Goal: Information Seeking & Learning: Learn about a topic

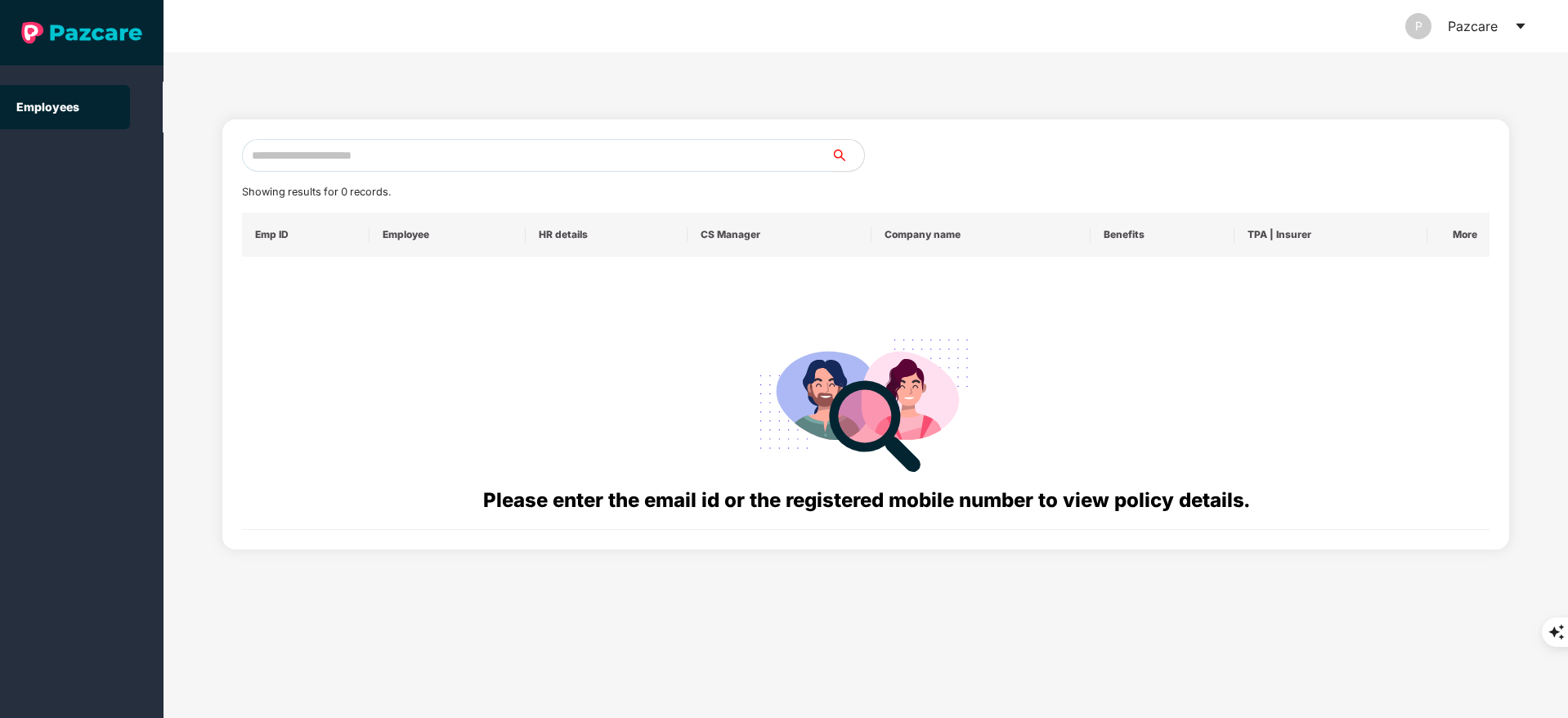
click at [366, 162] on input "text" at bounding box center [537, 155] width 589 height 32
paste input "**********"
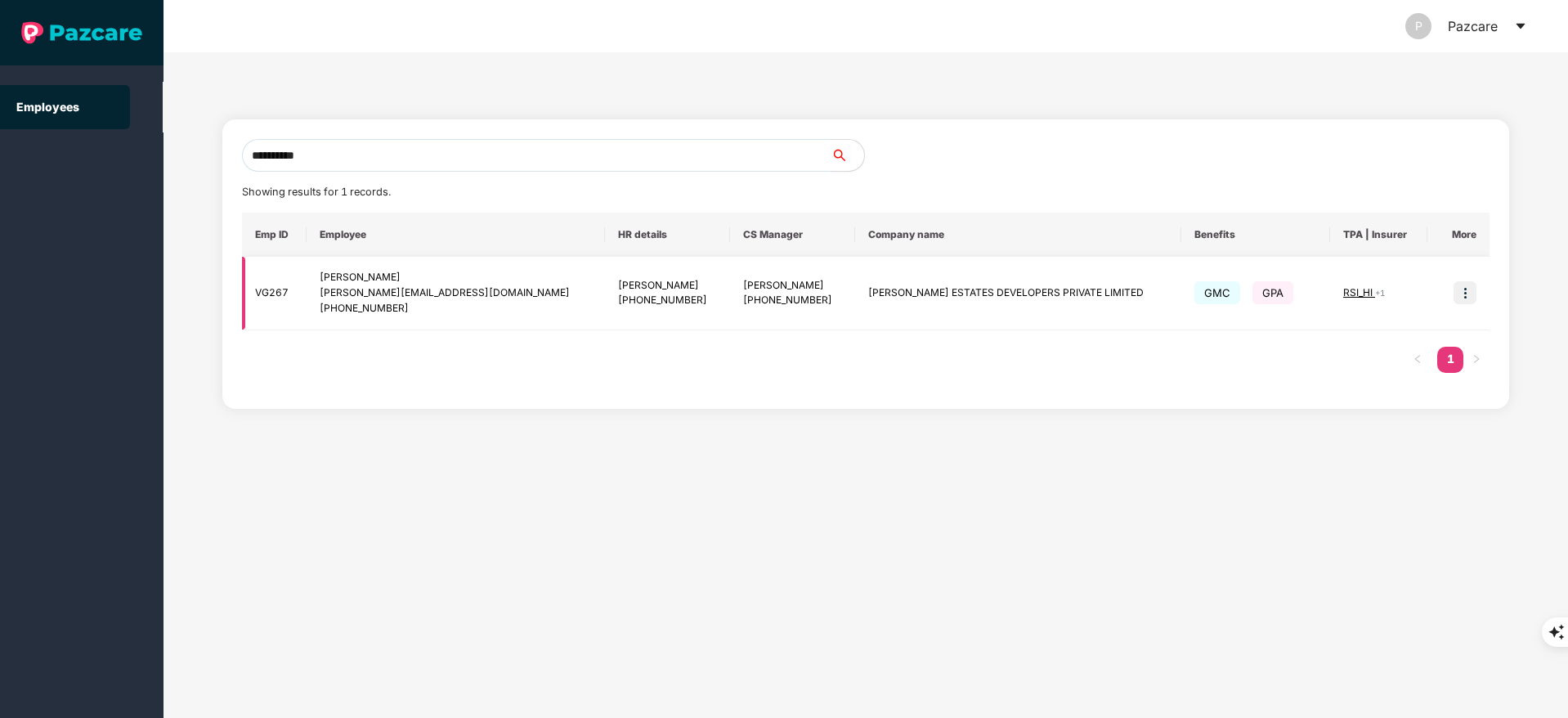
type input "**********"
click at [1459, 291] on img at bounding box center [1464, 292] width 22 height 22
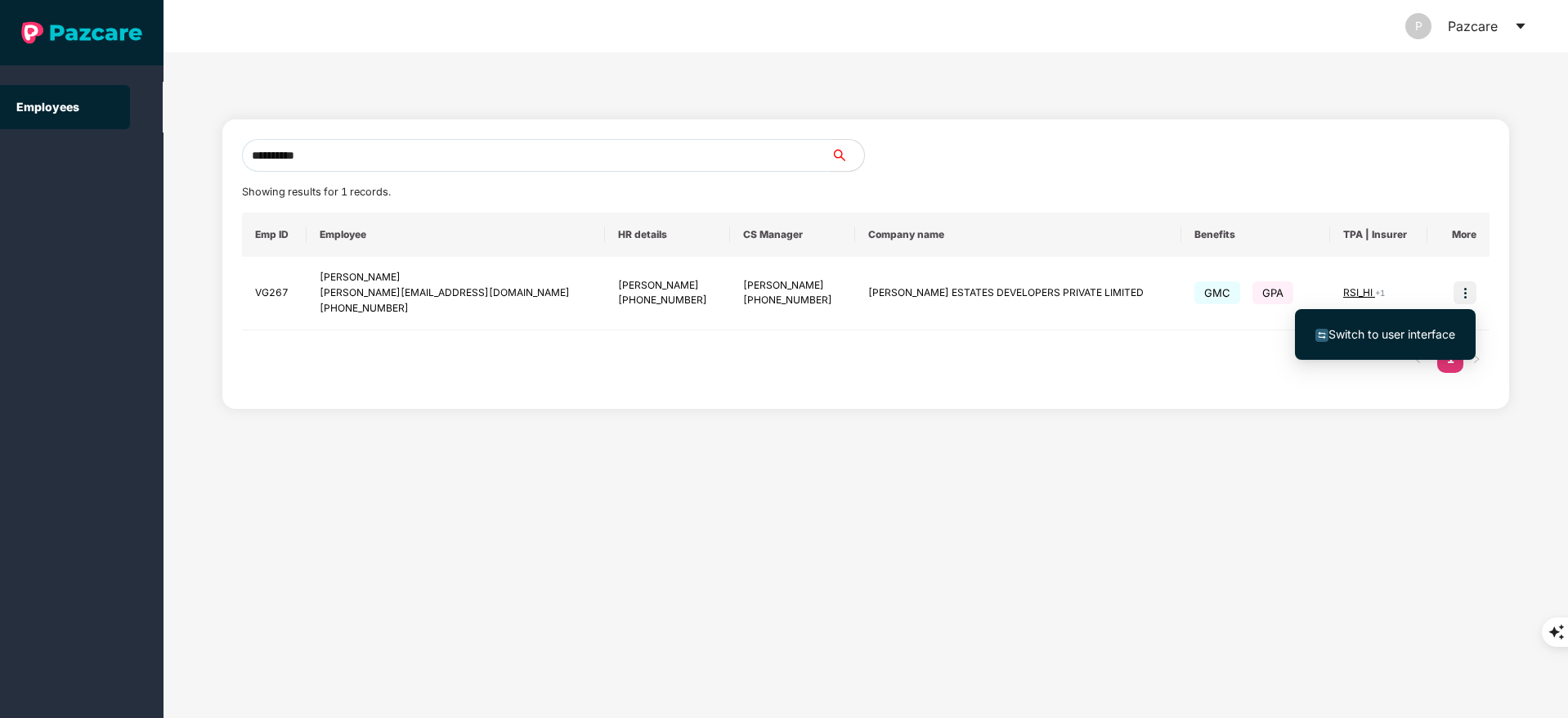
click at [1390, 333] on span "Switch to user interface" at bounding box center [1392, 335] width 127 height 14
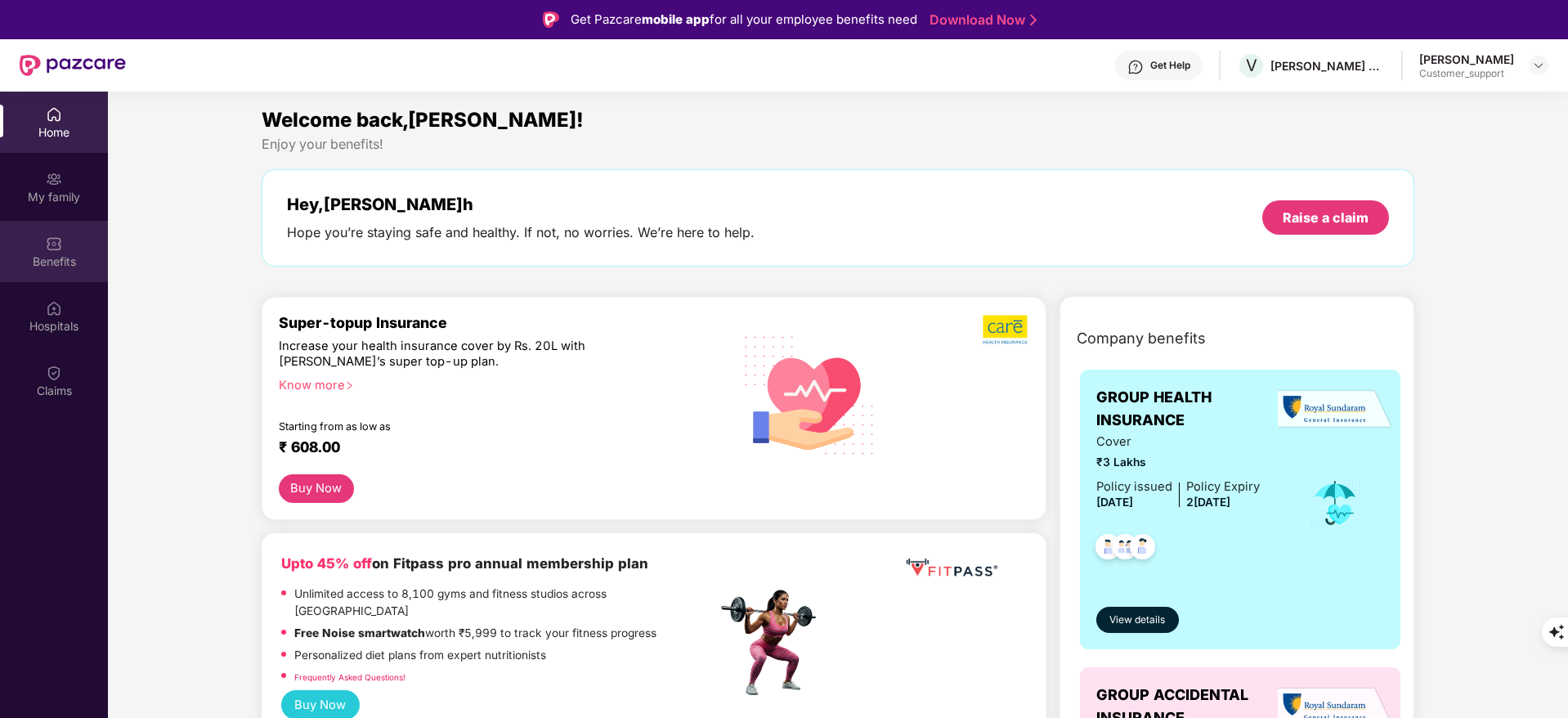
click at [64, 269] on div "Benefits" at bounding box center [54, 251] width 108 height 62
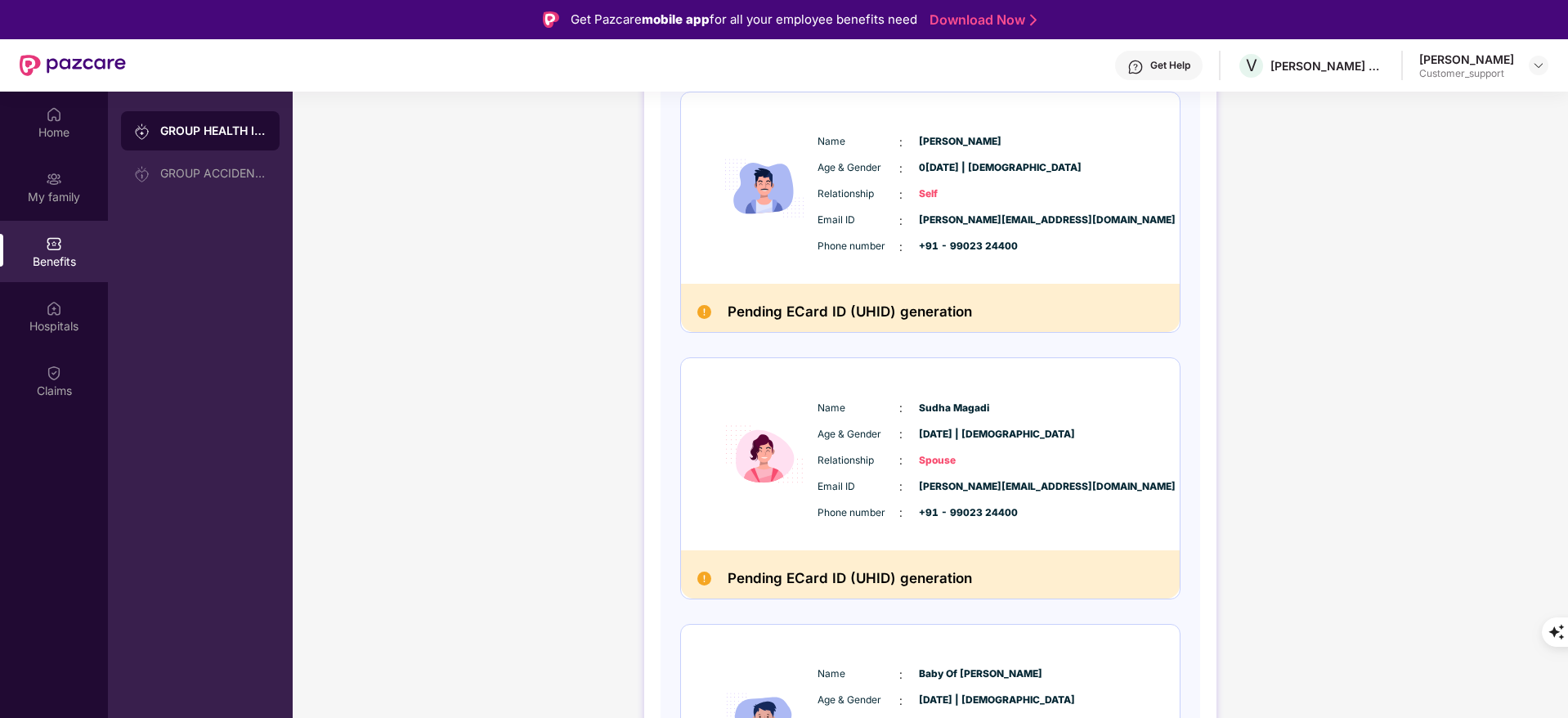
scroll to position [246, 0]
click at [53, 387] on div "Claims" at bounding box center [54, 390] width 108 height 17
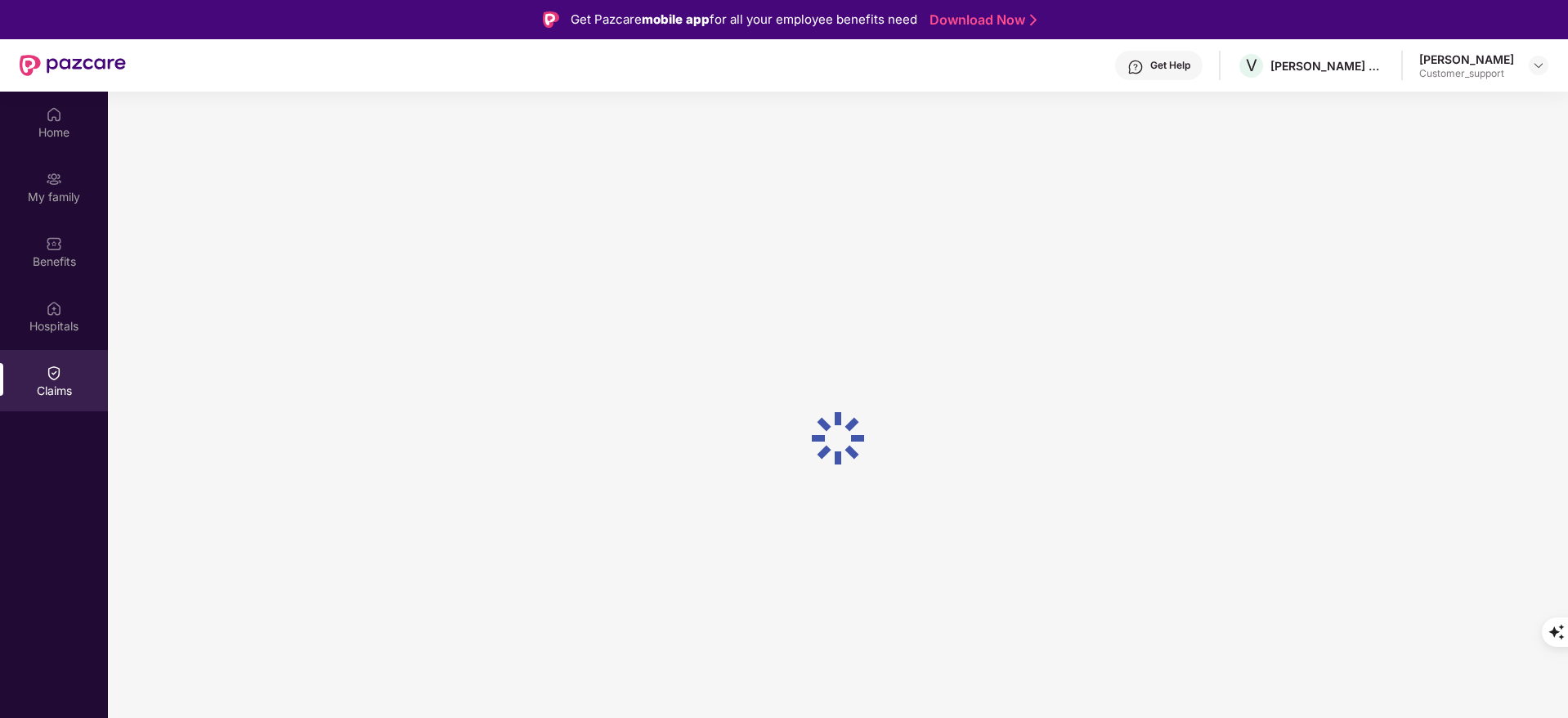
scroll to position [0, 0]
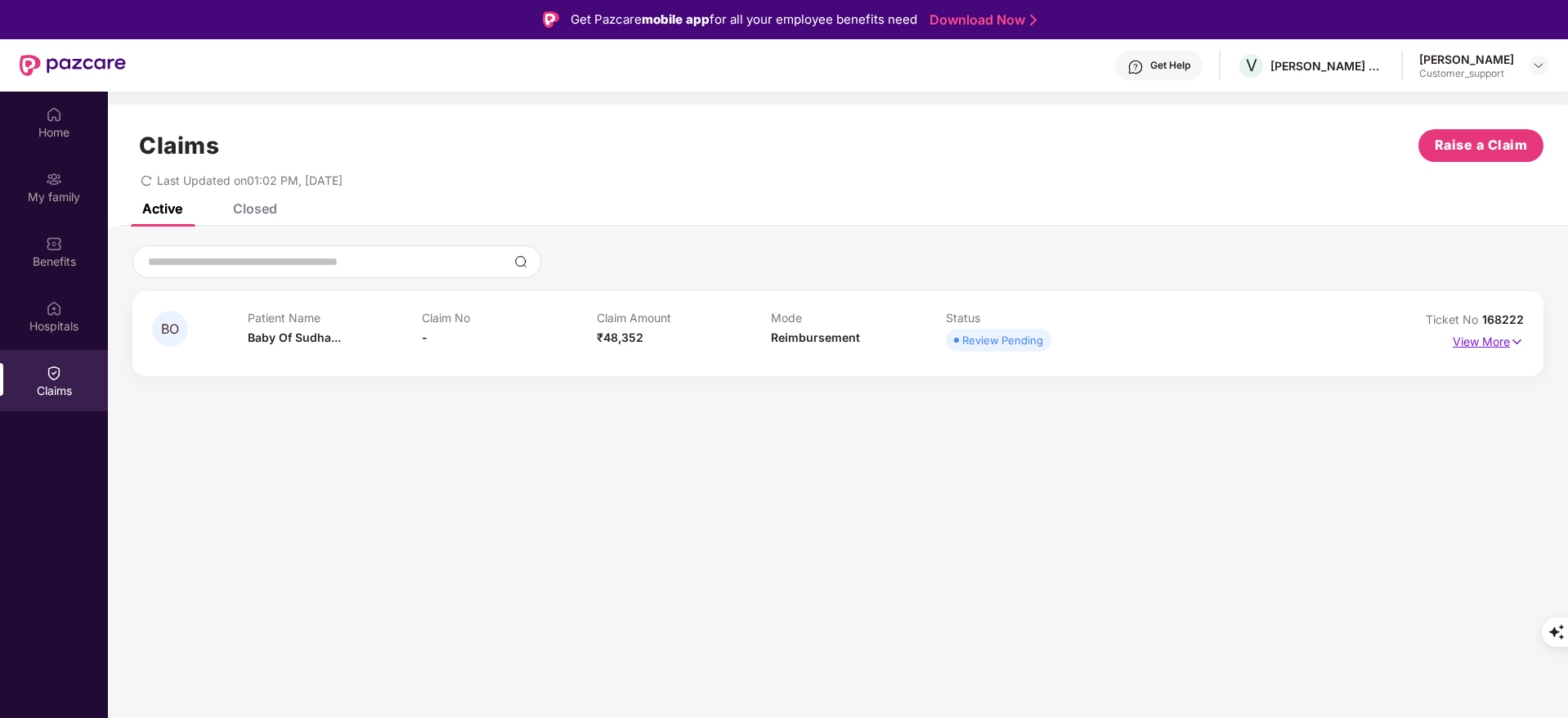
click at [1480, 334] on p "View More" at bounding box center [1488, 339] width 71 height 22
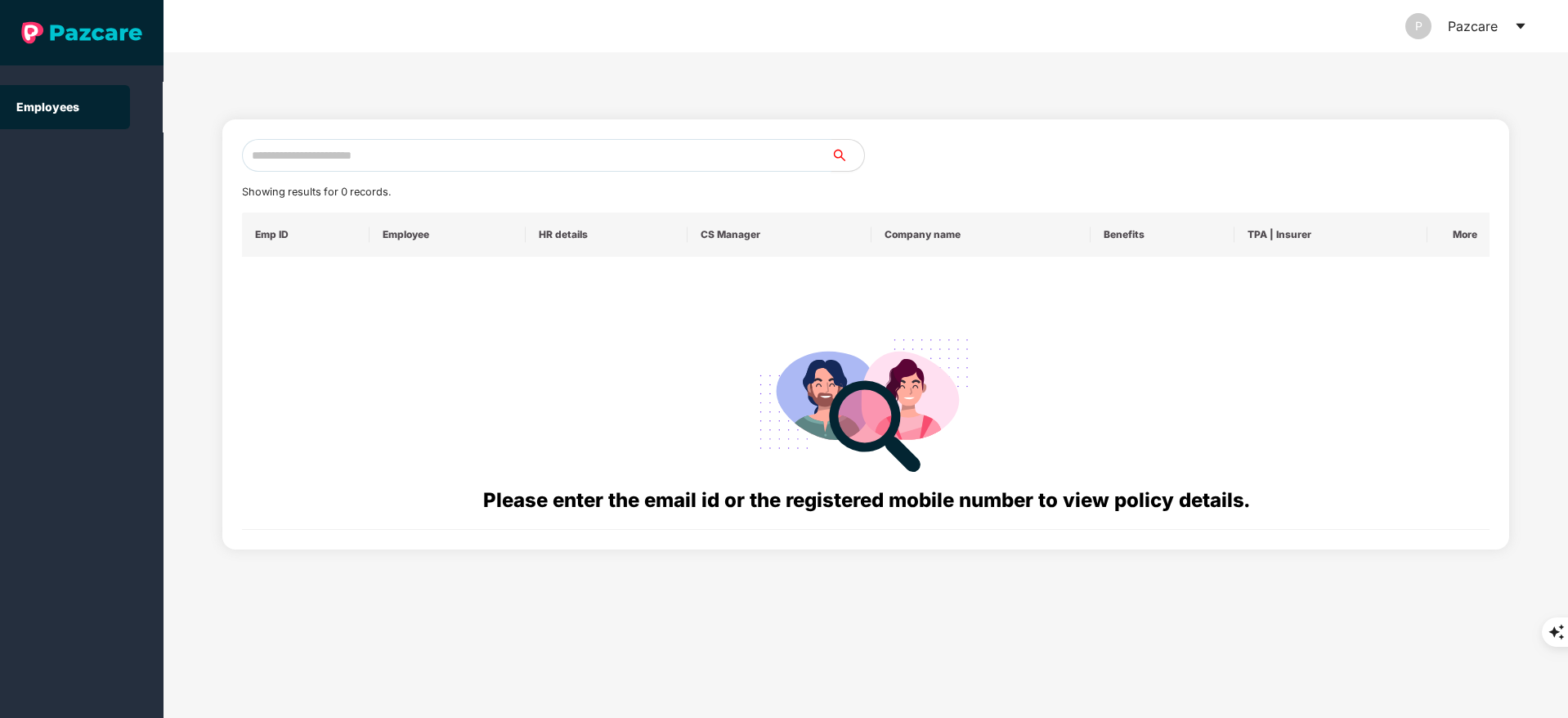
click at [309, 162] on input "text" at bounding box center [537, 155] width 589 height 32
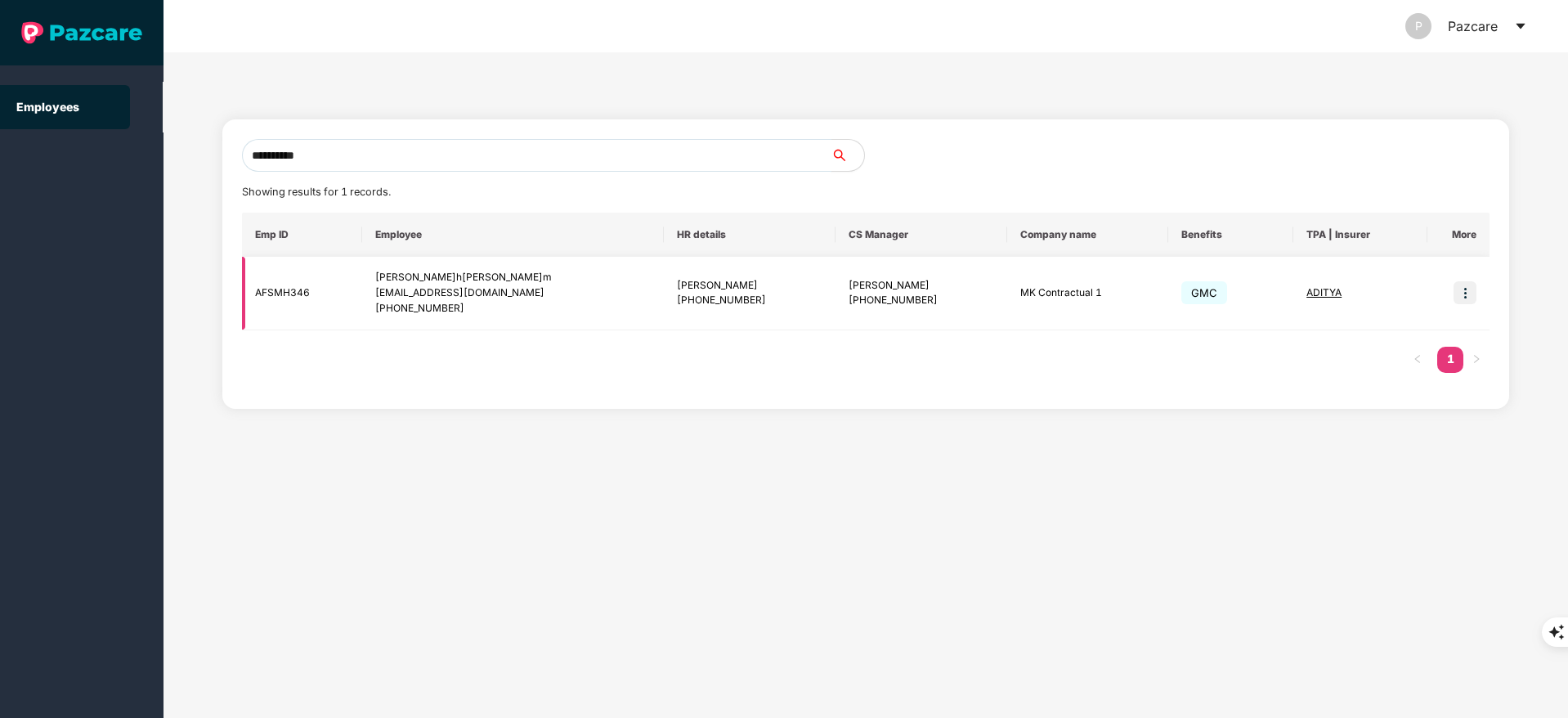
type input "**********"
click at [1470, 289] on img at bounding box center [1464, 292] width 22 height 22
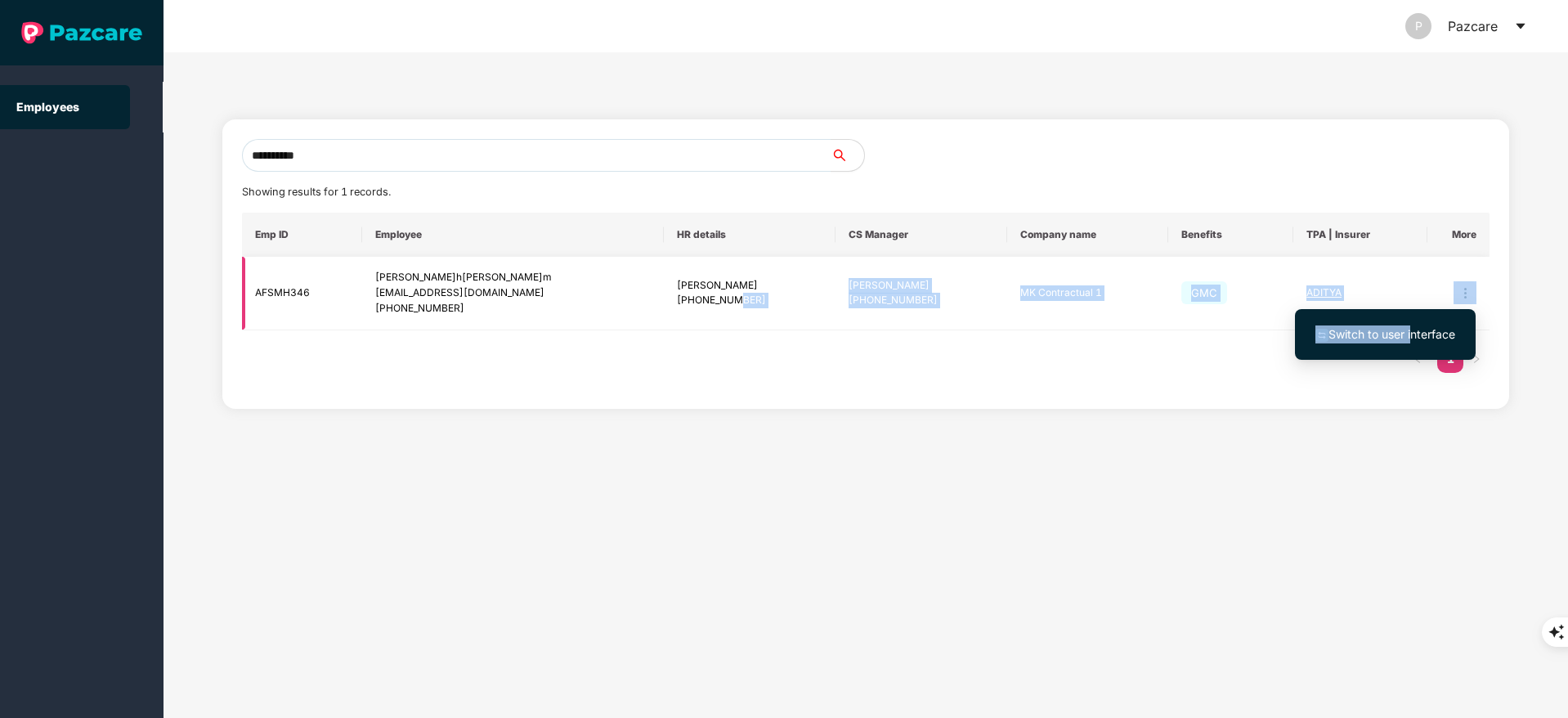
drag, startPoint x: 1415, startPoint y: 325, endPoint x: 655, endPoint y: 306, distance: 760.2
click at [655, 306] on body "**********" at bounding box center [784, 359] width 1568 height 718
click at [1360, 335] on span "Switch to user interface" at bounding box center [1392, 335] width 127 height 14
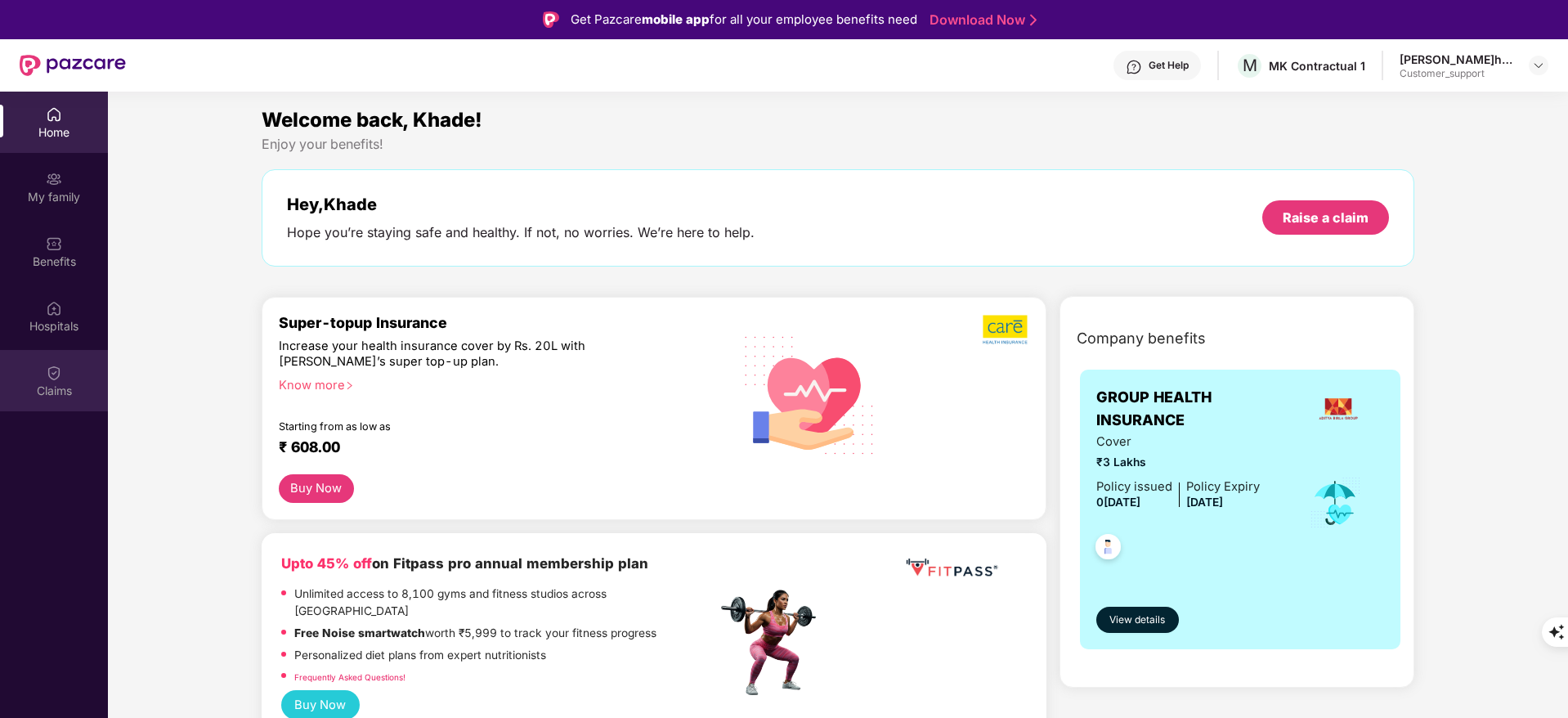
click at [54, 372] on img at bounding box center [54, 373] width 17 height 17
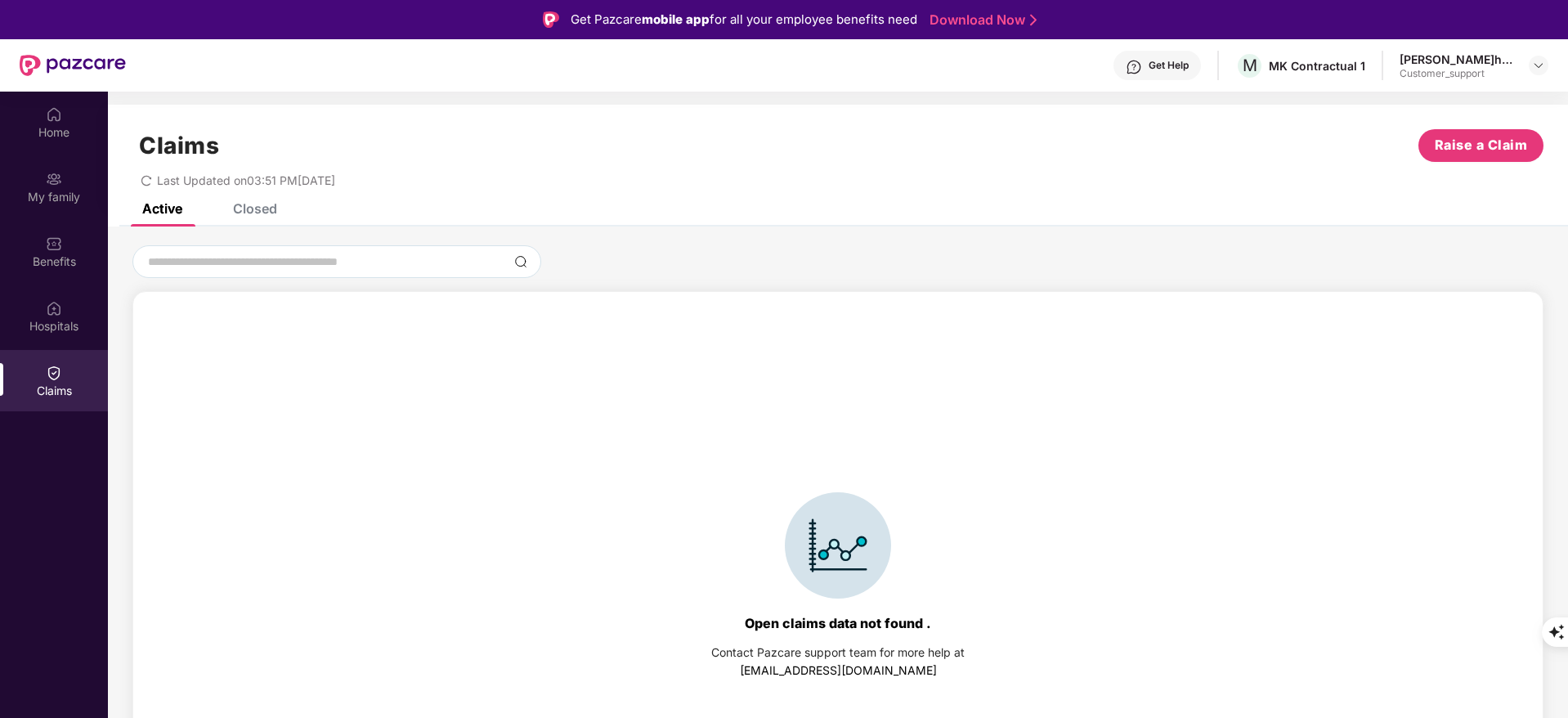
click at [240, 202] on div "Claims Raise a Claim Last Updated on 03:51 PM, [DATE]" at bounding box center [838, 154] width 1460 height 99
click at [260, 205] on div "Closed" at bounding box center [254, 208] width 44 height 17
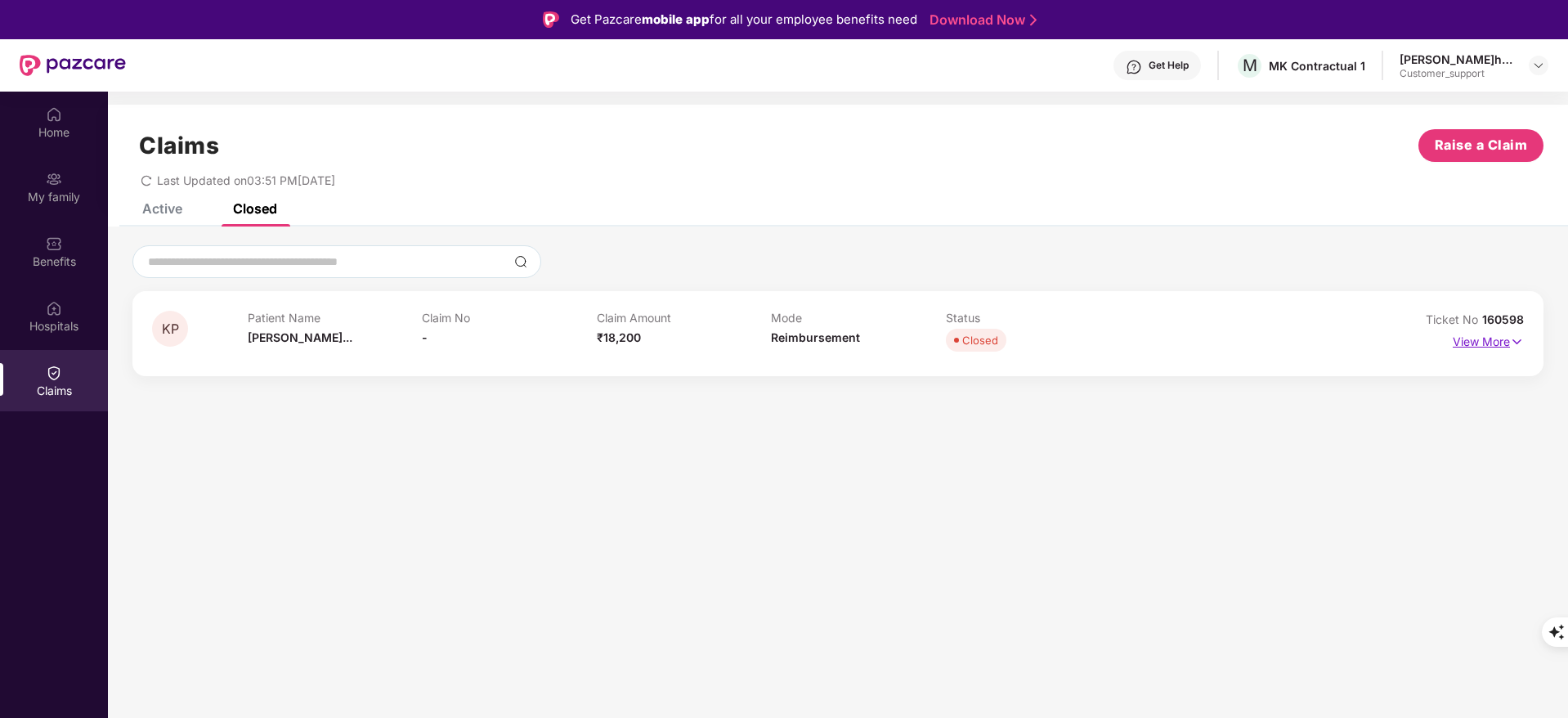
click at [1503, 338] on p "View More" at bounding box center [1488, 339] width 71 height 22
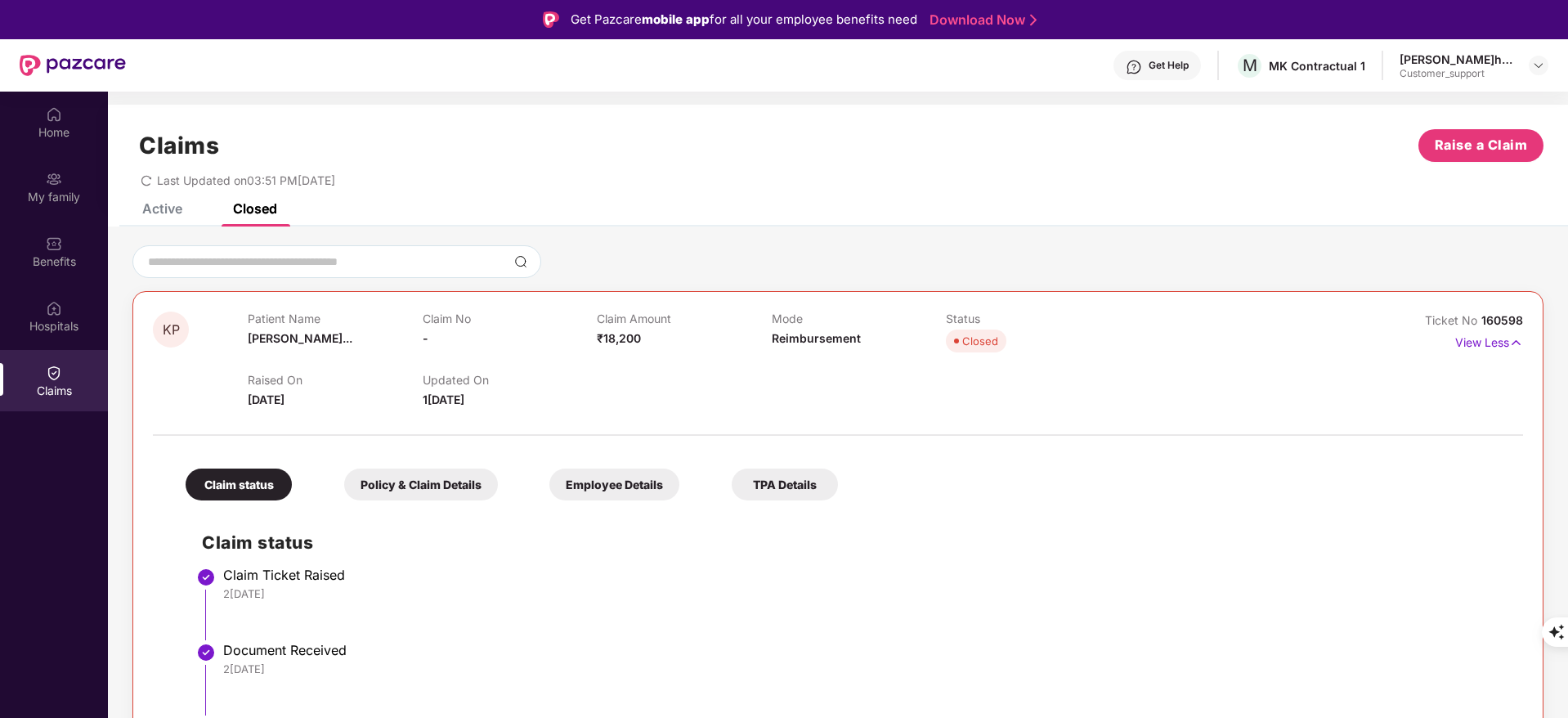
click at [1485, 325] on span "160598" at bounding box center [1502, 320] width 42 height 14
drag, startPoint x: 1481, startPoint y: 317, endPoint x: 1540, endPoint y: 313, distance: 59.1
click at [1540, 313] on div "KP Patient Name[PERSON_NAME]... Claim No - Claim Amount ₹18,200 Mode Reimbursem…" at bounding box center [837, 575] width 1411 height 567
copy span "160598"
click at [58, 229] on div "Benefits" at bounding box center [54, 251] width 108 height 62
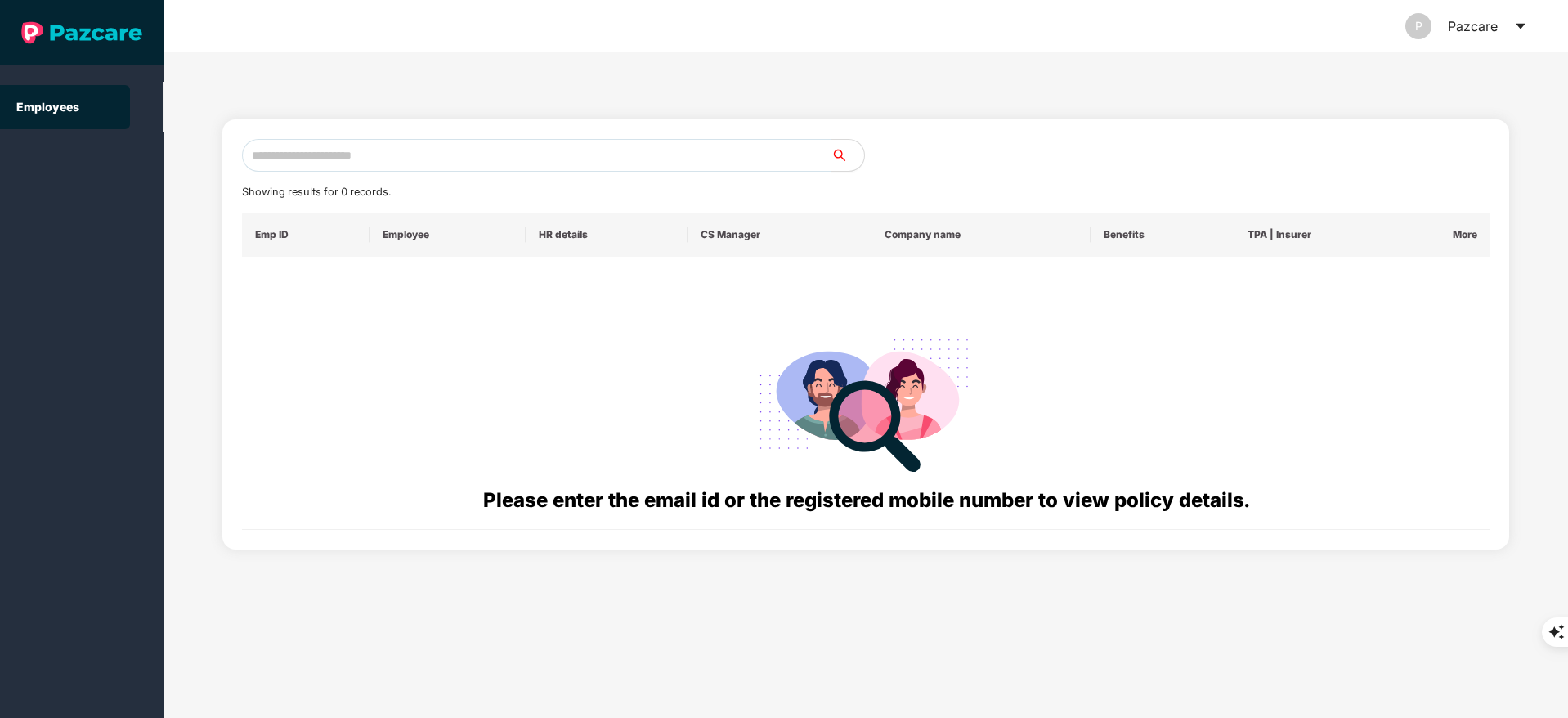
click at [297, 165] on input "text" at bounding box center [537, 155] width 589 height 32
paste input "**********"
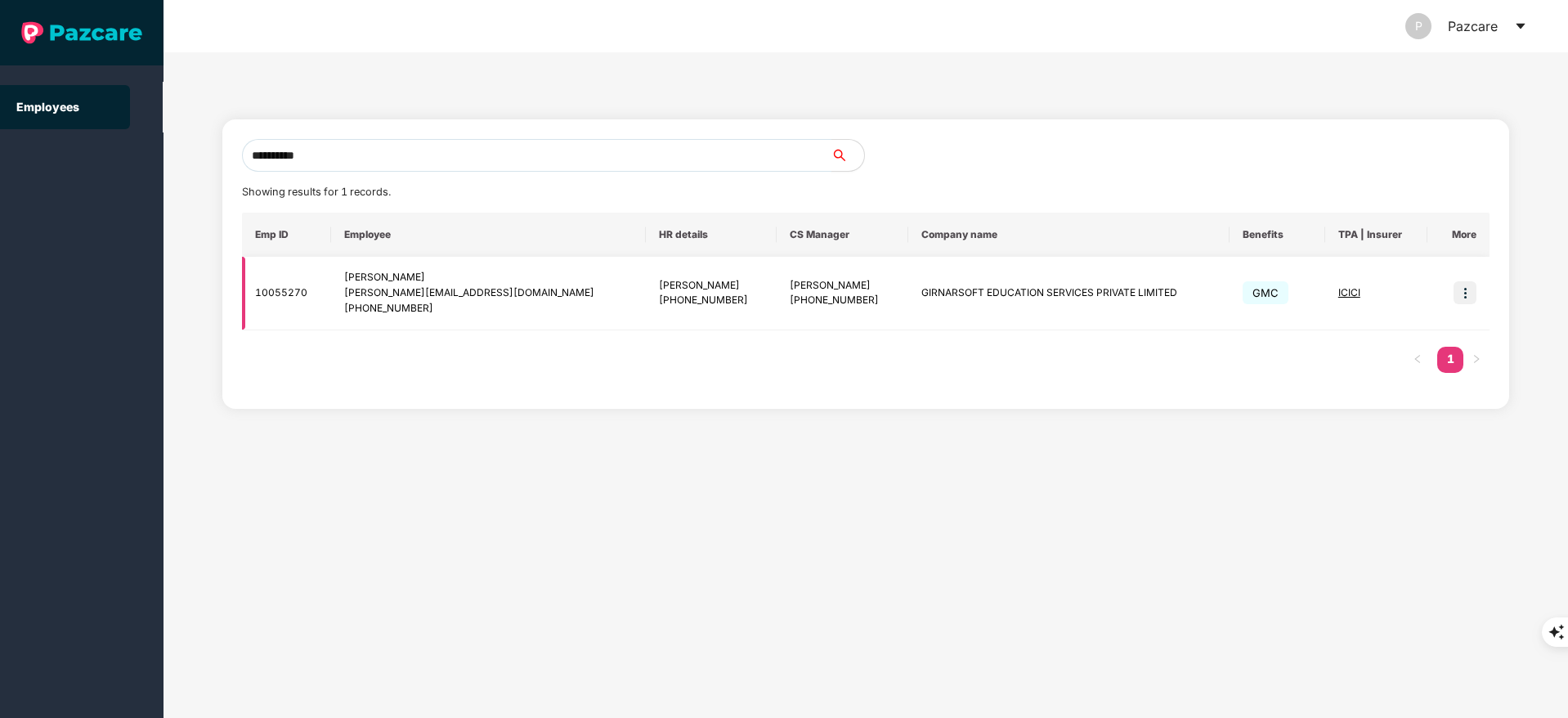
type input "**********"
click at [1459, 294] on img at bounding box center [1464, 292] width 22 height 22
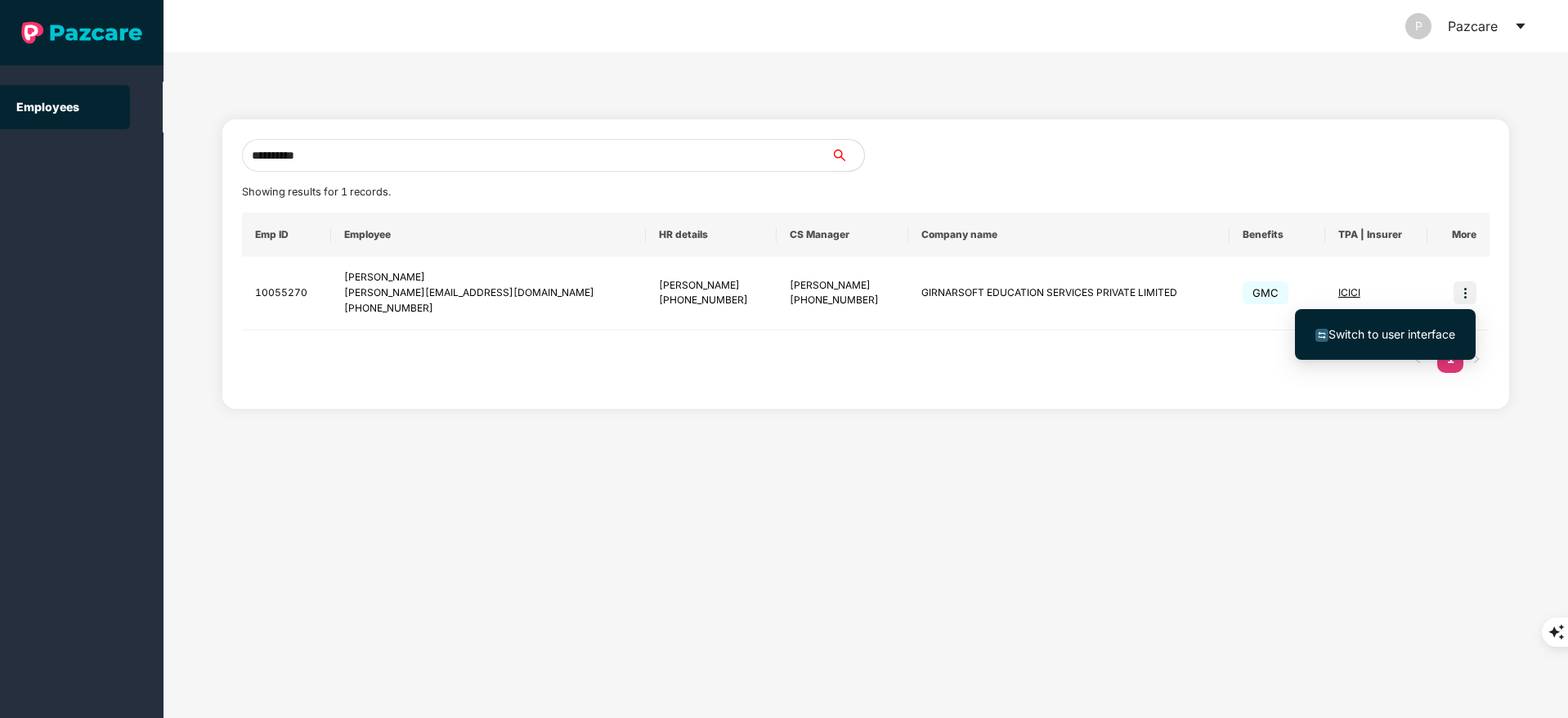
click at [1415, 330] on span "Switch to user interface" at bounding box center [1392, 335] width 127 height 14
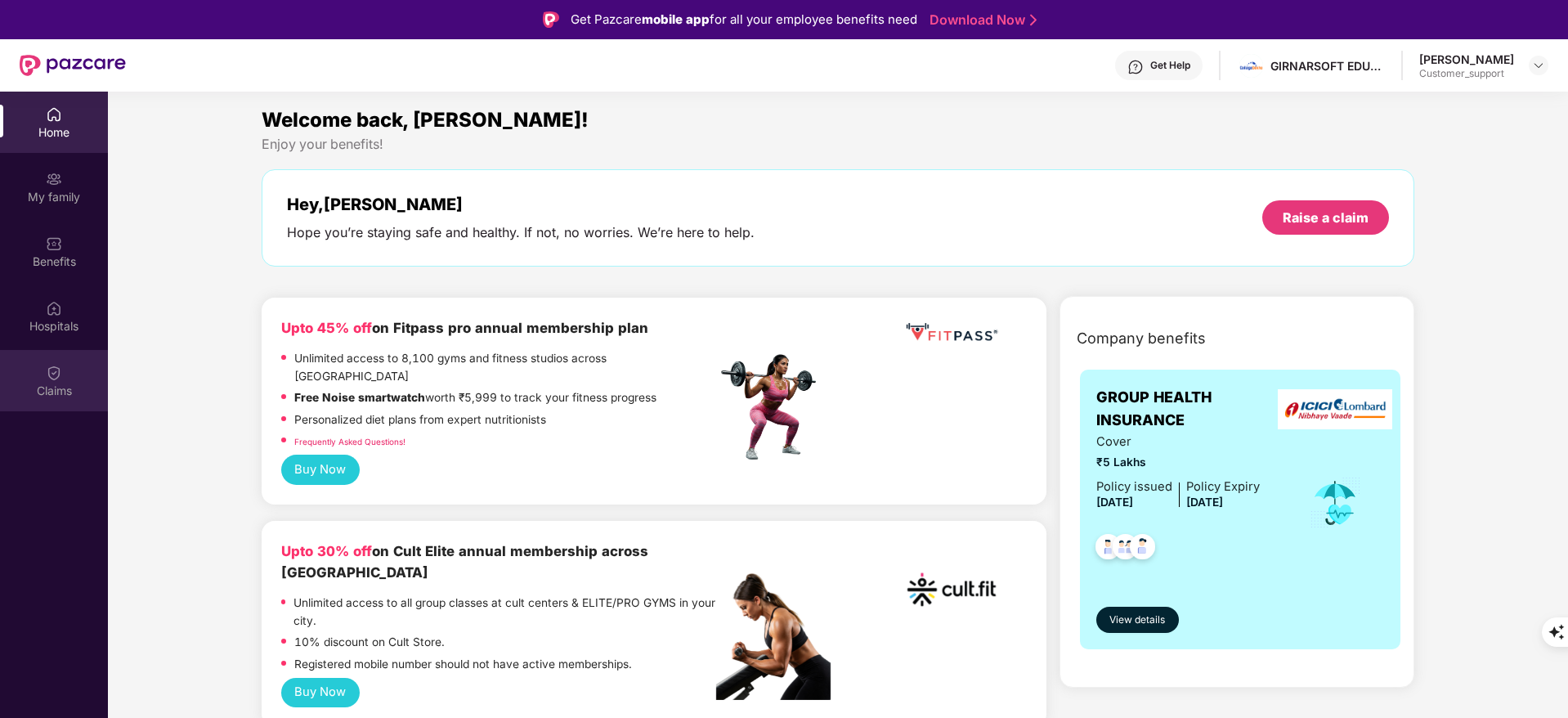
click at [41, 381] on div "Claims" at bounding box center [54, 381] width 108 height 62
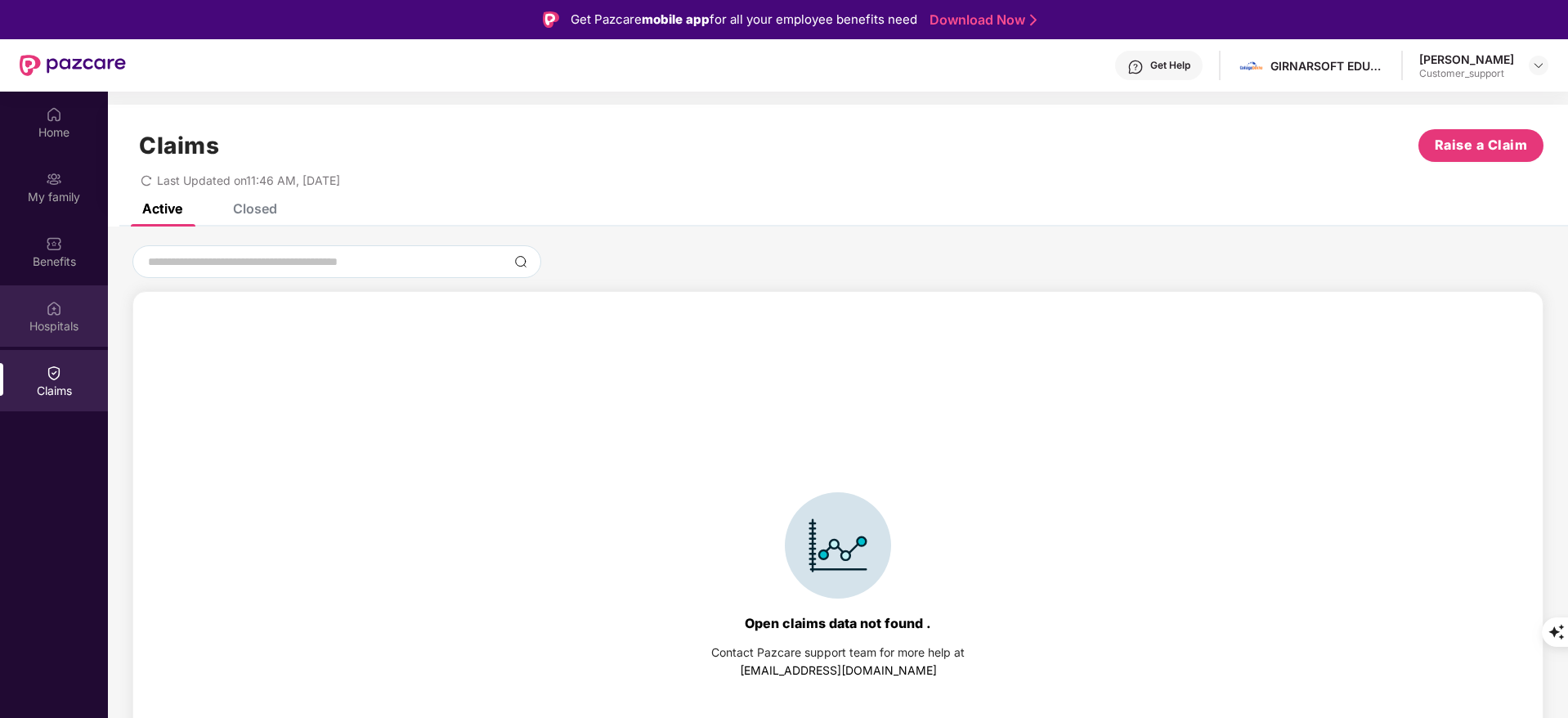
click at [53, 329] on div "Hospitals" at bounding box center [54, 326] width 108 height 17
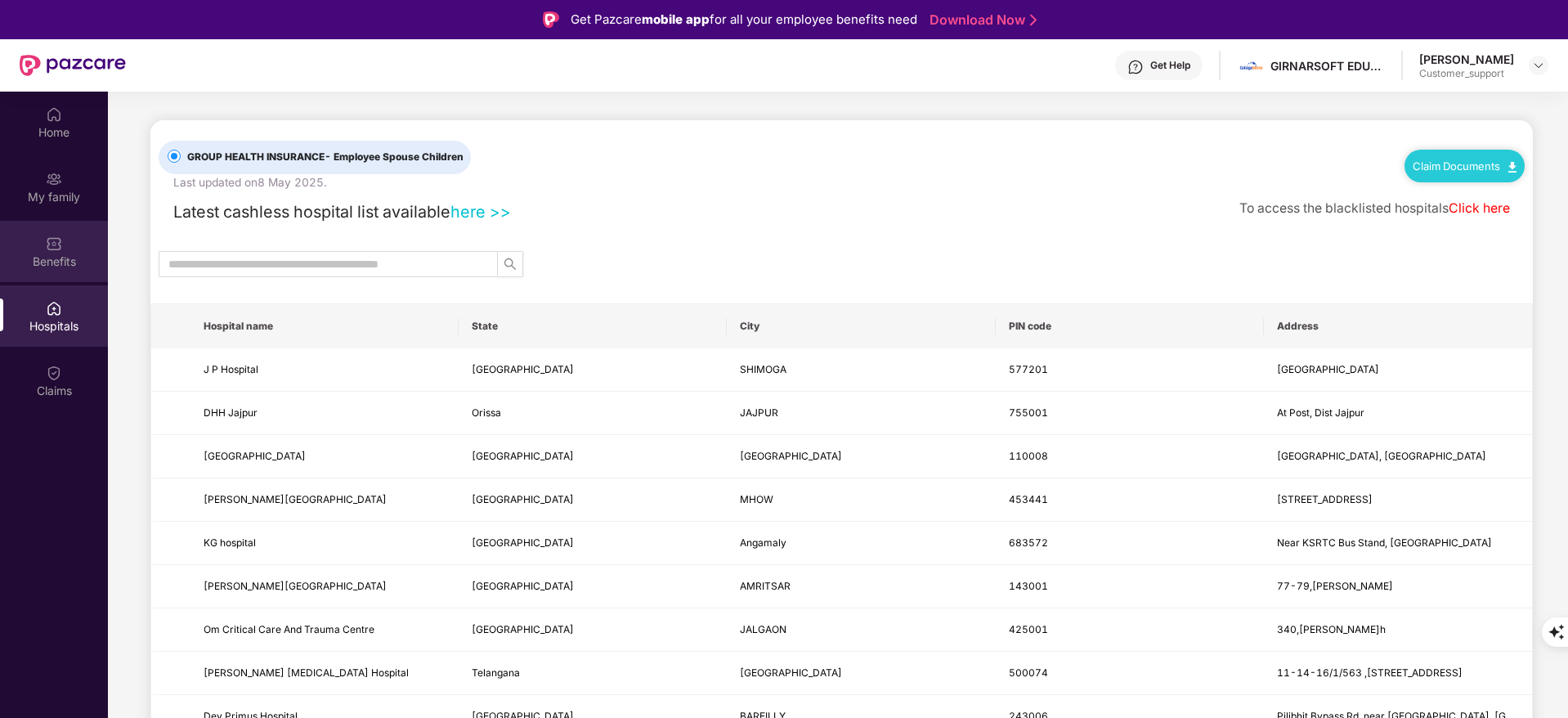
click at [67, 263] on div "Benefits" at bounding box center [54, 261] width 108 height 17
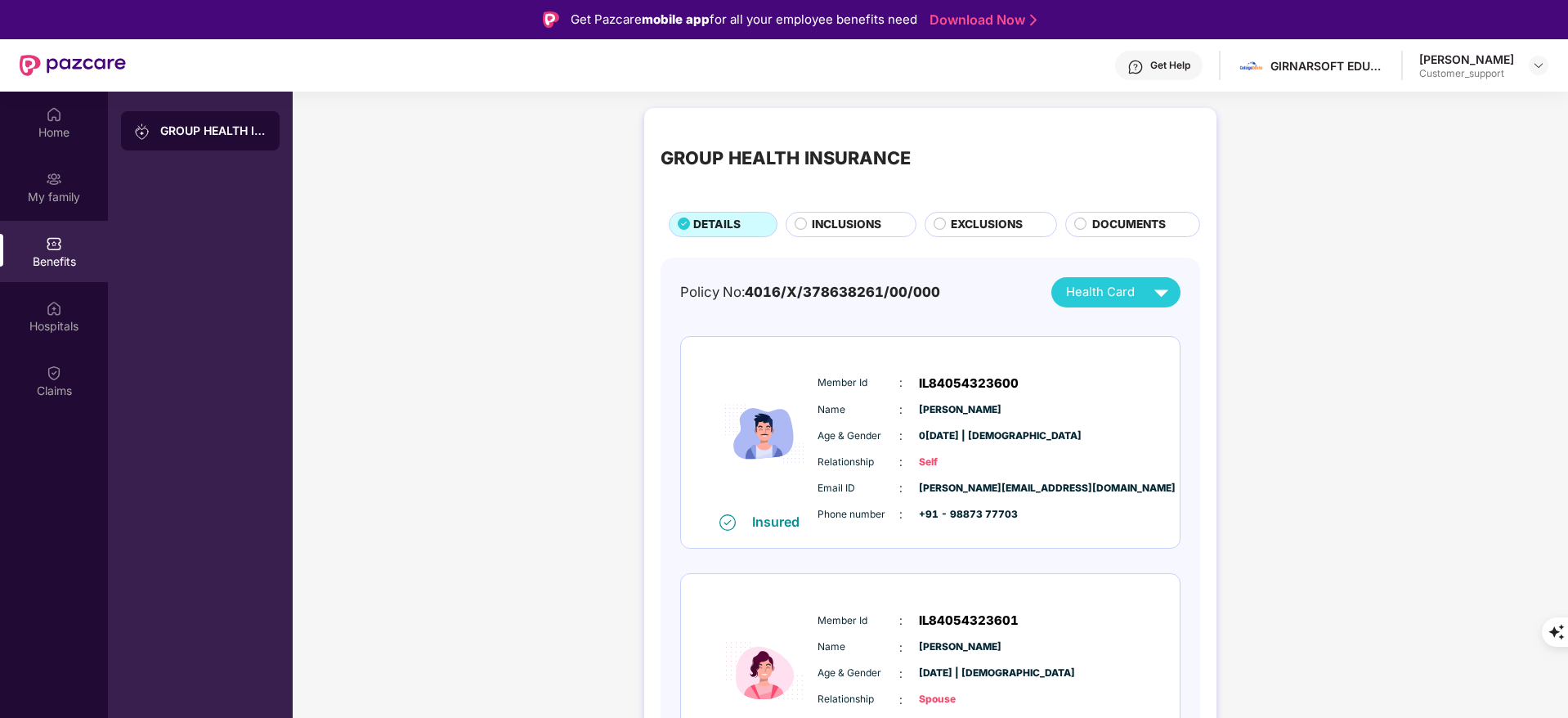
click at [857, 232] on span "INCLUSIONS" at bounding box center [846, 225] width 69 height 18
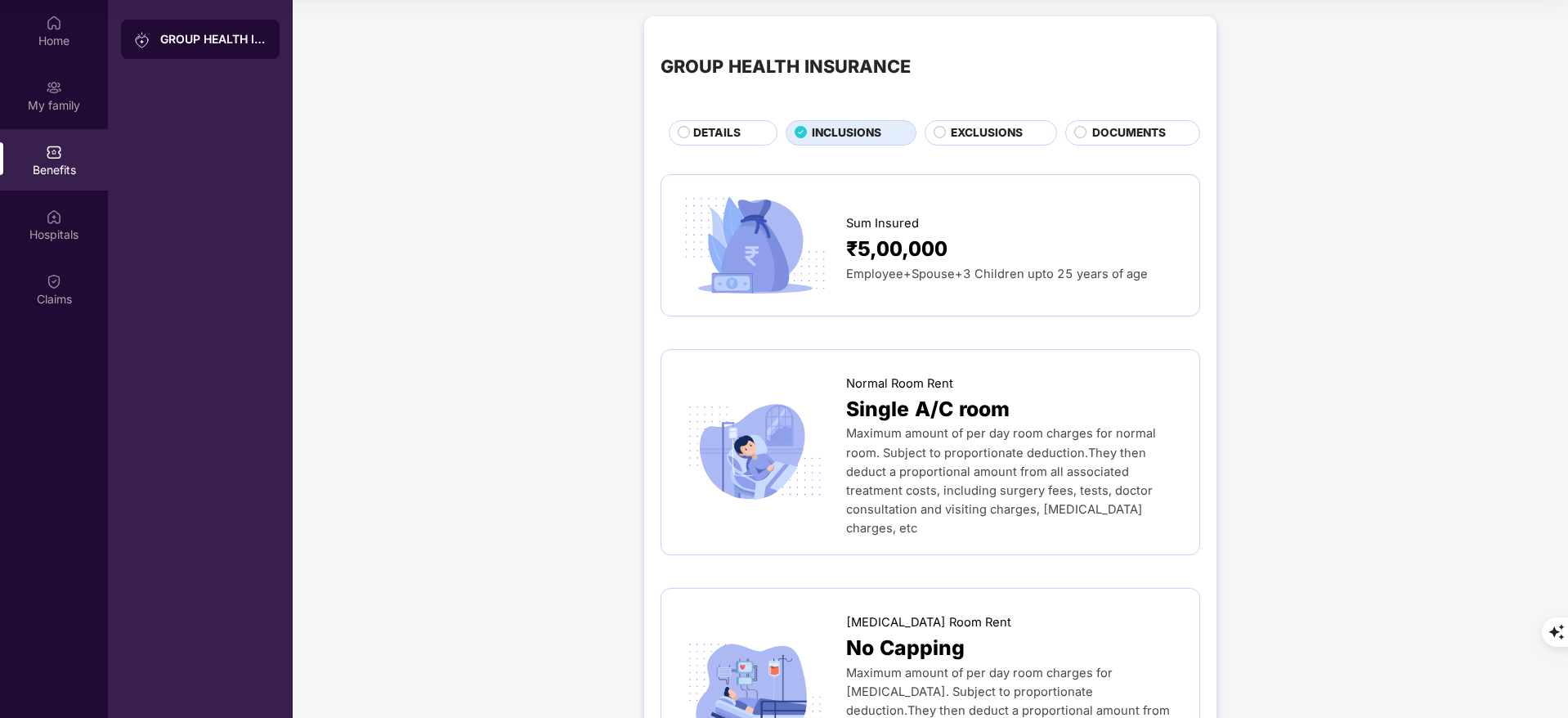
click at [971, 127] on span "EXCLUSIONS" at bounding box center [987, 133] width 72 height 18
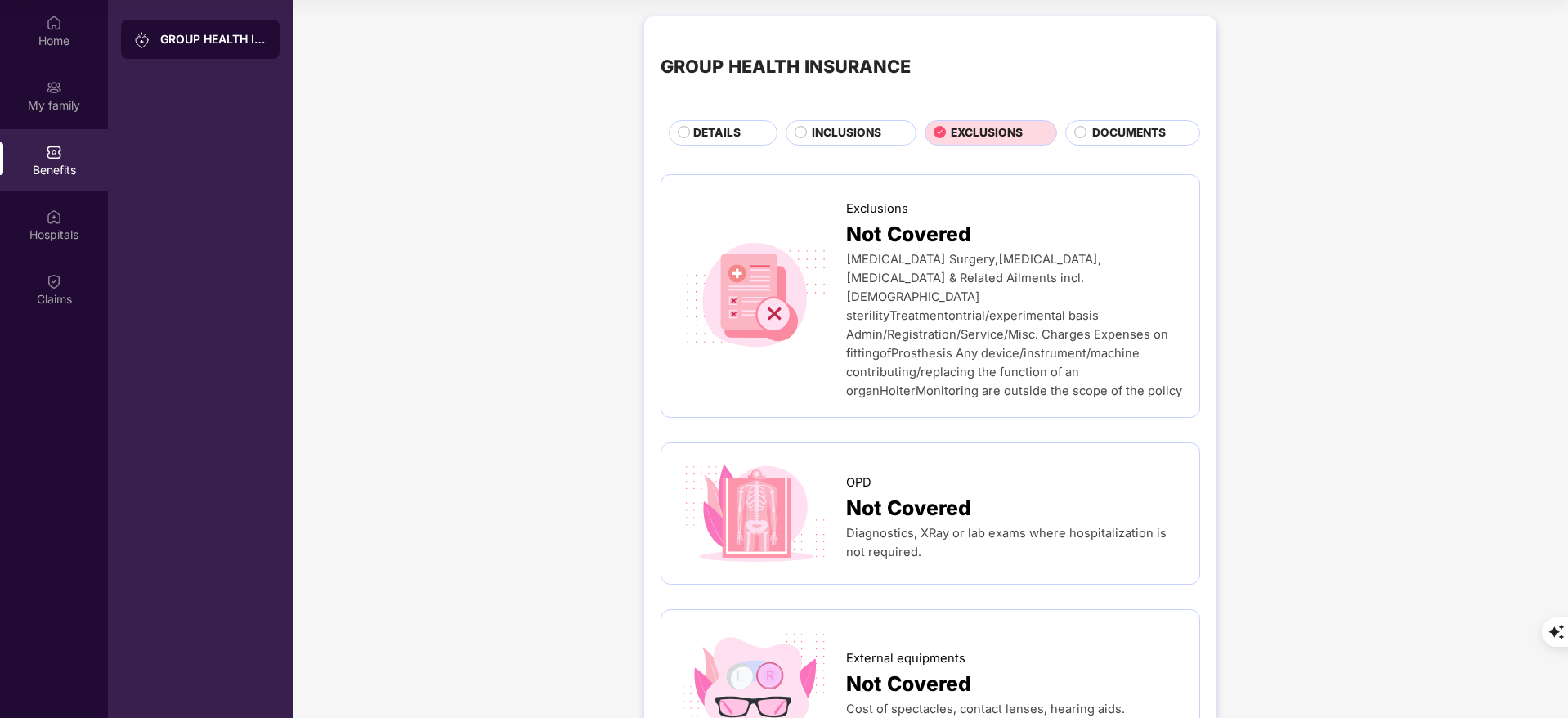
click at [849, 121] on div "INCLUSIONS" at bounding box center [851, 133] width 131 height 25
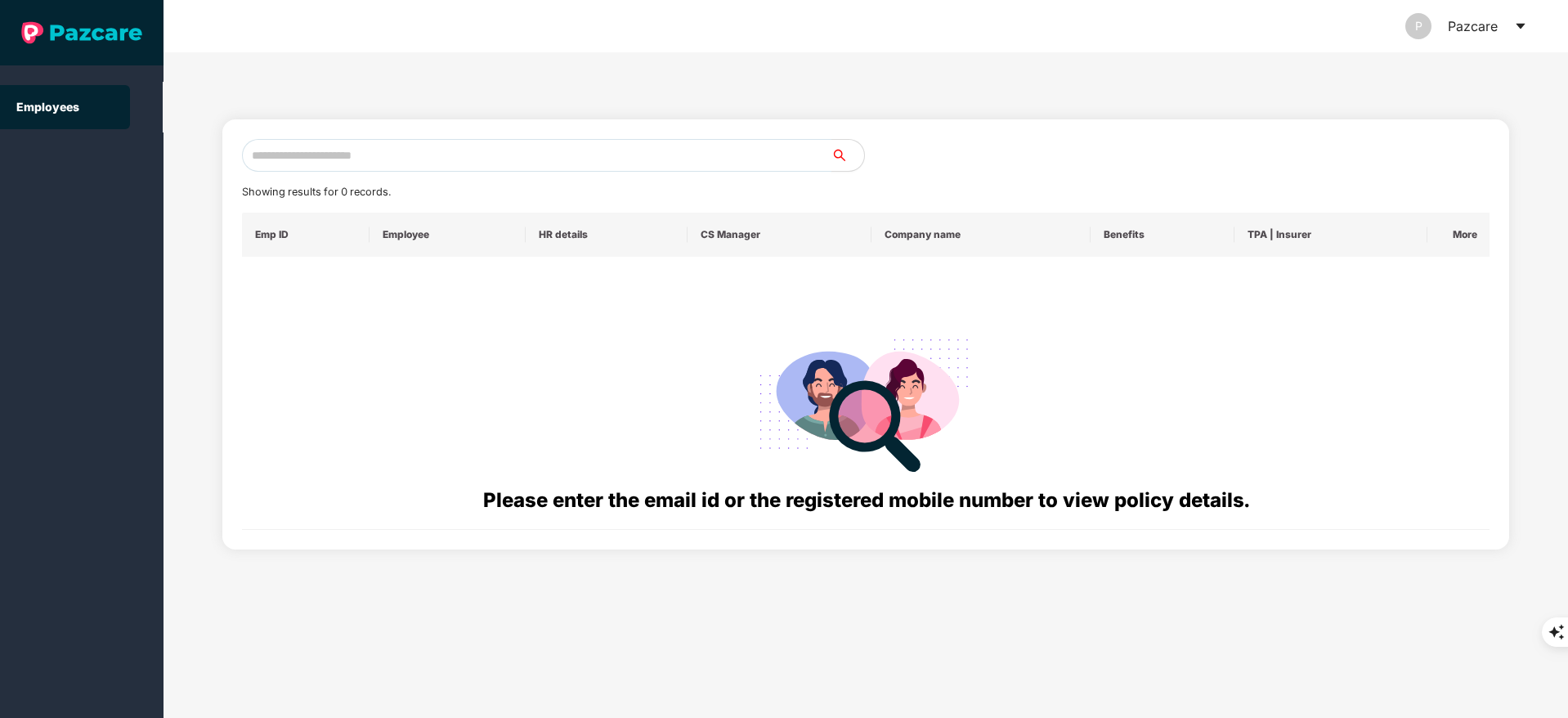
click at [369, 157] on input "text" at bounding box center [537, 155] width 589 height 32
paste input "**********"
type input "*"
paste input "**********"
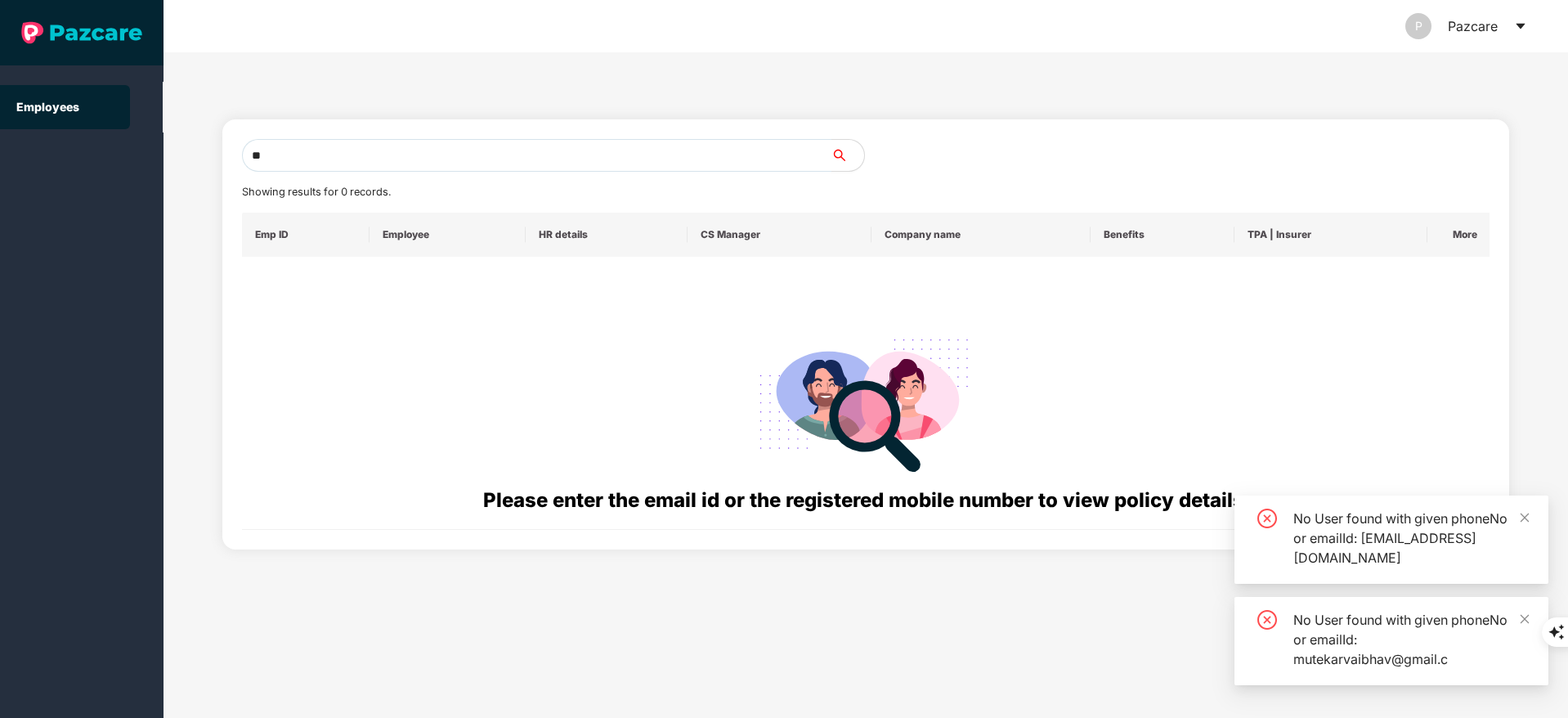
type input "*"
paste input "**********"
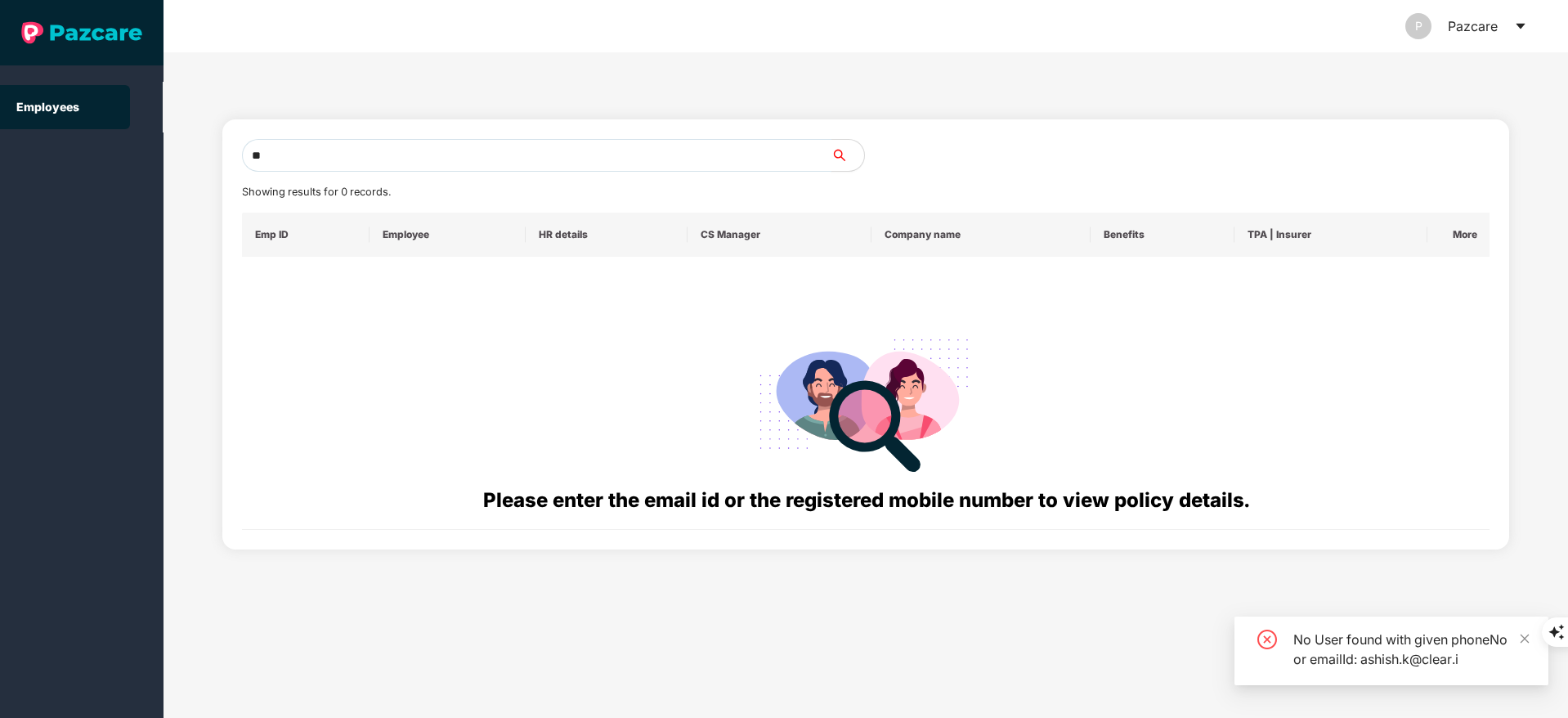
type input "*"
paste input "**********"
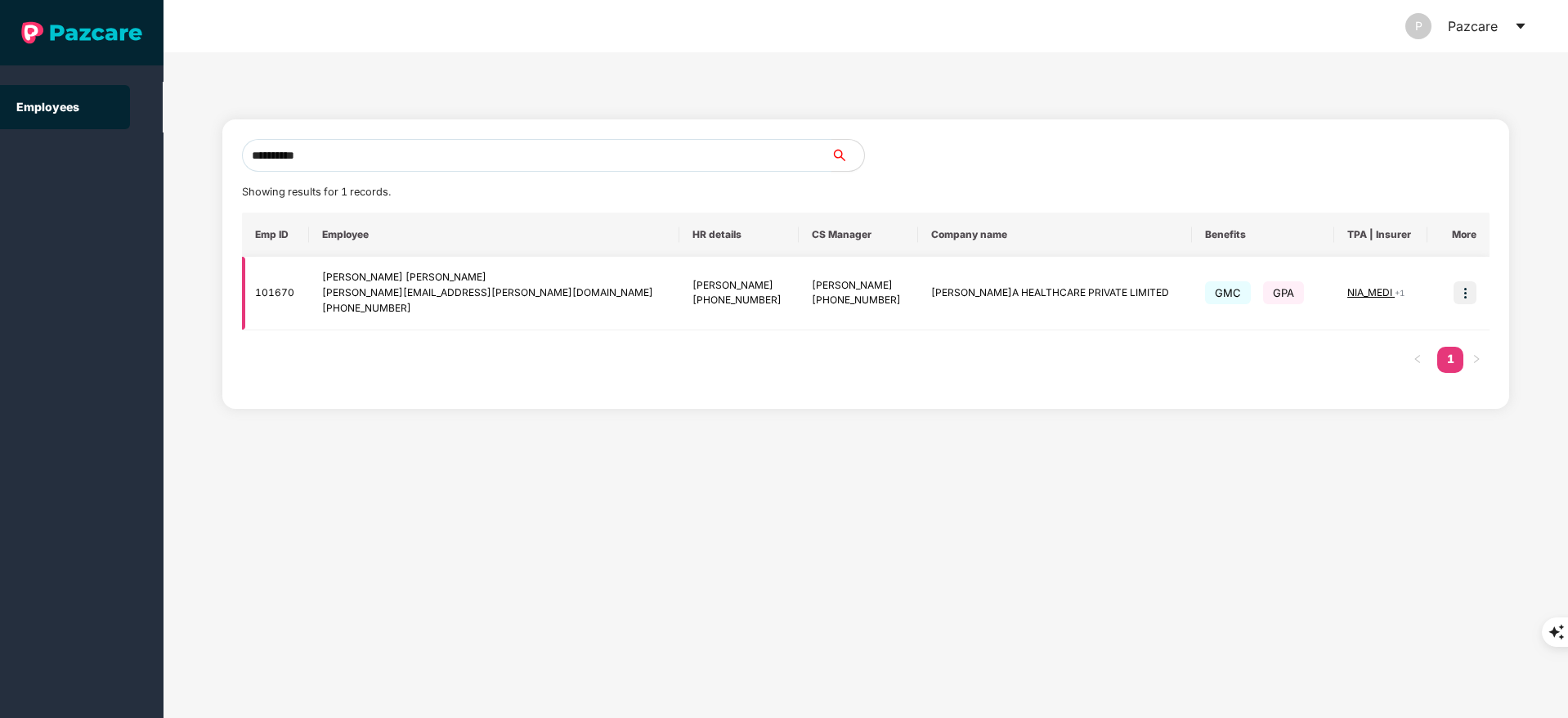
type input "**********"
click at [1464, 282] on img at bounding box center [1464, 292] width 22 height 22
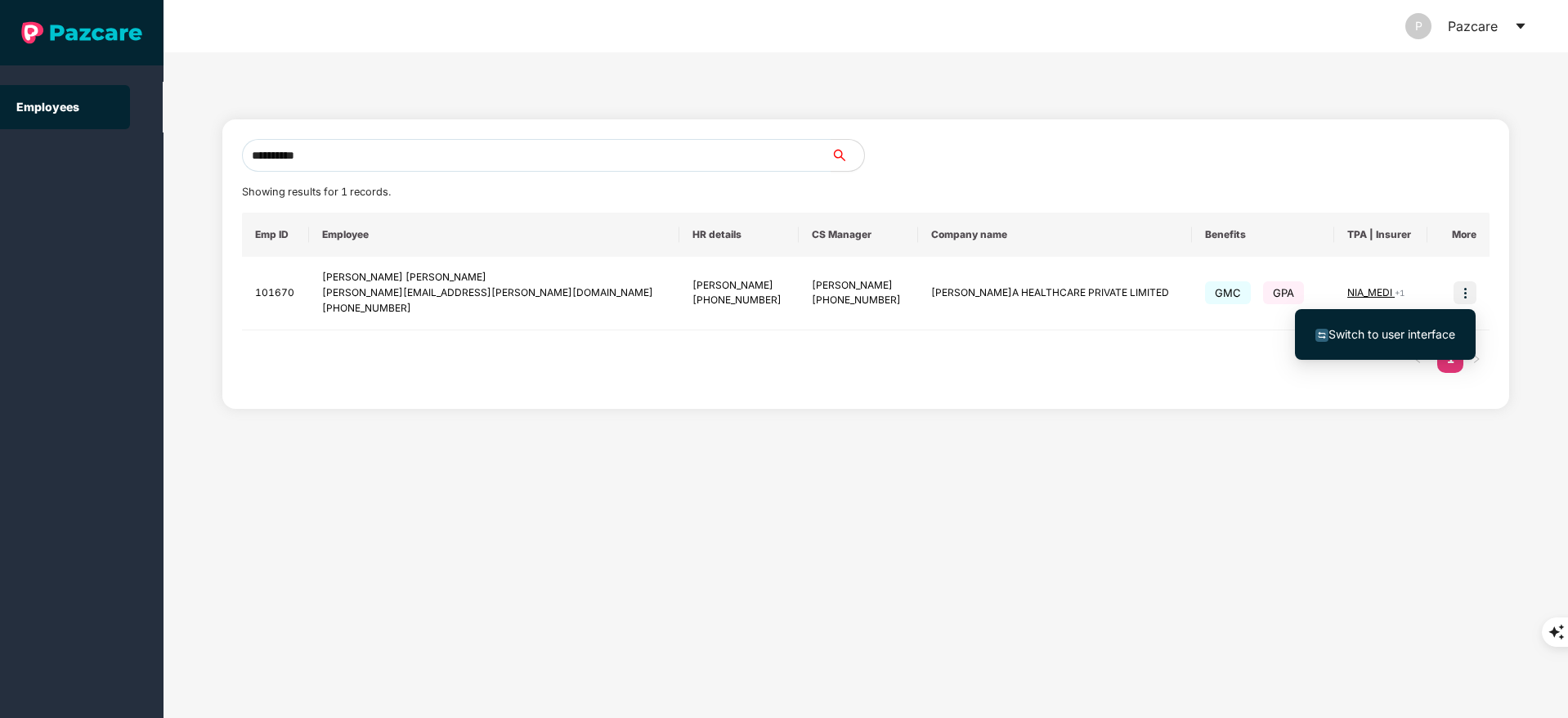
click at [1396, 322] on li "Switch to user interface" at bounding box center [1385, 334] width 181 height 34
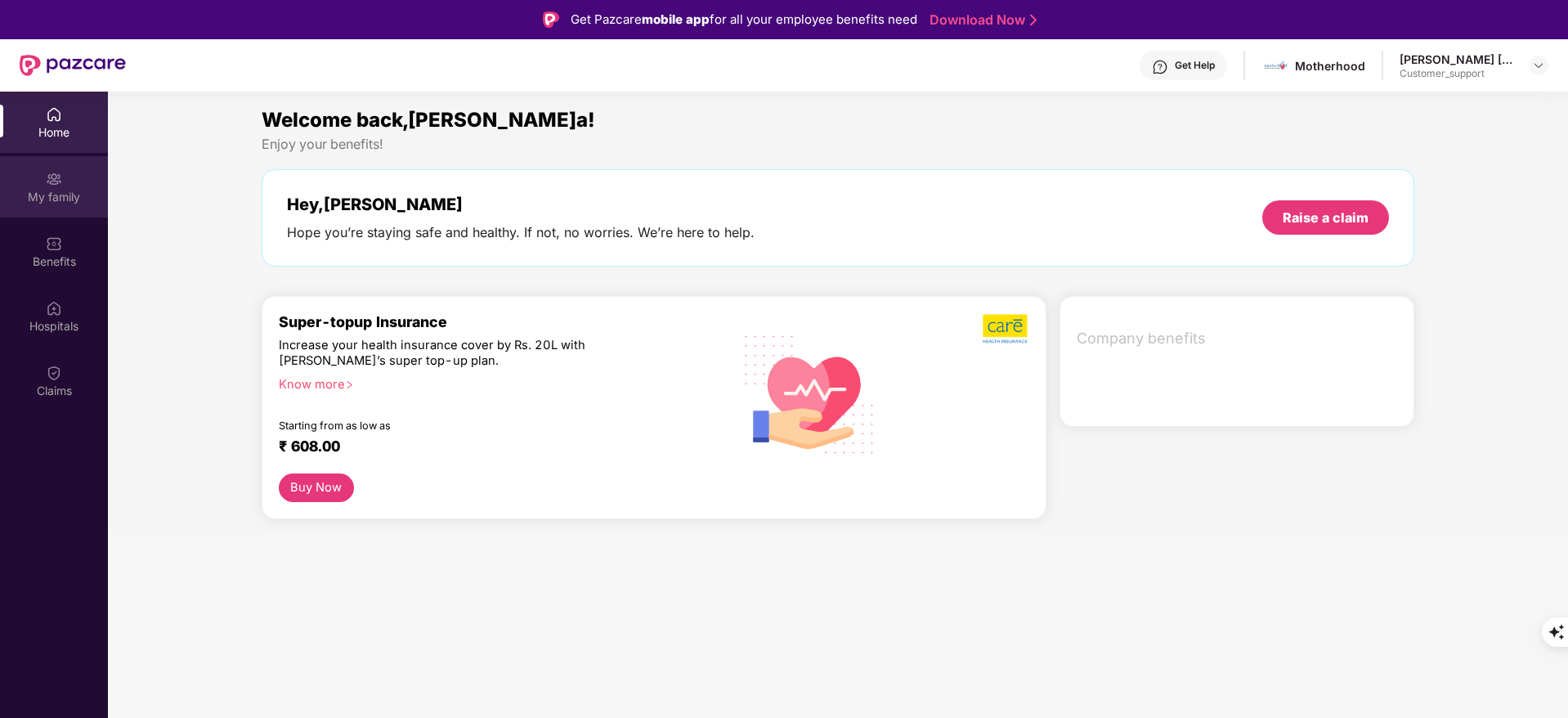
click at [59, 198] on div "My family" at bounding box center [54, 197] width 108 height 17
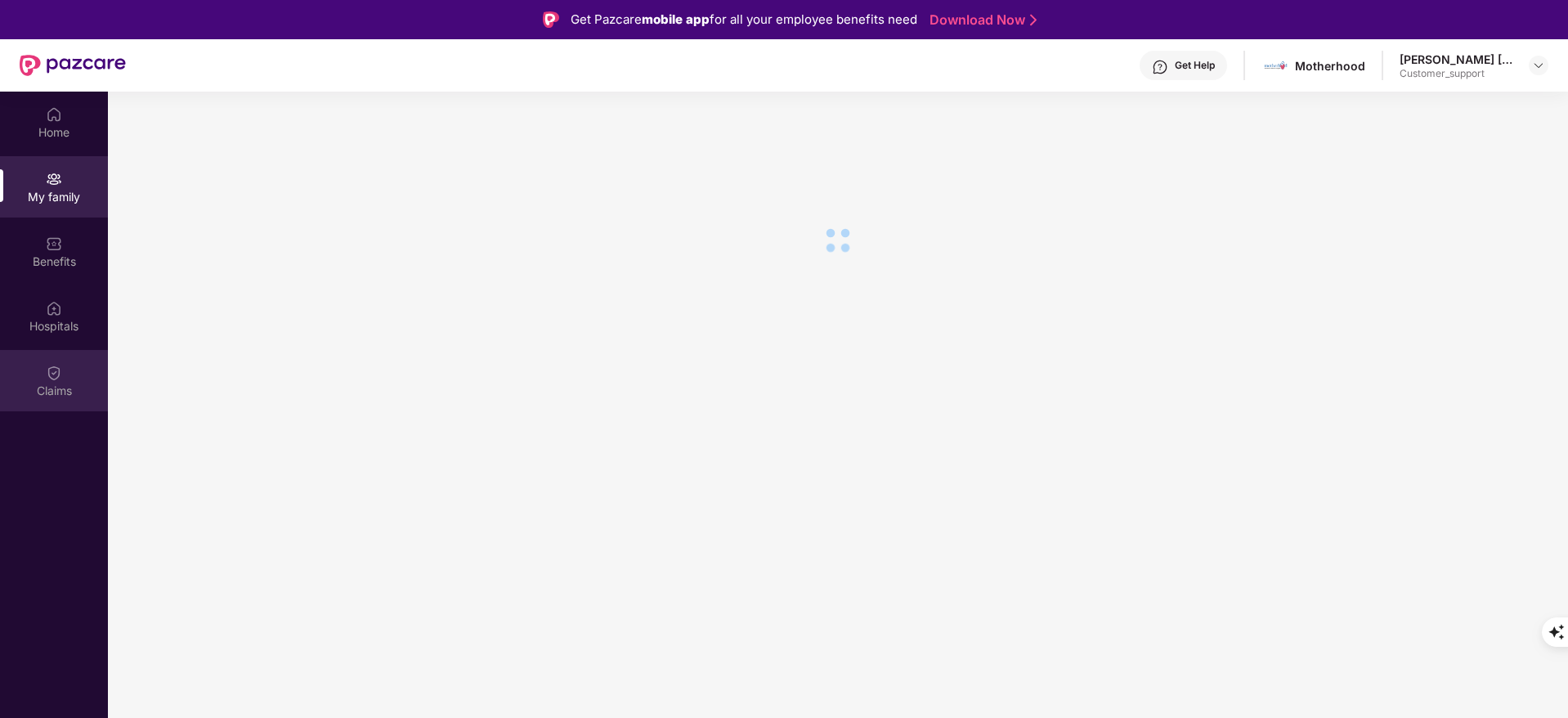
click at [53, 375] on img at bounding box center [54, 373] width 17 height 17
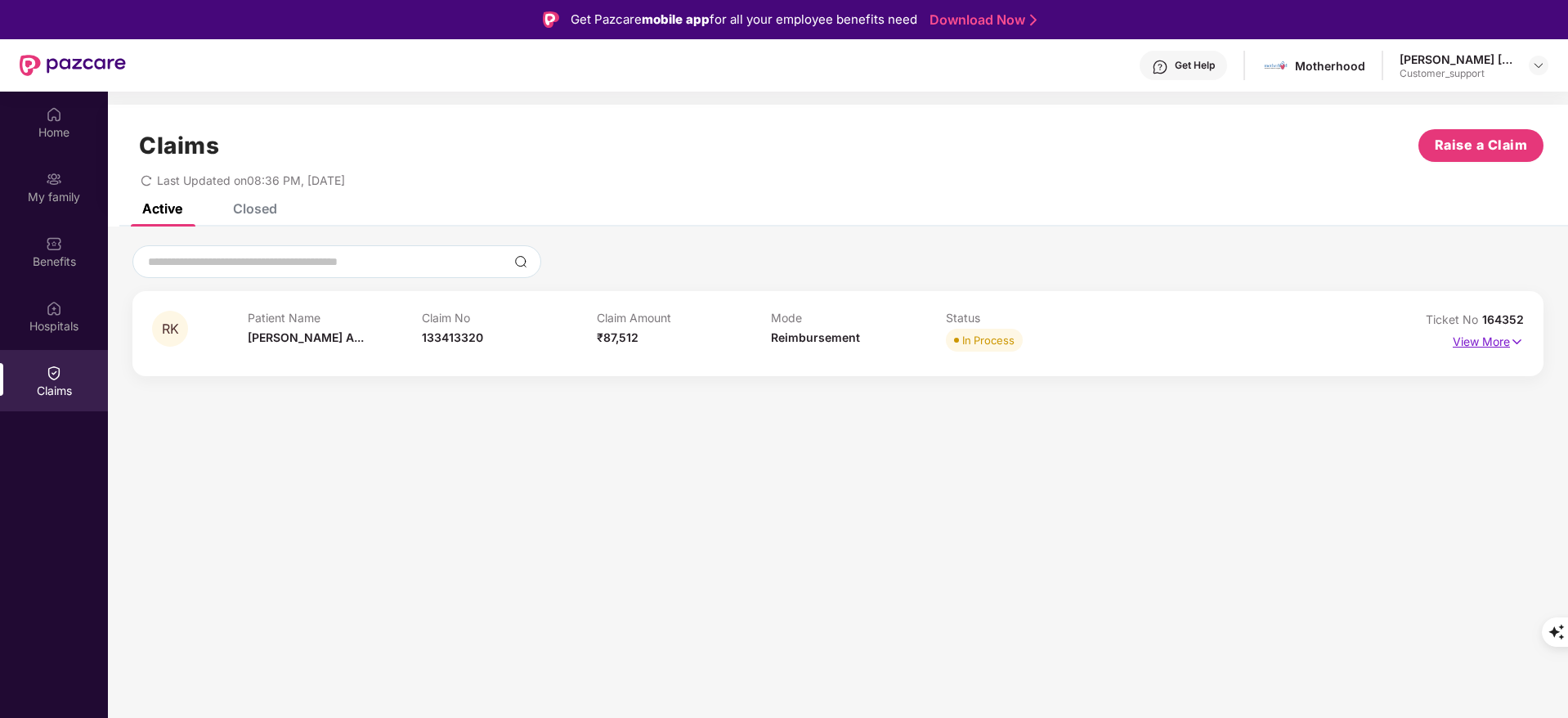
click at [1481, 342] on p "View More" at bounding box center [1488, 339] width 71 height 22
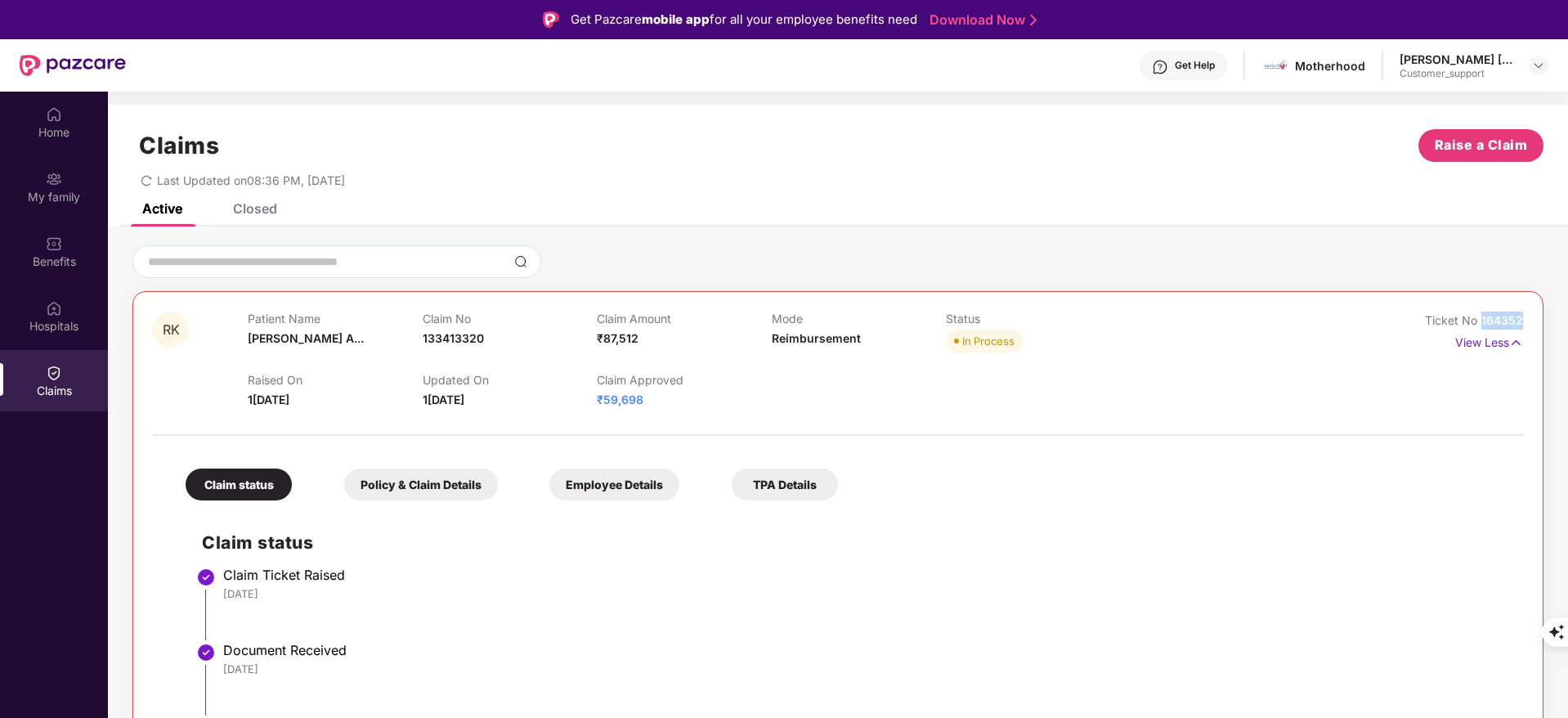
drag, startPoint x: 1480, startPoint y: 315, endPoint x: 1560, endPoint y: 307, distance: 80.4
click at [1560, 307] on div "RK Patient Name[PERSON_NAME]t A... Claim No 133413320 Claim Amount ₹87,512 Mode…" at bounding box center [838, 619] width 1460 height 748
copy span "164352"
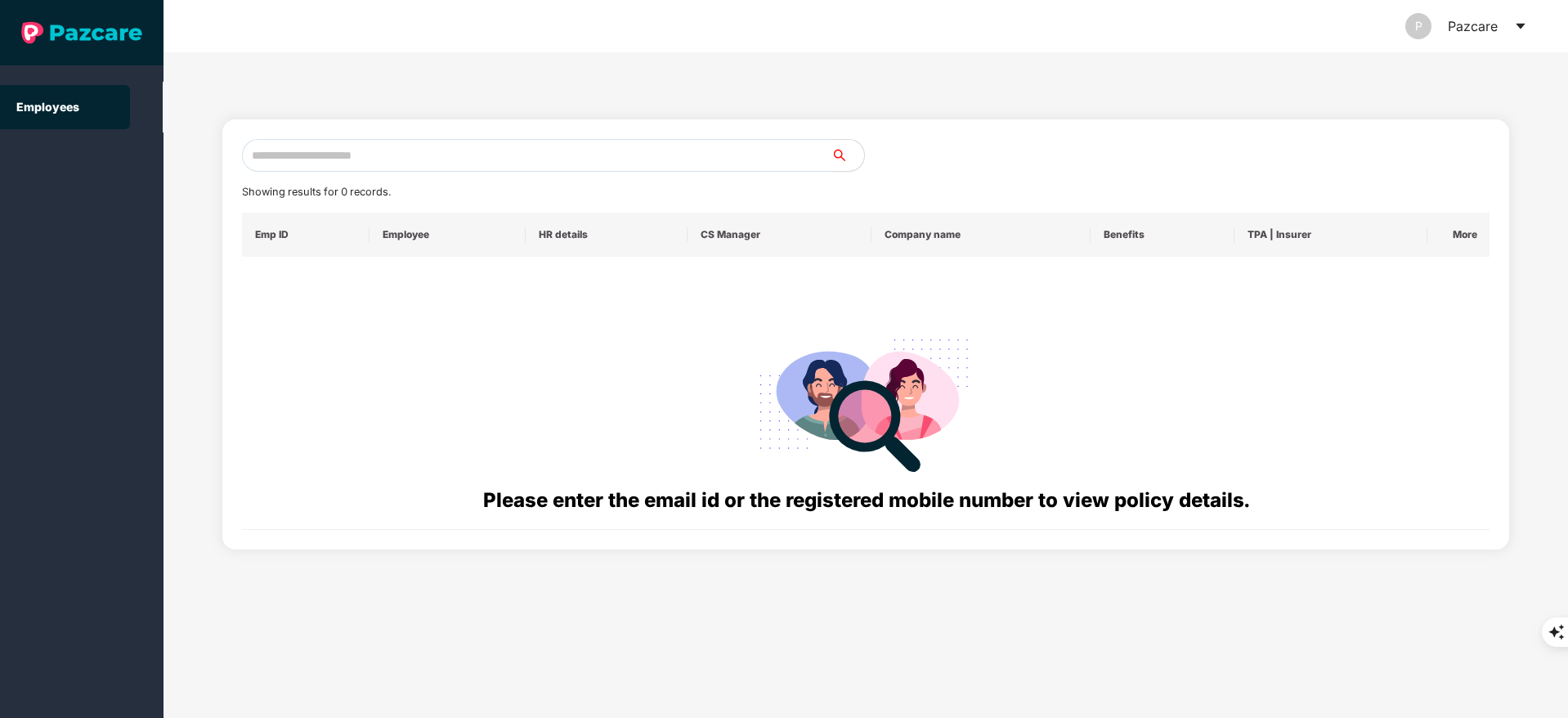
click at [310, 147] on input "text" at bounding box center [537, 155] width 589 height 32
paste input "**********"
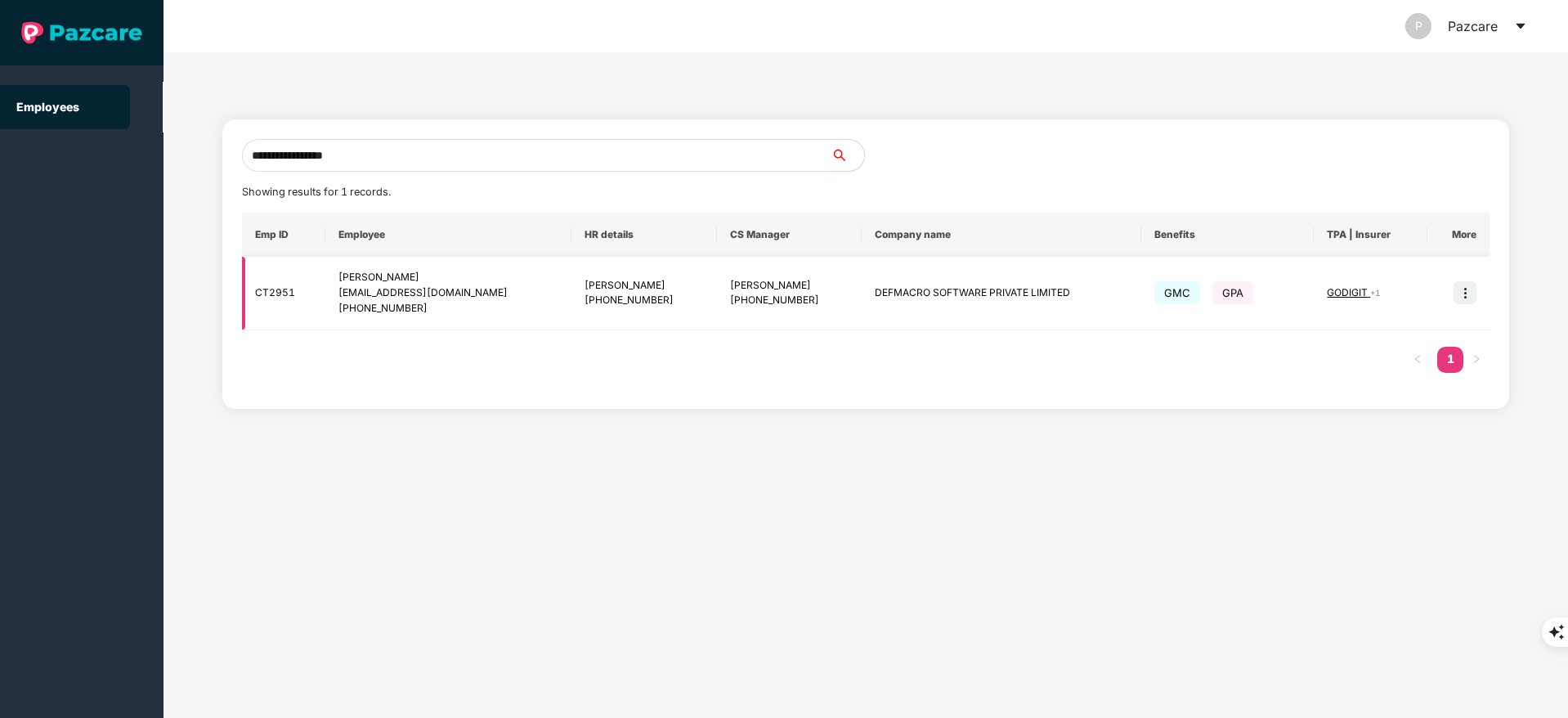
type input "**********"
click at [1458, 280] on td at bounding box center [1459, 293] width 63 height 73
click at [1465, 291] on img at bounding box center [1464, 292] width 22 height 22
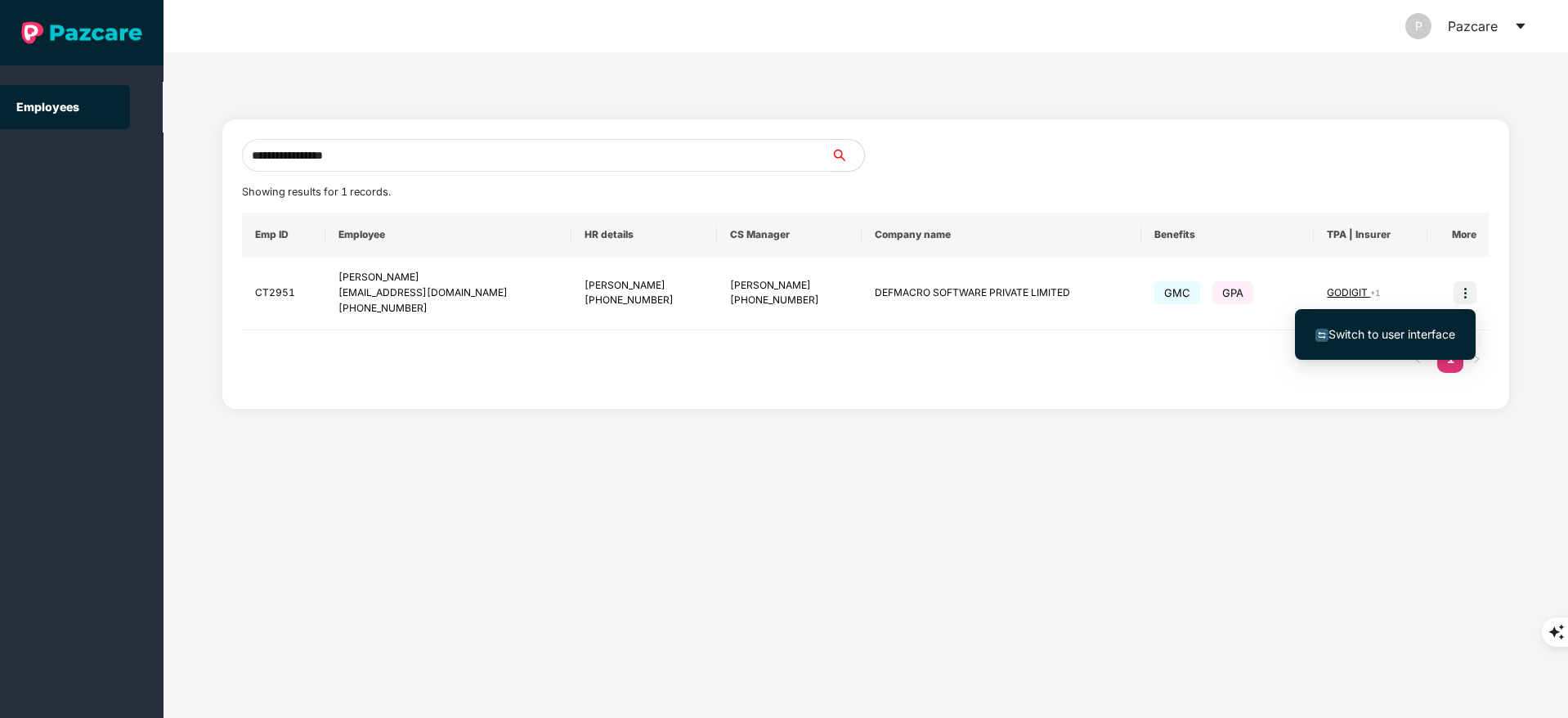
click at [1404, 328] on span "Switch to user interface" at bounding box center [1392, 335] width 127 height 14
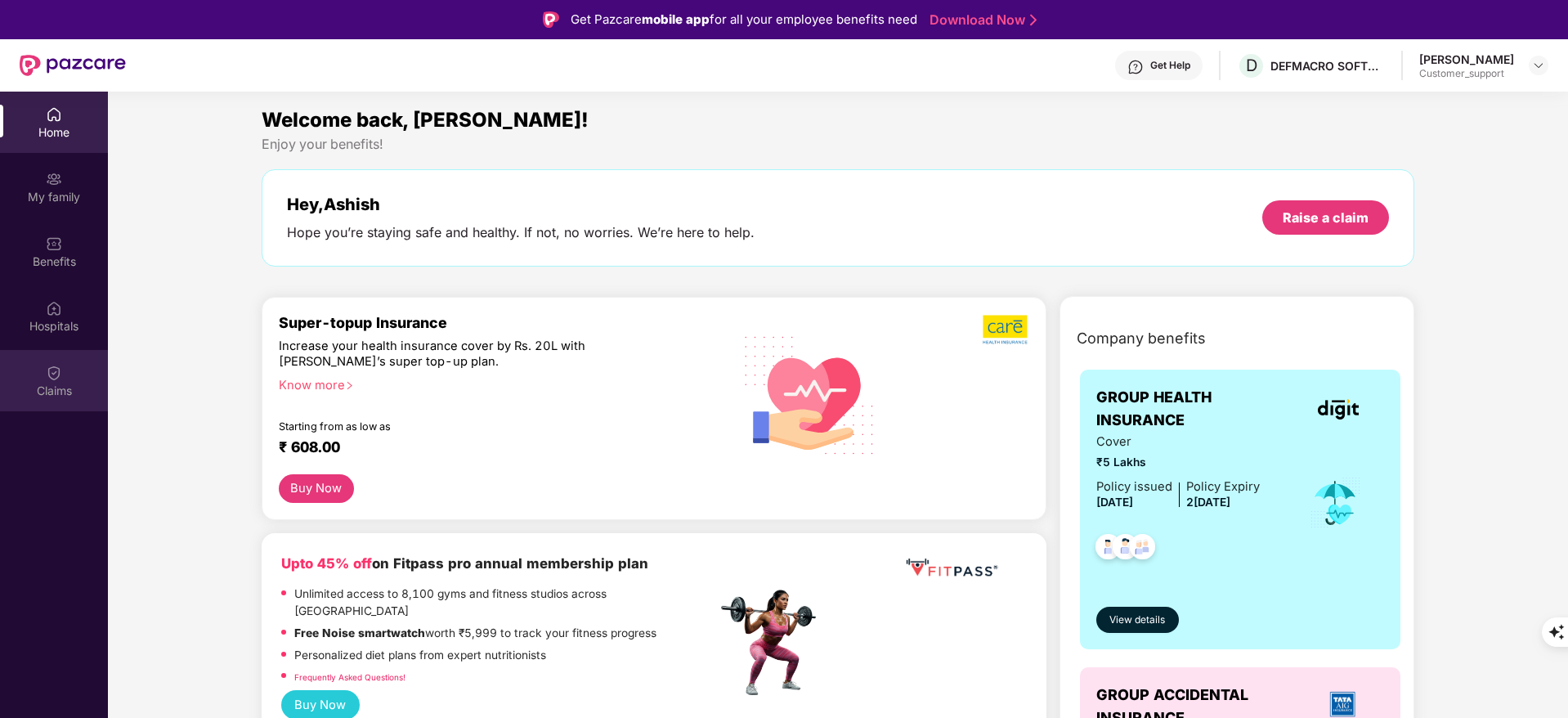
click at [76, 368] on div "Claims" at bounding box center [54, 381] width 108 height 62
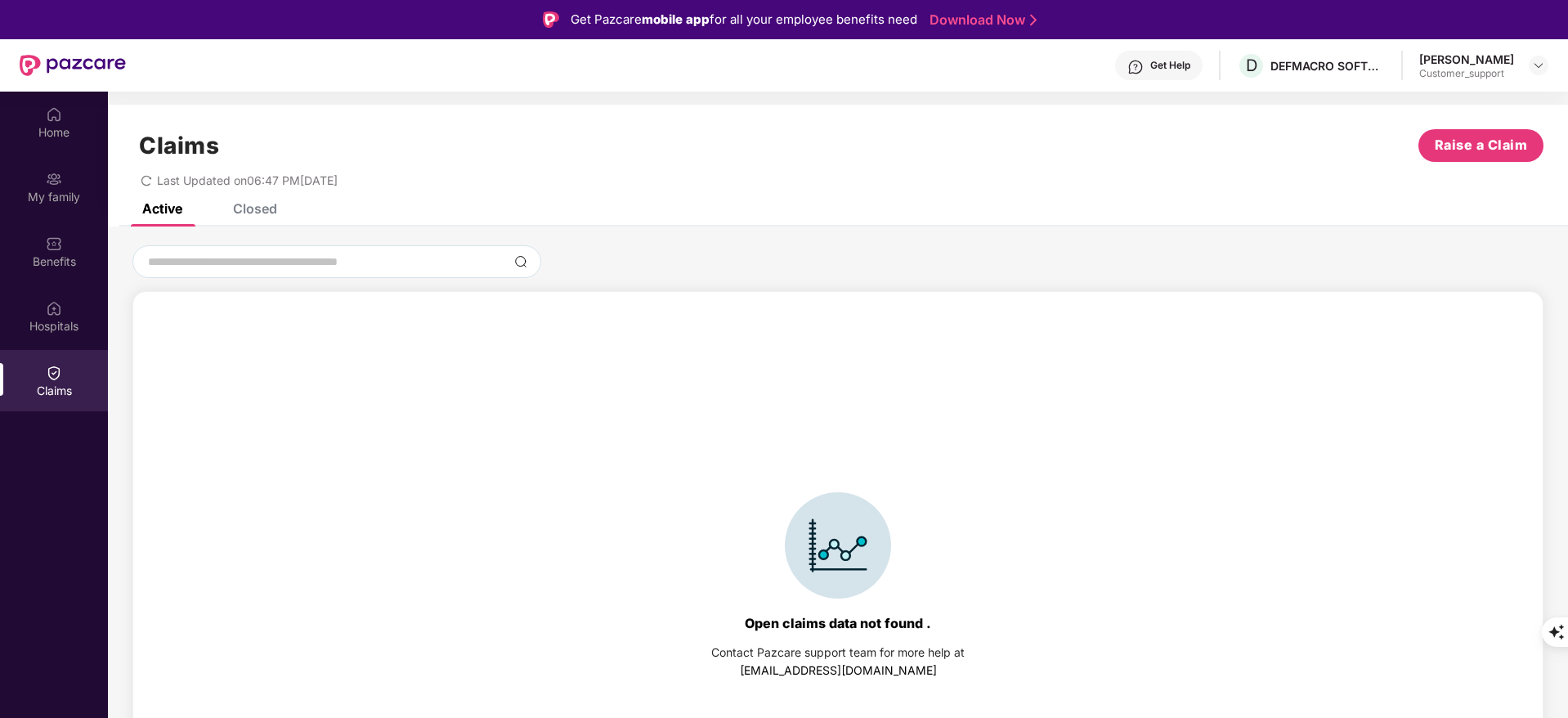
click at [252, 200] on div "Claims Raise a Claim Last Updated on 06:47 PM[DATE]" at bounding box center [838, 154] width 1460 height 99
click at [251, 207] on div "Closed" at bounding box center [254, 208] width 44 height 17
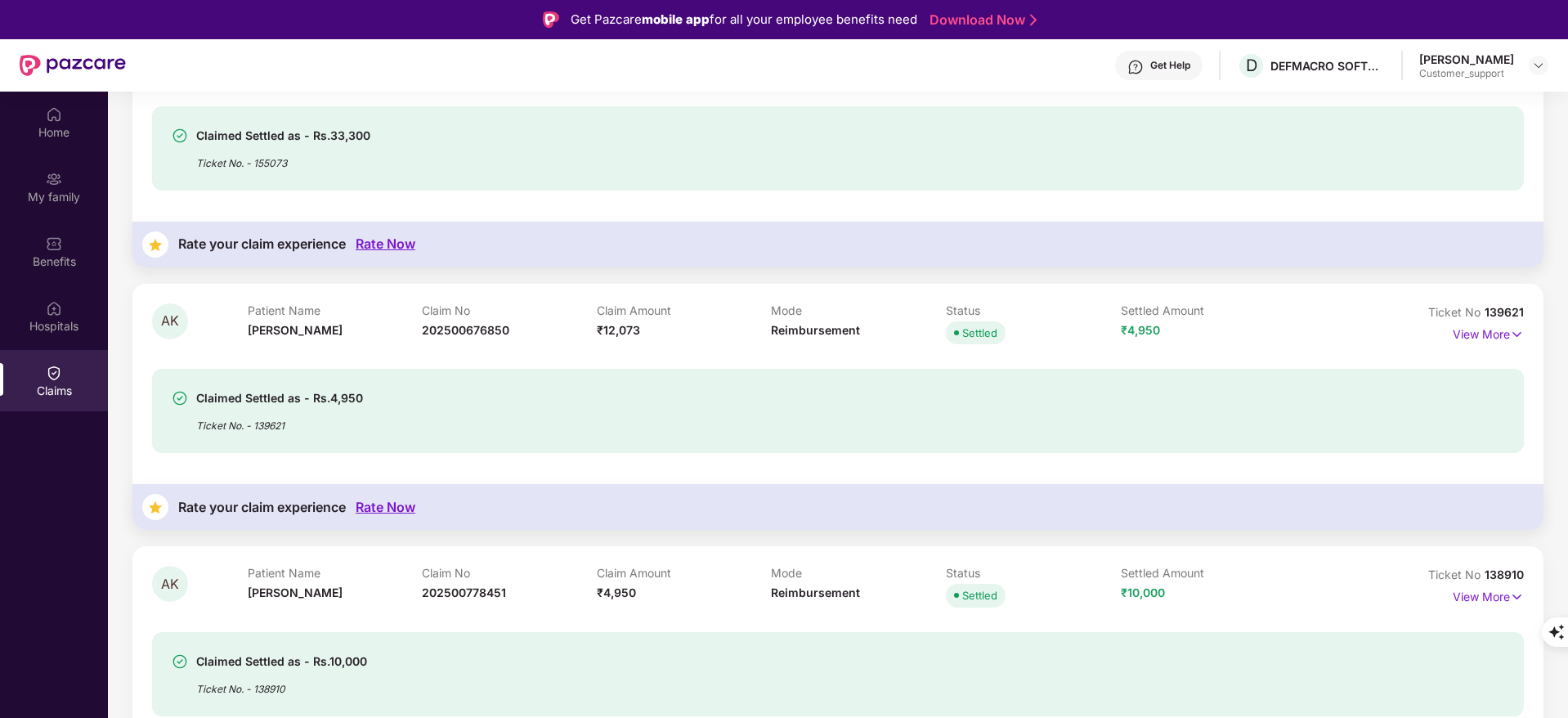
scroll to position [92, 0]
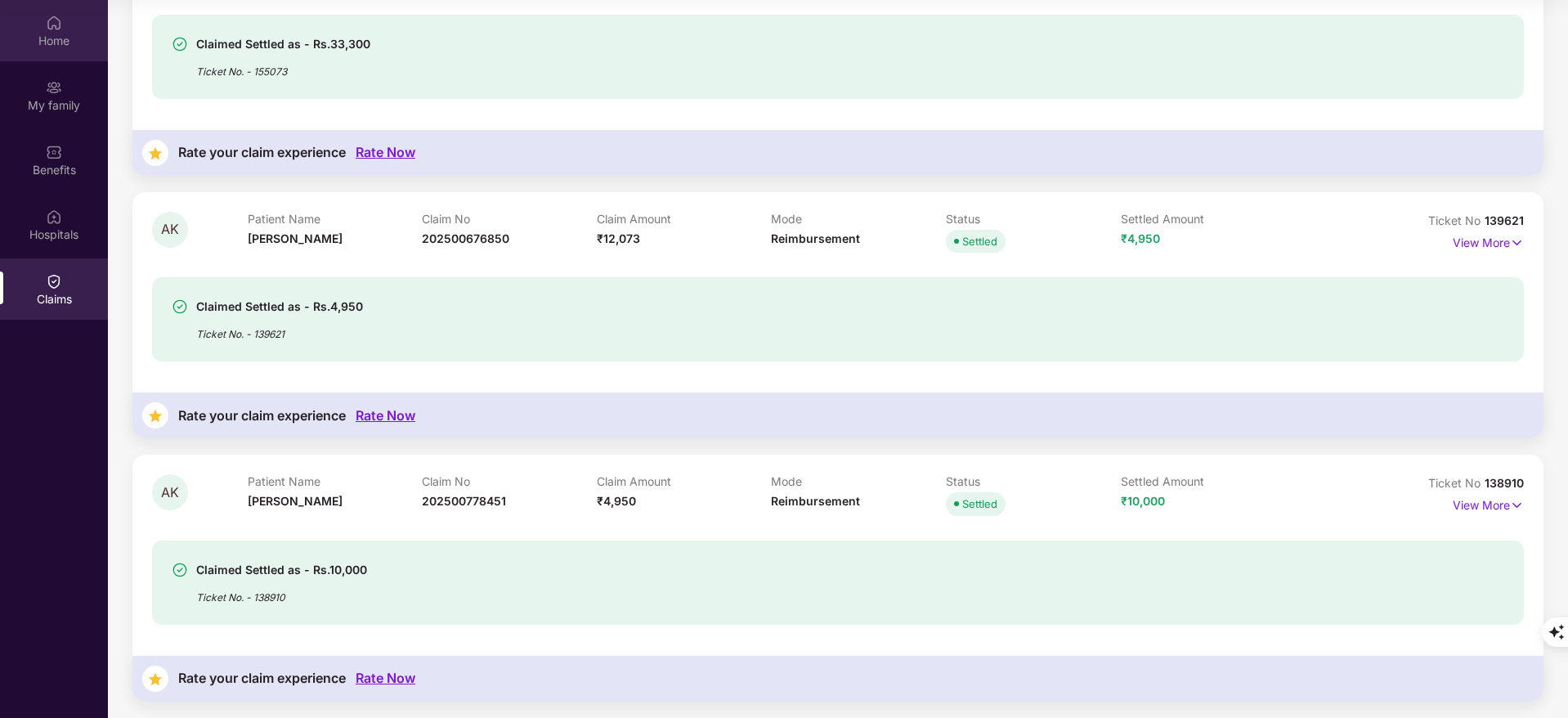
click at [78, 24] on div "Home" at bounding box center [54, 30] width 108 height 62
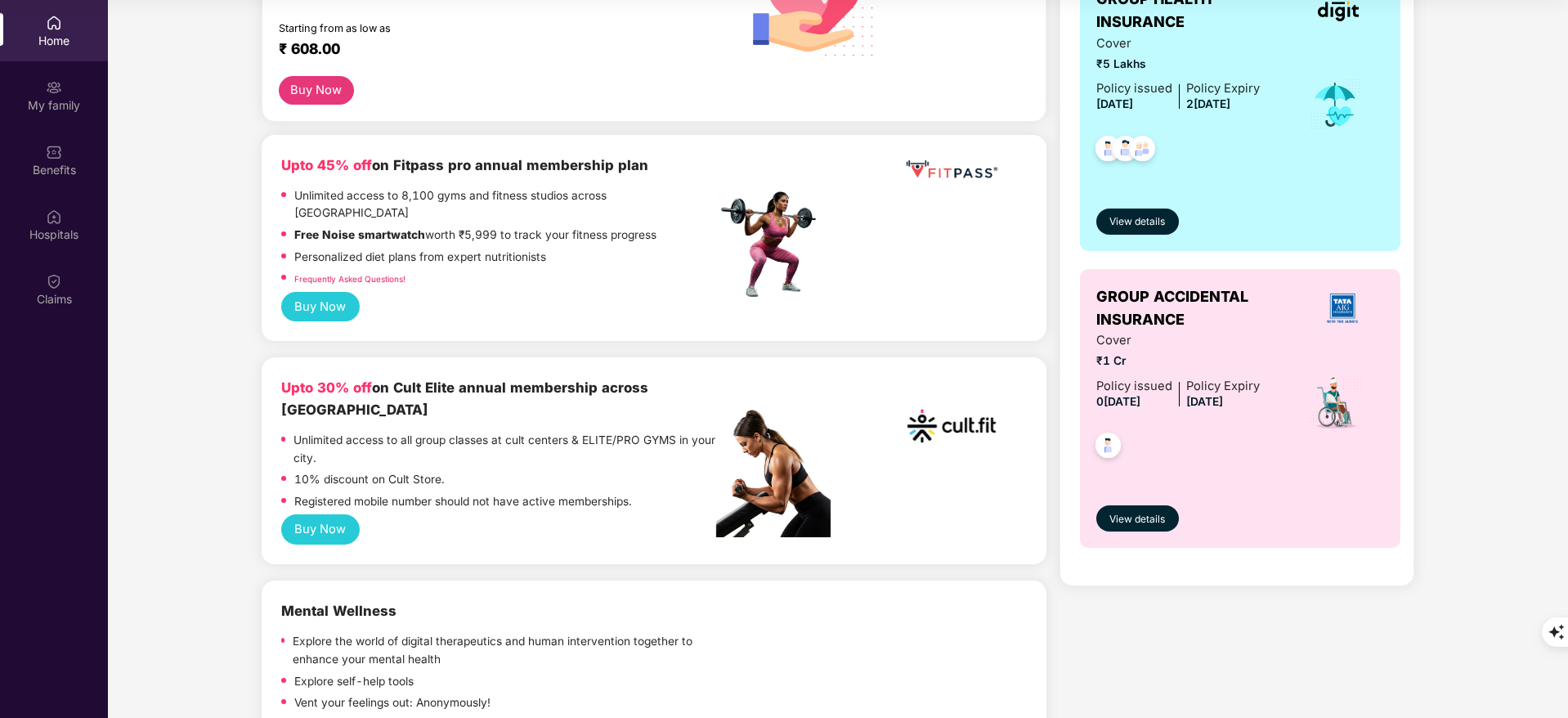
scroll to position [402, 0]
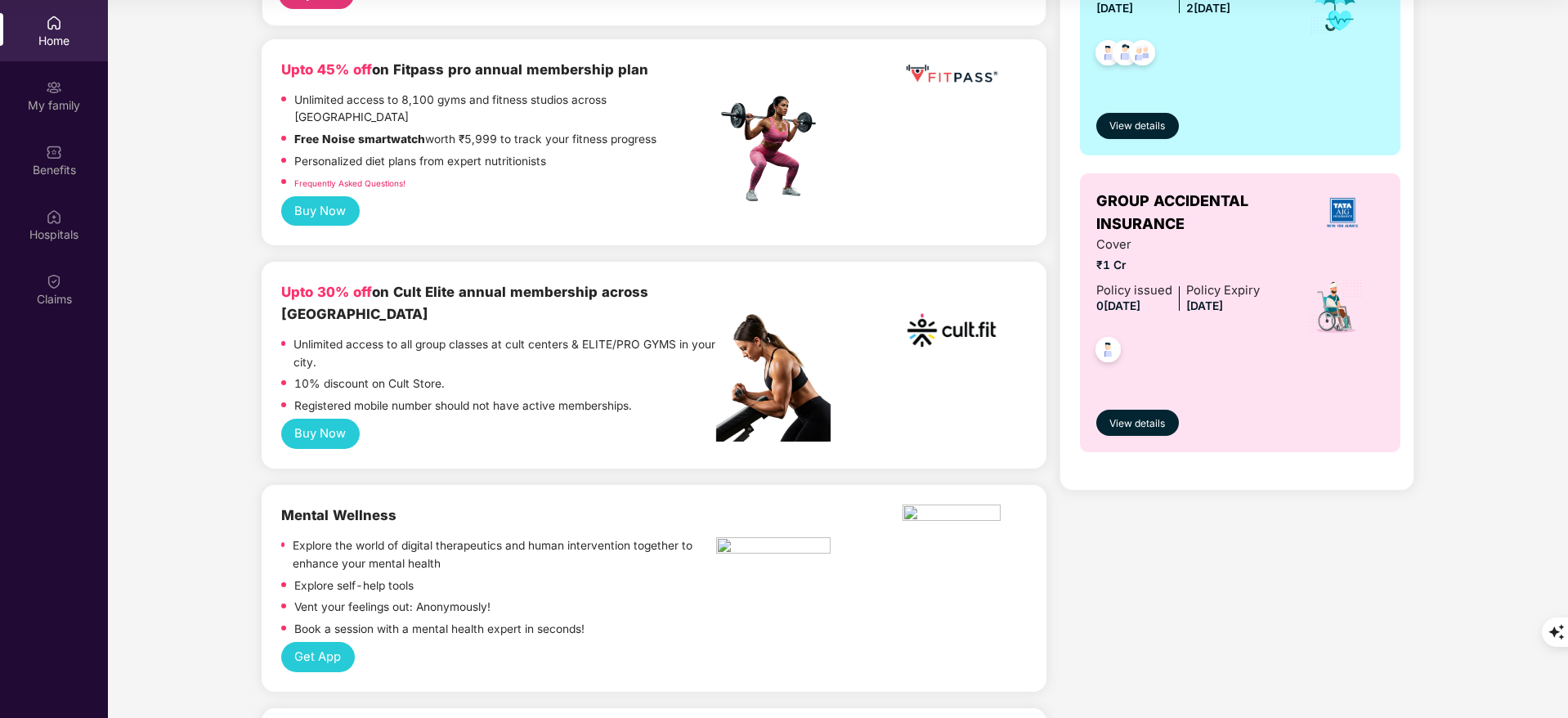
click at [300, 419] on button "Buy Now" at bounding box center [321, 433] width 78 height 30
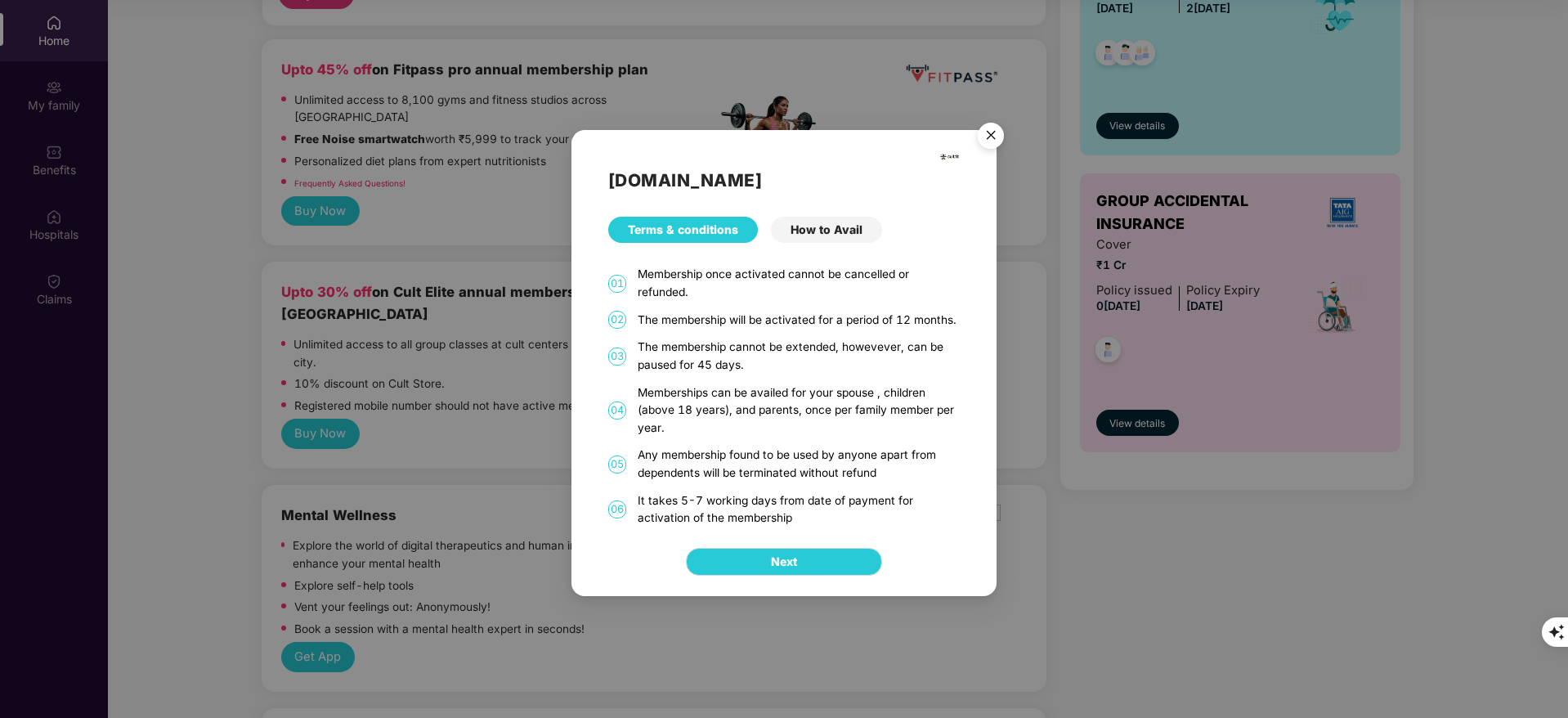
drag, startPoint x: 632, startPoint y: 499, endPoint x: 803, endPoint y: 516, distance: 171.8
click at [803, 516] on div "06 It takes 5-7 working days from date of payment for activation of the members…" at bounding box center [784, 510] width 352 height 35
copy div "It takes 5-7 working days from date of payment for activation of the membership"
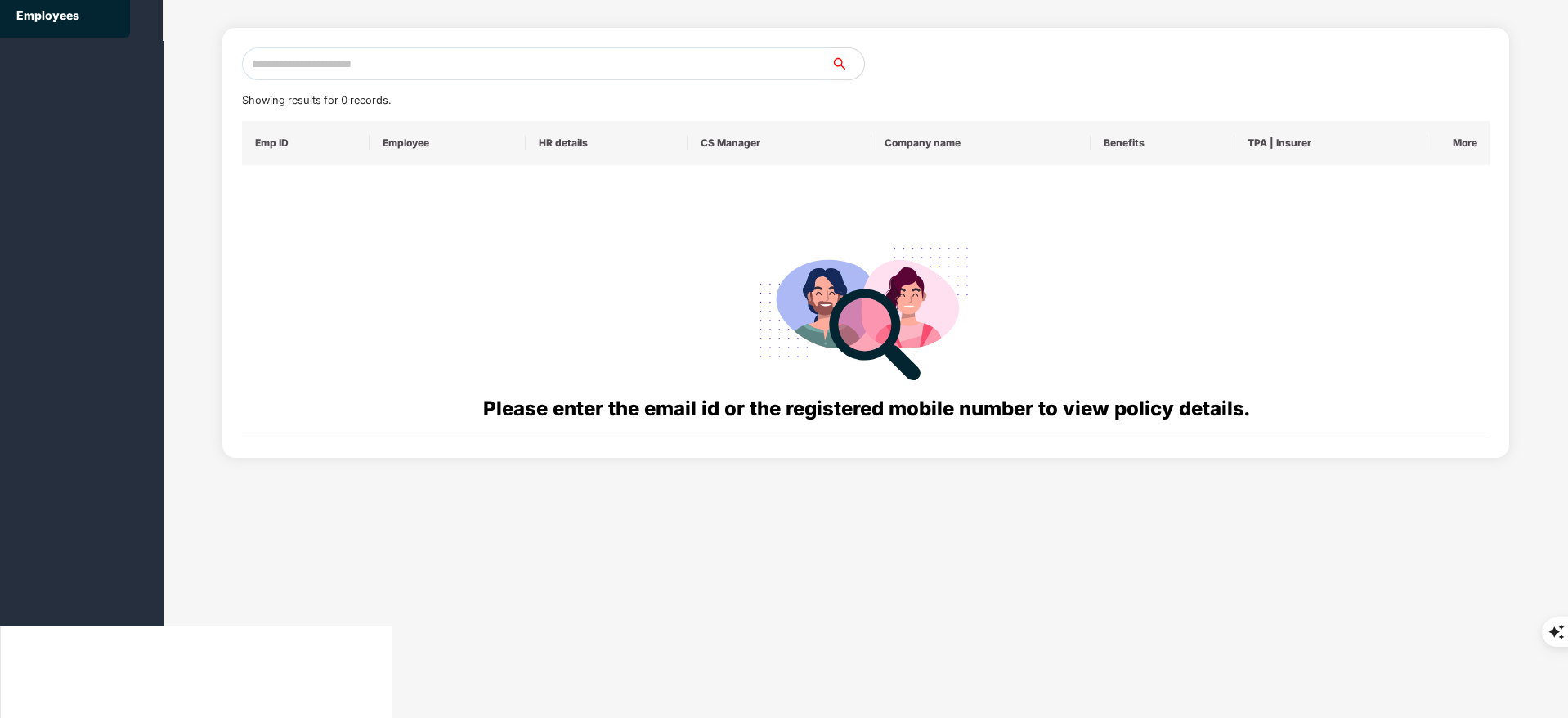
scroll to position [0, 0]
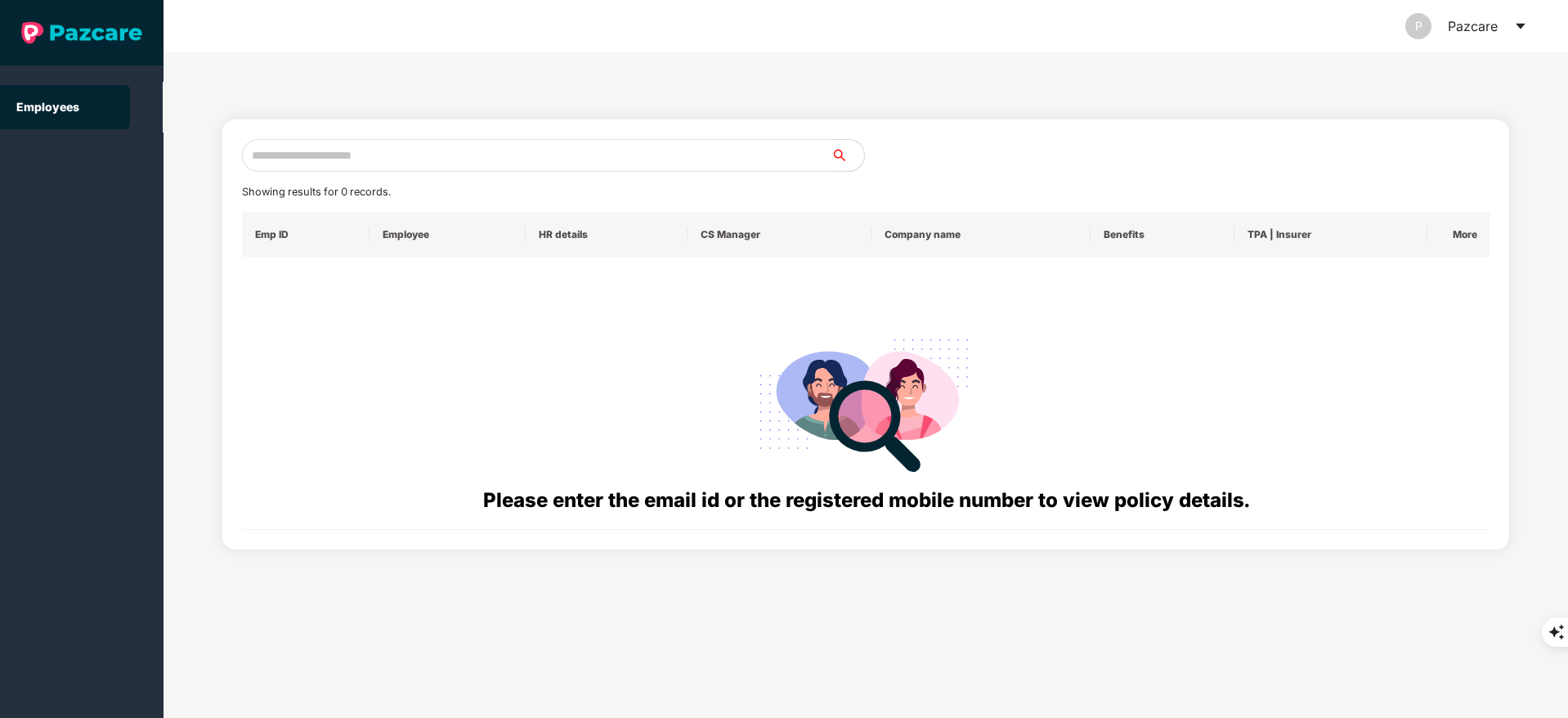
click at [313, 158] on input "text" at bounding box center [537, 155] width 589 height 32
paste input "**********"
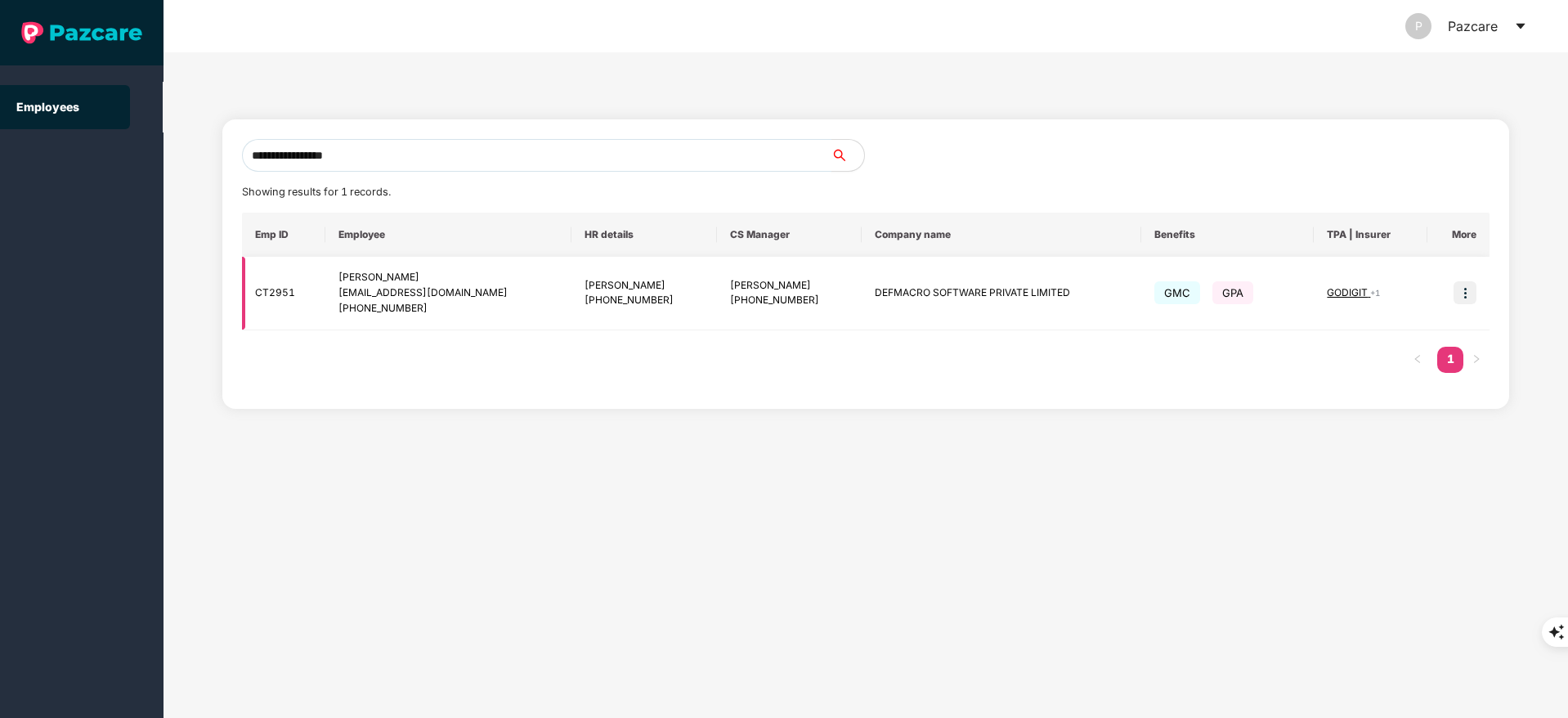
type input "**********"
click at [1456, 288] on img at bounding box center [1464, 292] width 22 height 22
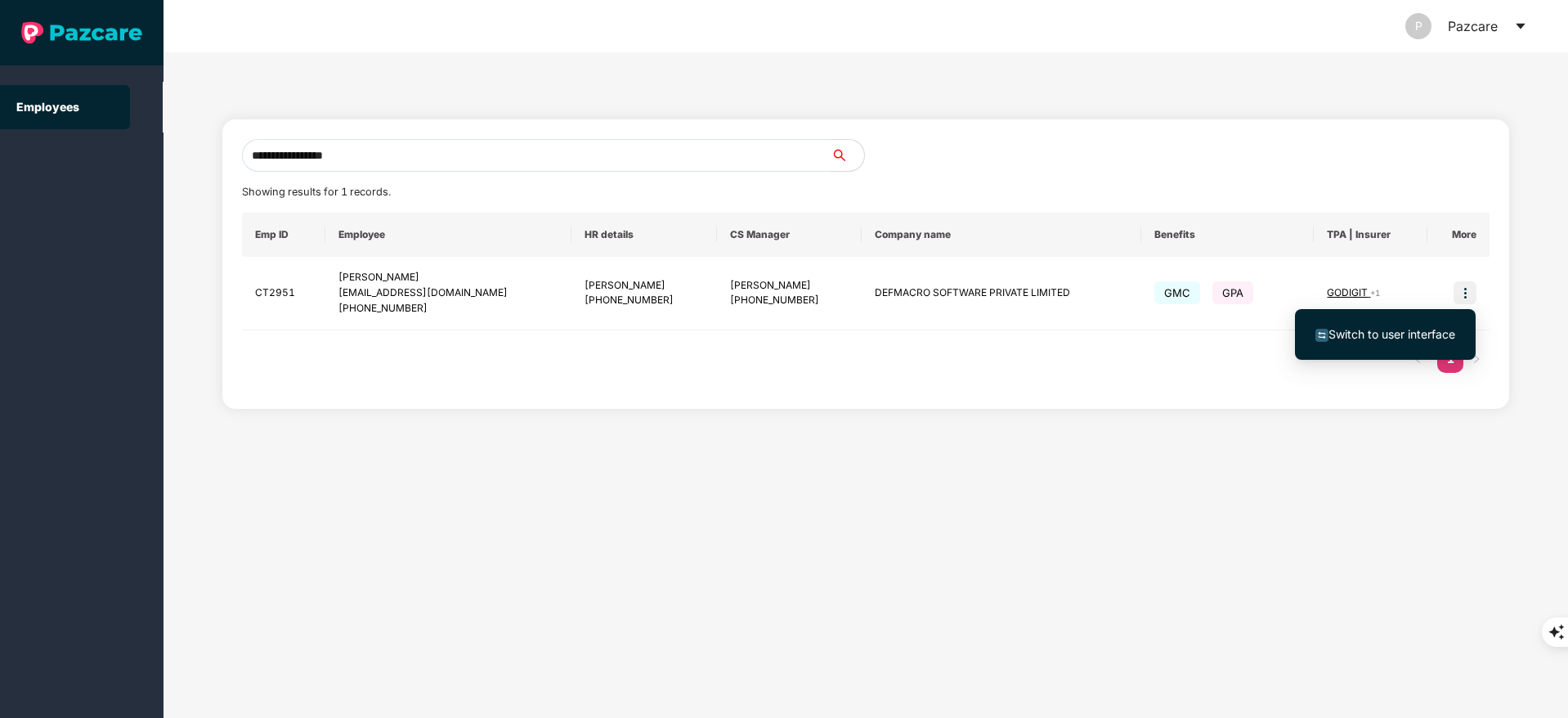
click at [1399, 333] on span "Switch to user interface" at bounding box center [1392, 335] width 127 height 14
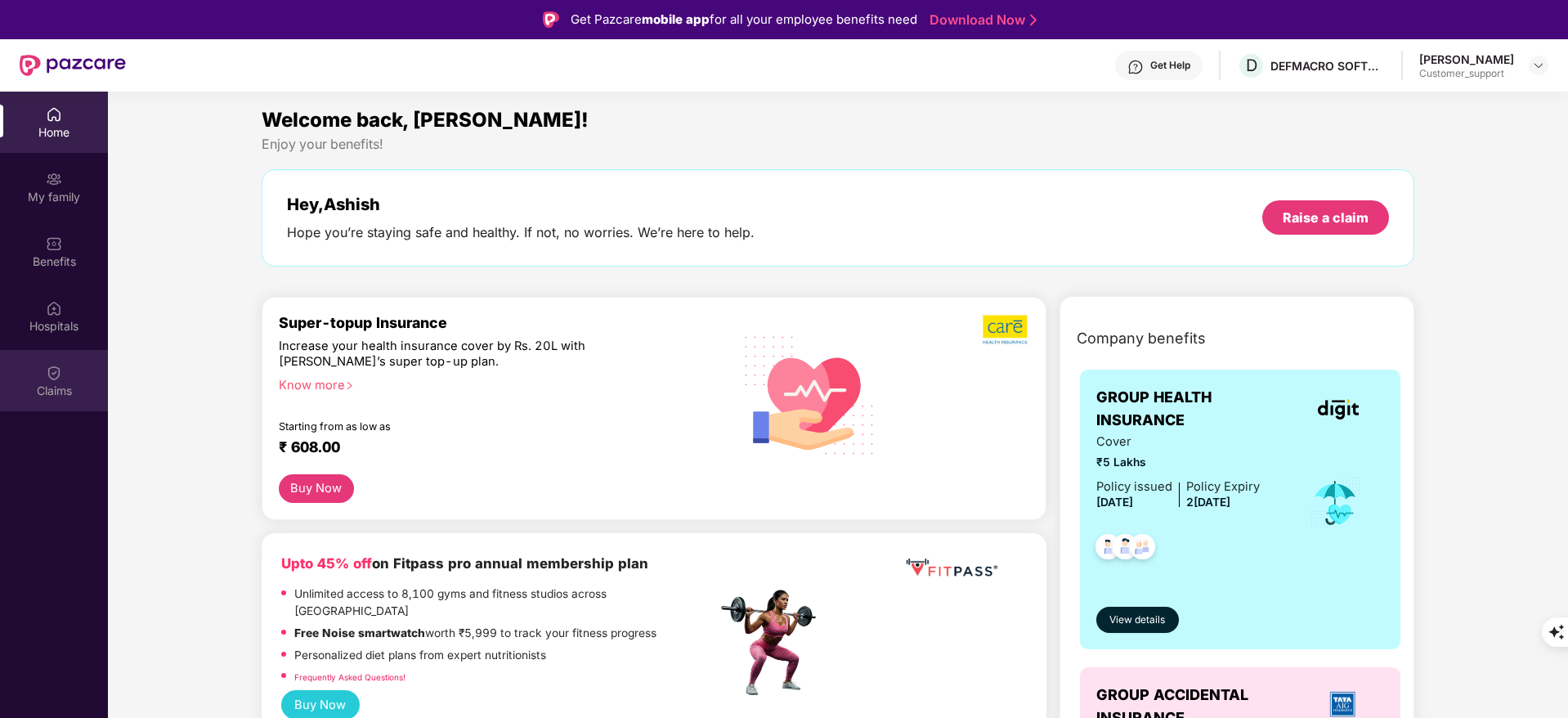
click at [41, 357] on div "Claims" at bounding box center [54, 381] width 108 height 62
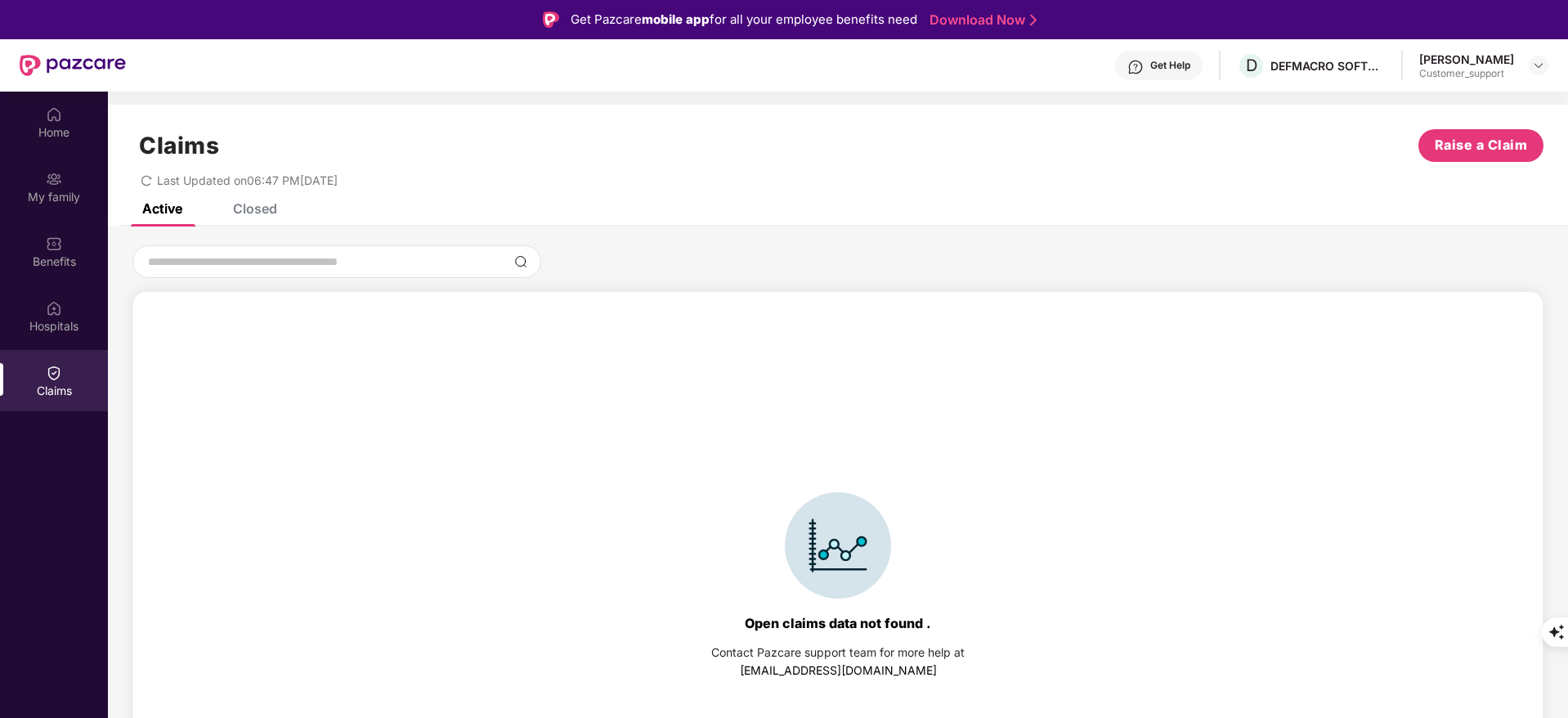
click at [267, 204] on div "Closed" at bounding box center [254, 208] width 44 height 17
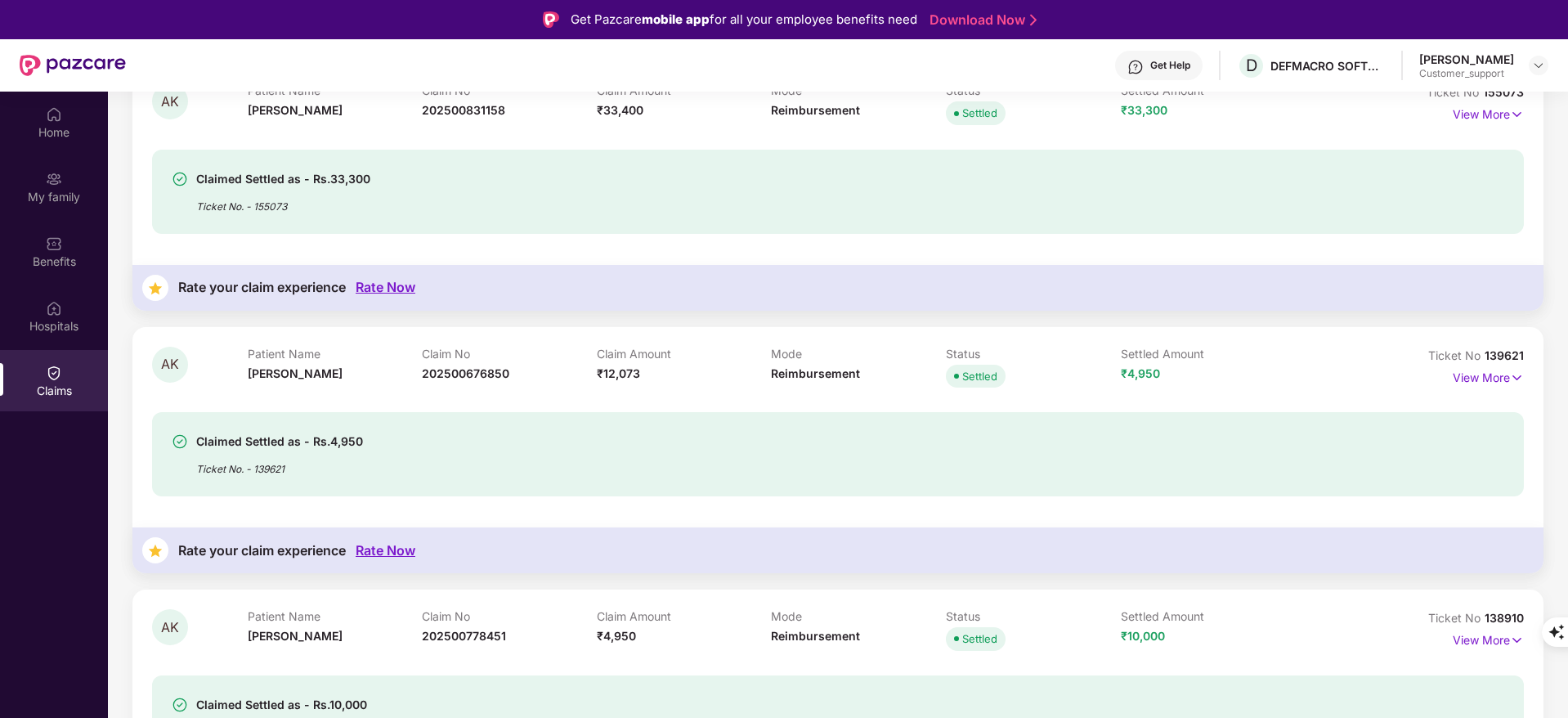
scroll to position [533, 0]
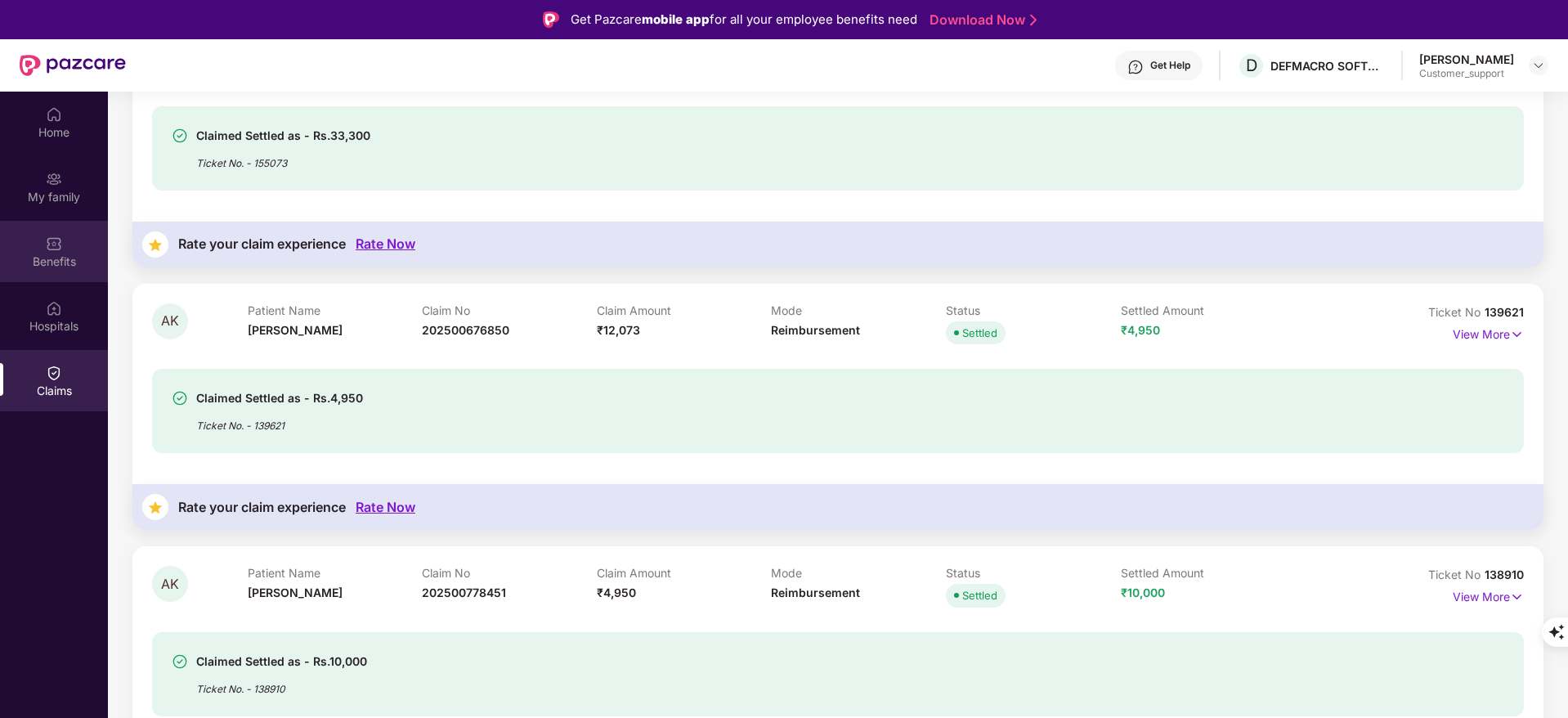
click at [64, 233] on div "Benefits" at bounding box center [54, 251] width 108 height 62
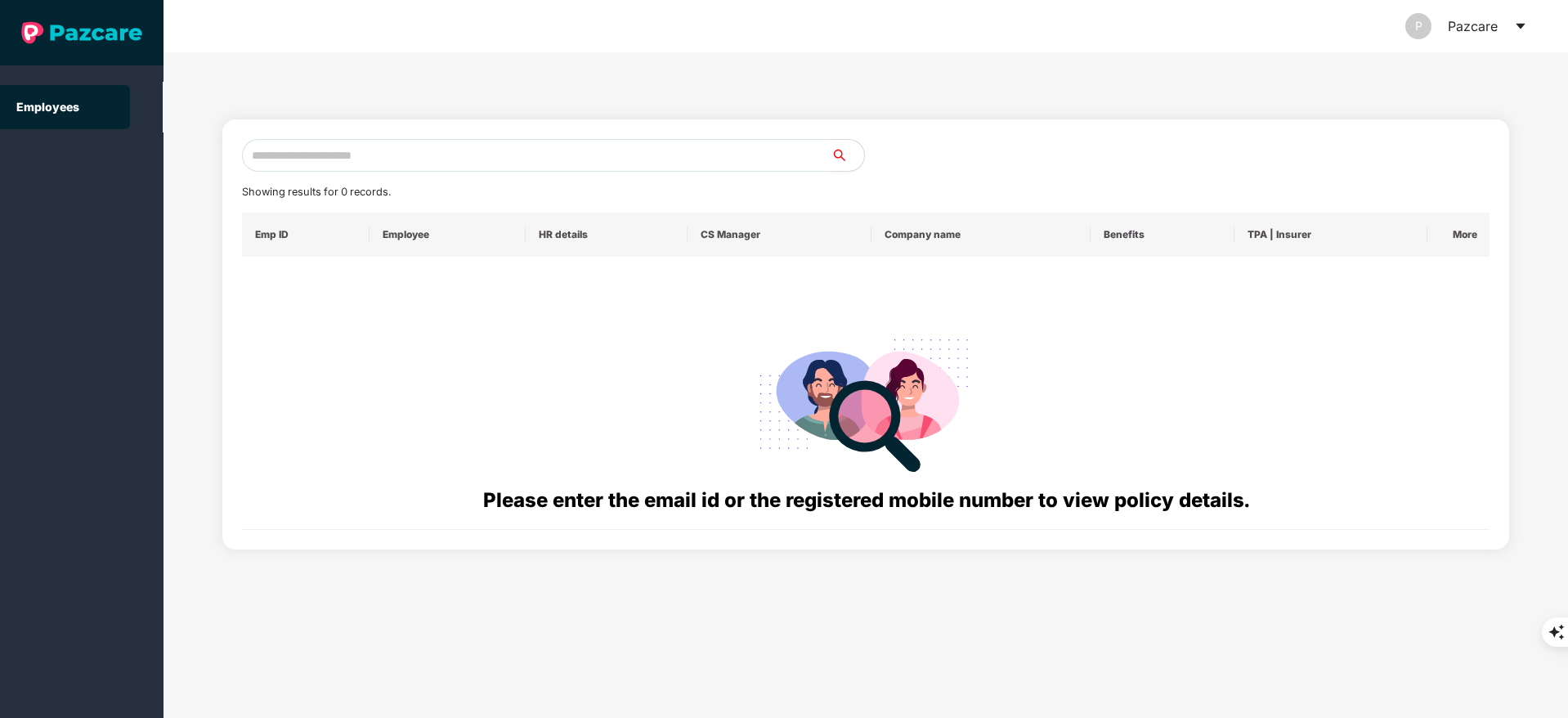
click at [332, 139] on div "Showing results for 0 records. Emp ID Employee HR details CS Manager Company na…" at bounding box center [865, 335] width 1287 height 430
click at [332, 139] on input "text" at bounding box center [537, 155] width 589 height 32
paste input "**********"
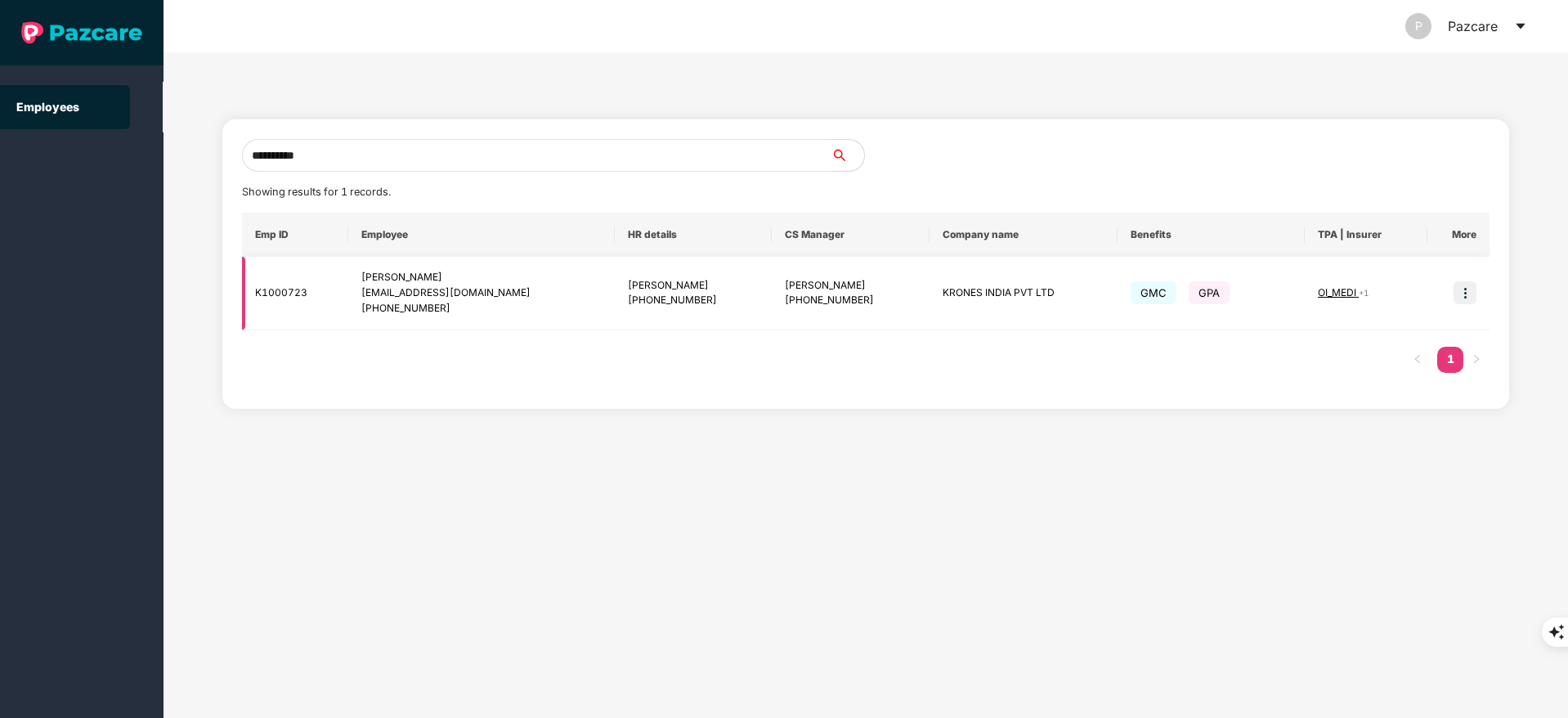
type input "**********"
click at [1460, 298] on img at bounding box center [1464, 292] width 22 height 22
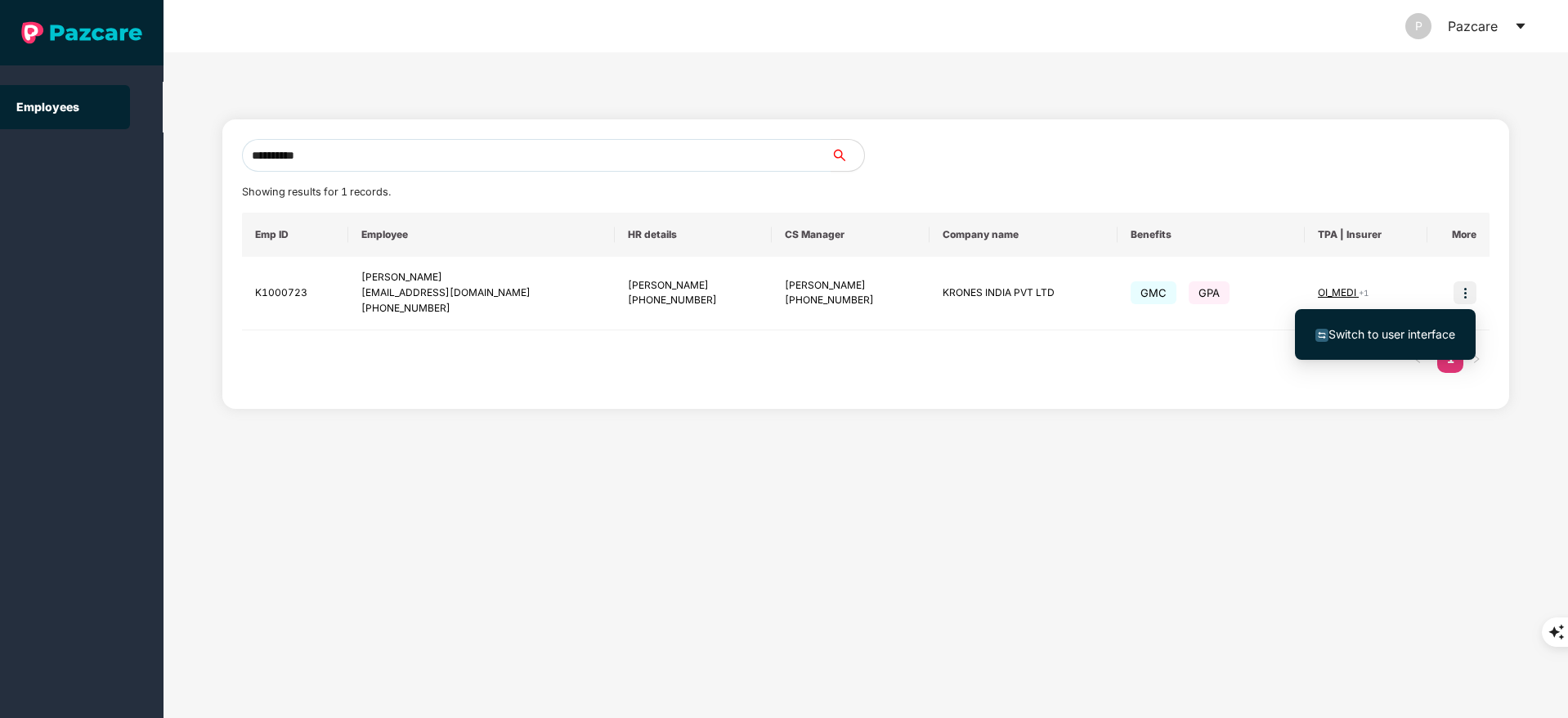
click at [1411, 336] on span "Switch to user interface" at bounding box center [1392, 335] width 127 height 14
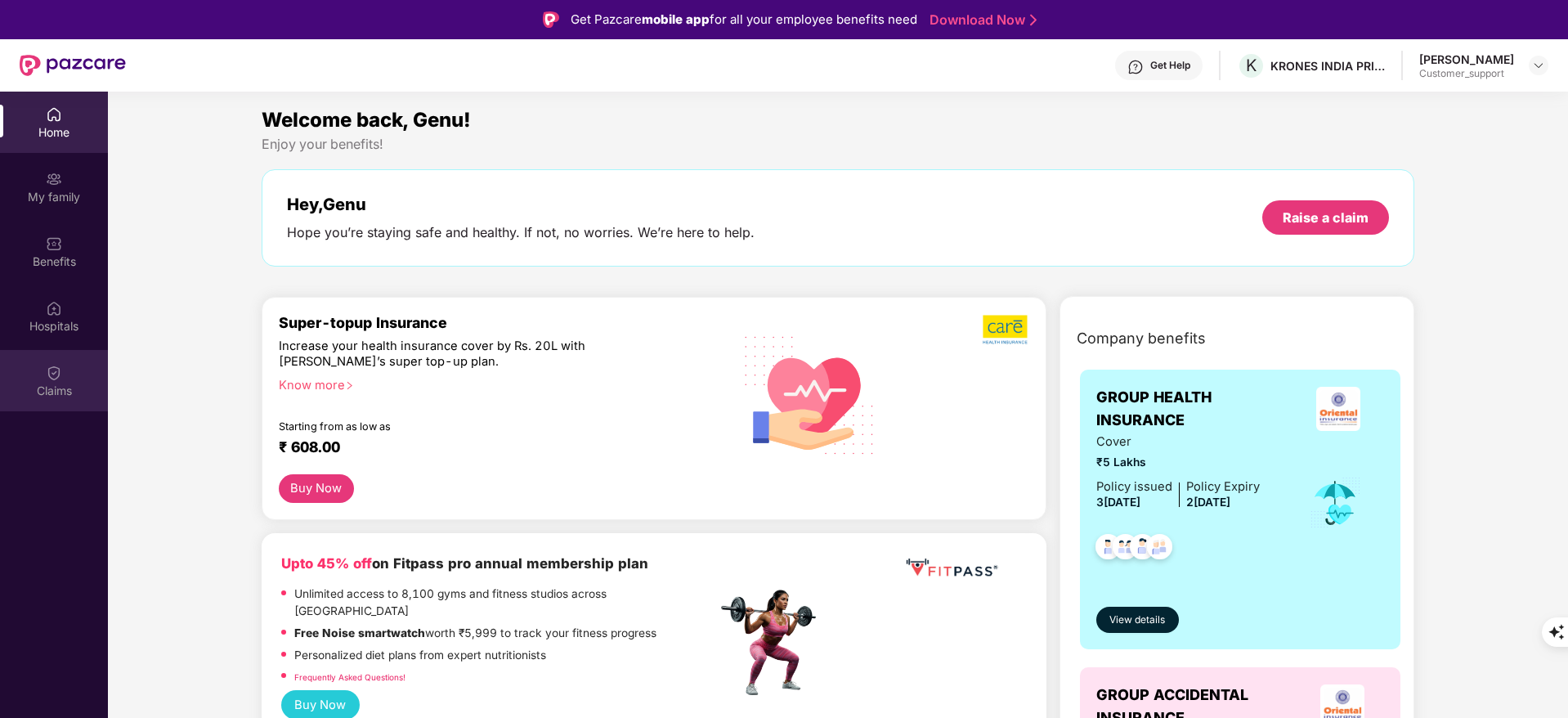
click at [51, 380] on img at bounding box center [54, 373] width 17 height 17
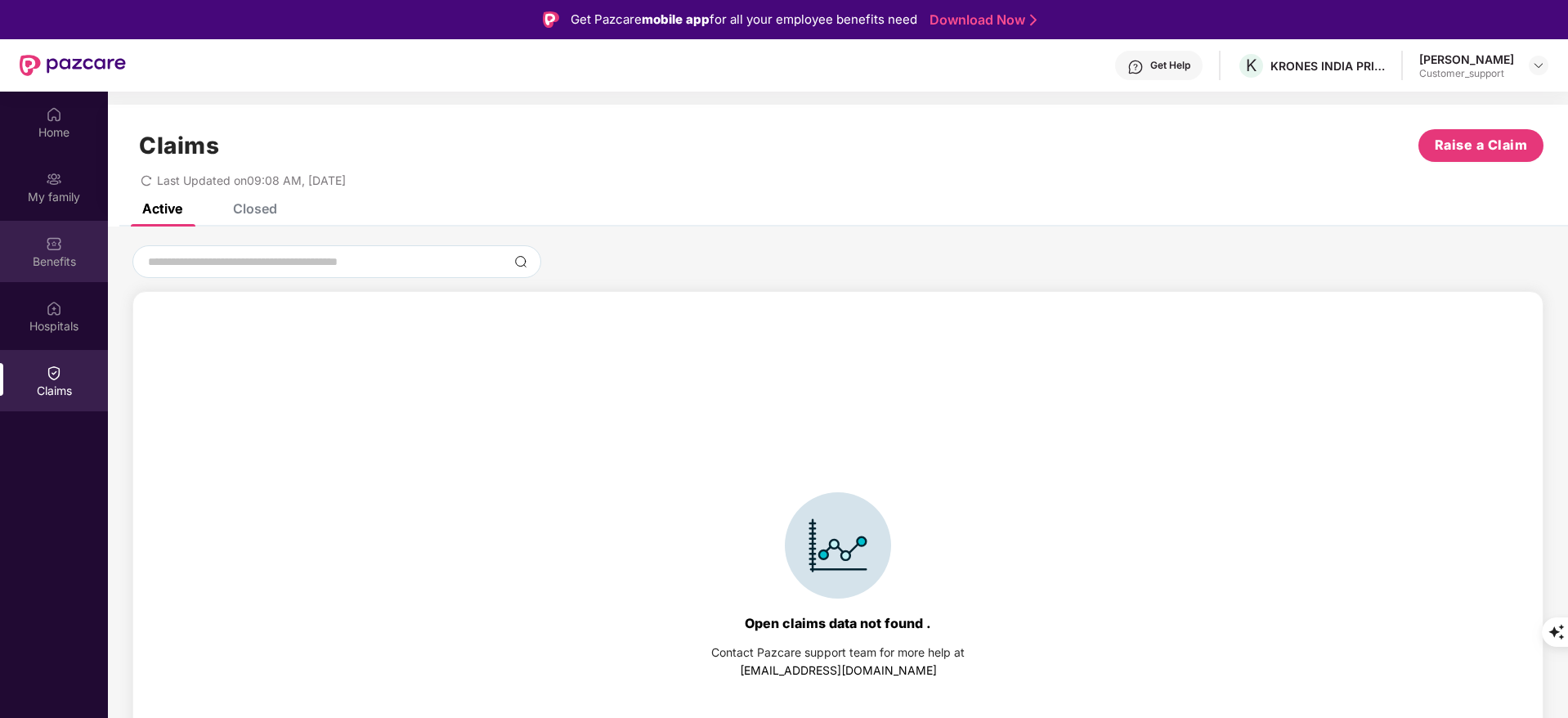
click at [67, 227] on div "Benefits" at bounding box center [54, 251] width 108 height 62
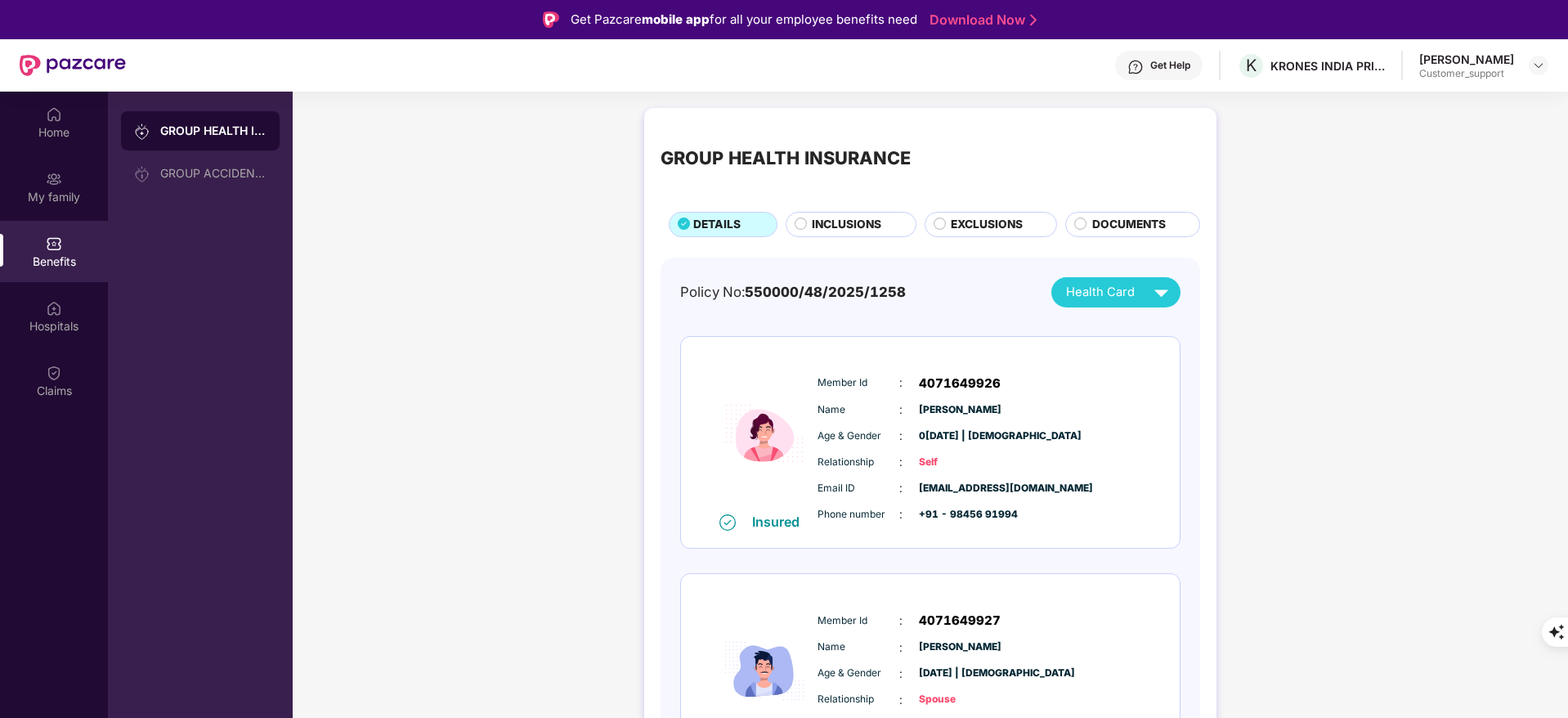
click at [834, 218] on span "INCLUSIONS" at bounding box center [846, 225] width 69 height 18
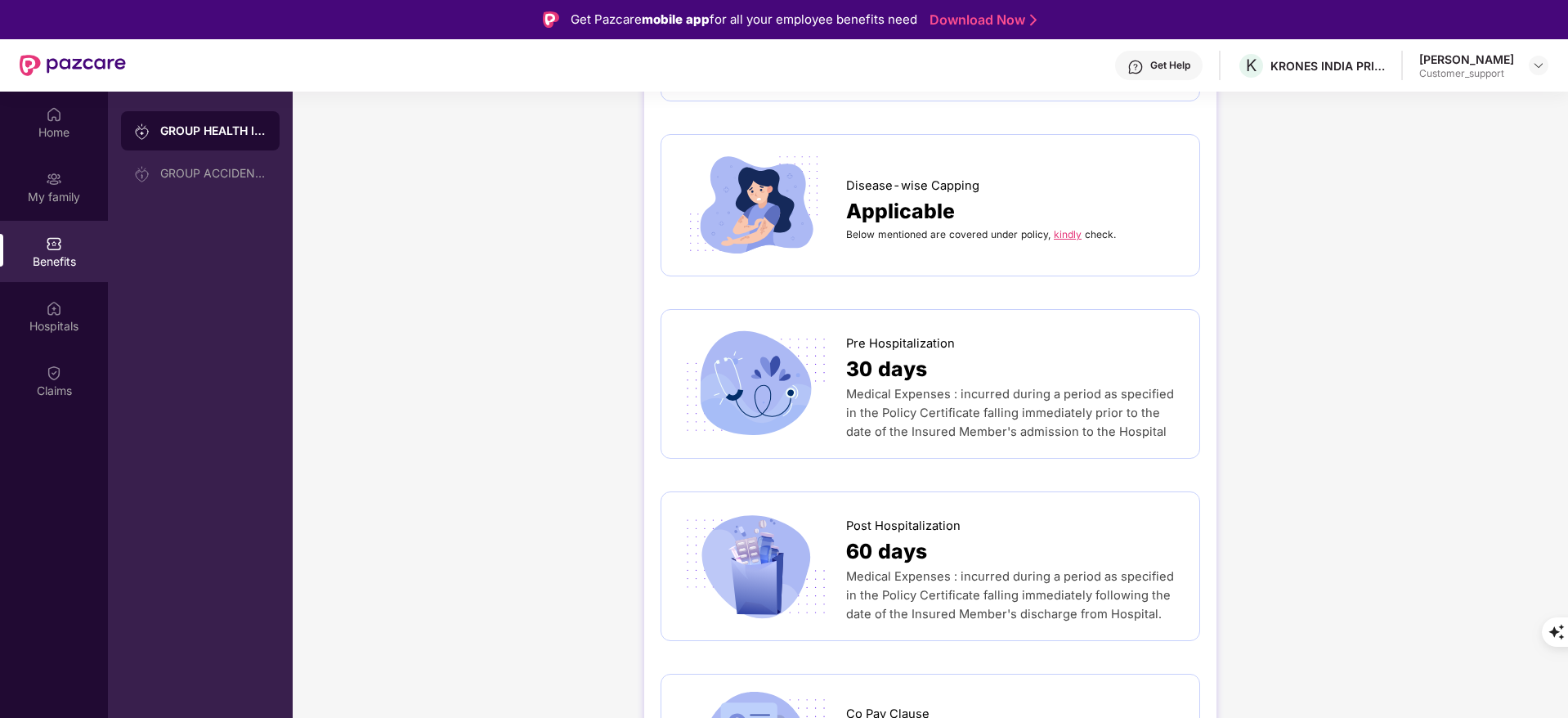
scroll to position [792, 0]
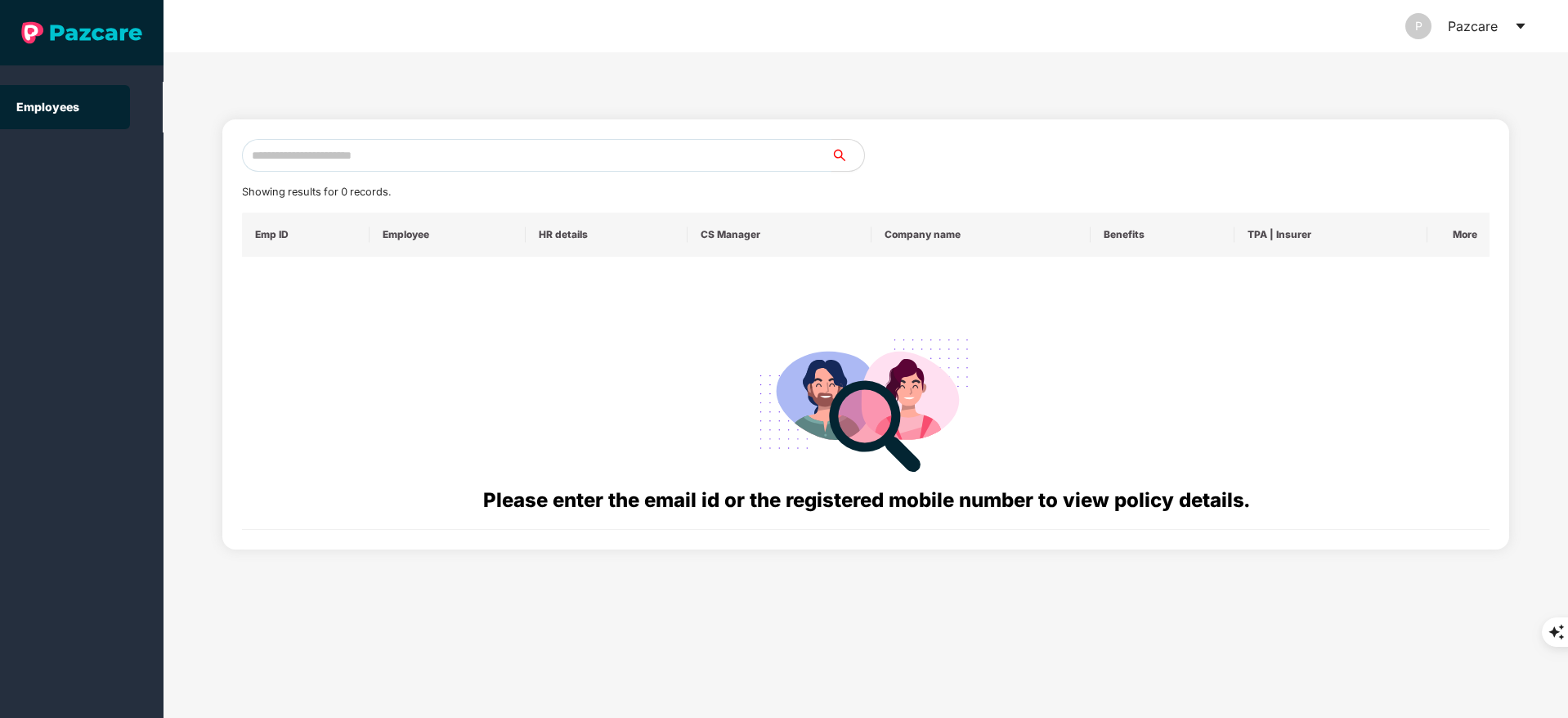
click at [328, 152] on input "text" at bounding box center [537, 155] width 589 height 32
paste input "**********"
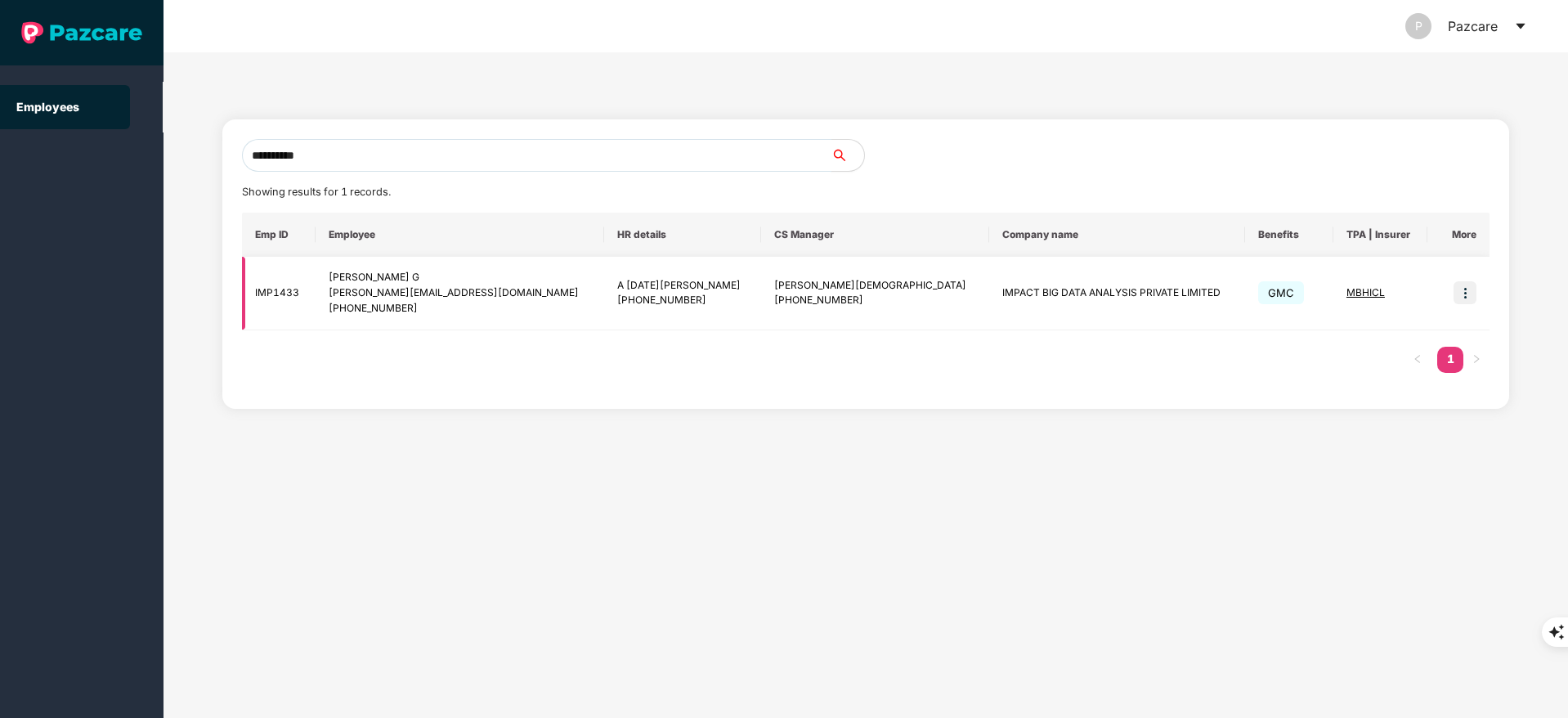
type input "**********"
click at [1460, 288] on img at bounding box center [1464, 292] width 22 height 22
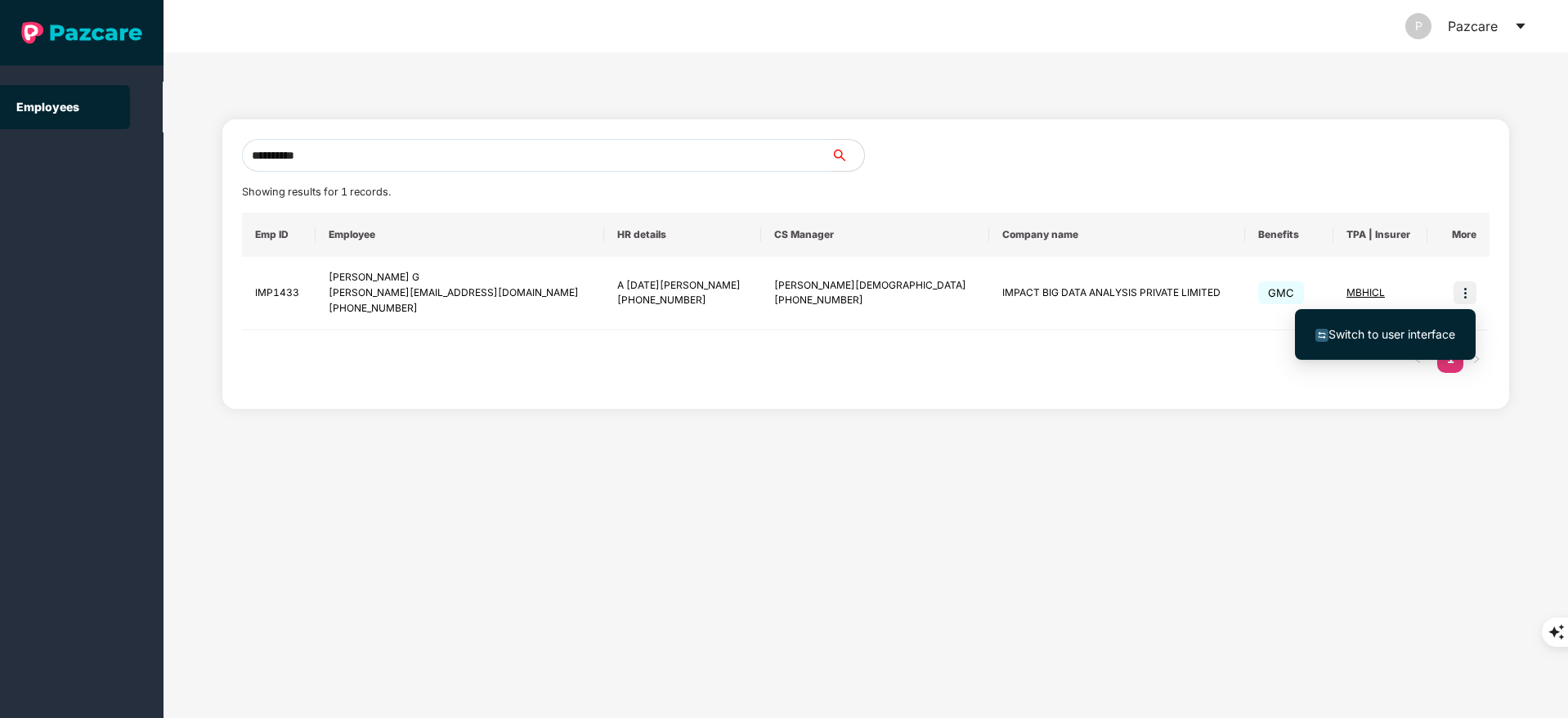
click at [1398, 319] on li "Switch to user interface" at bounding box center [1385, 334] width 181 height 34
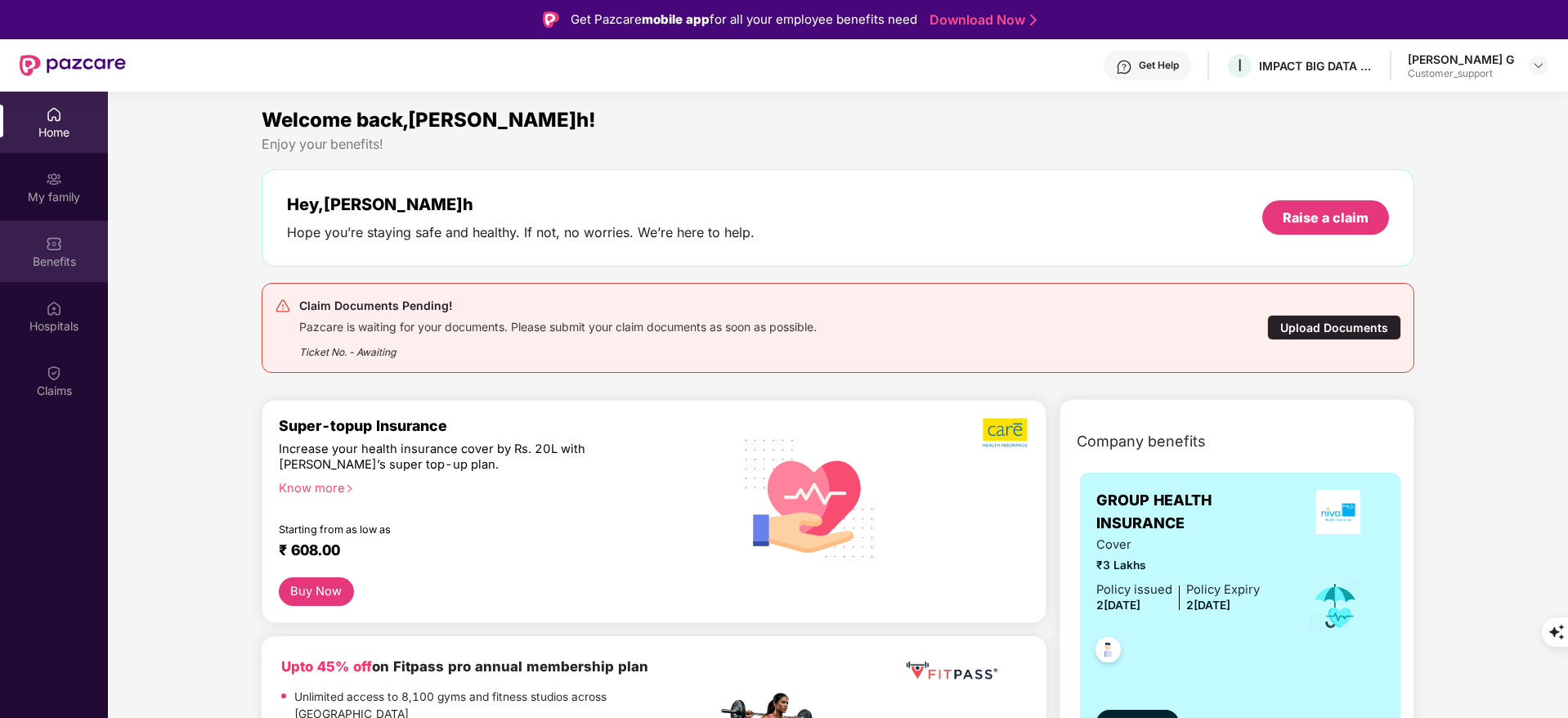
click at [57, 266] on div "Benefits" at bounding box center [54, 261] width 108 height 17
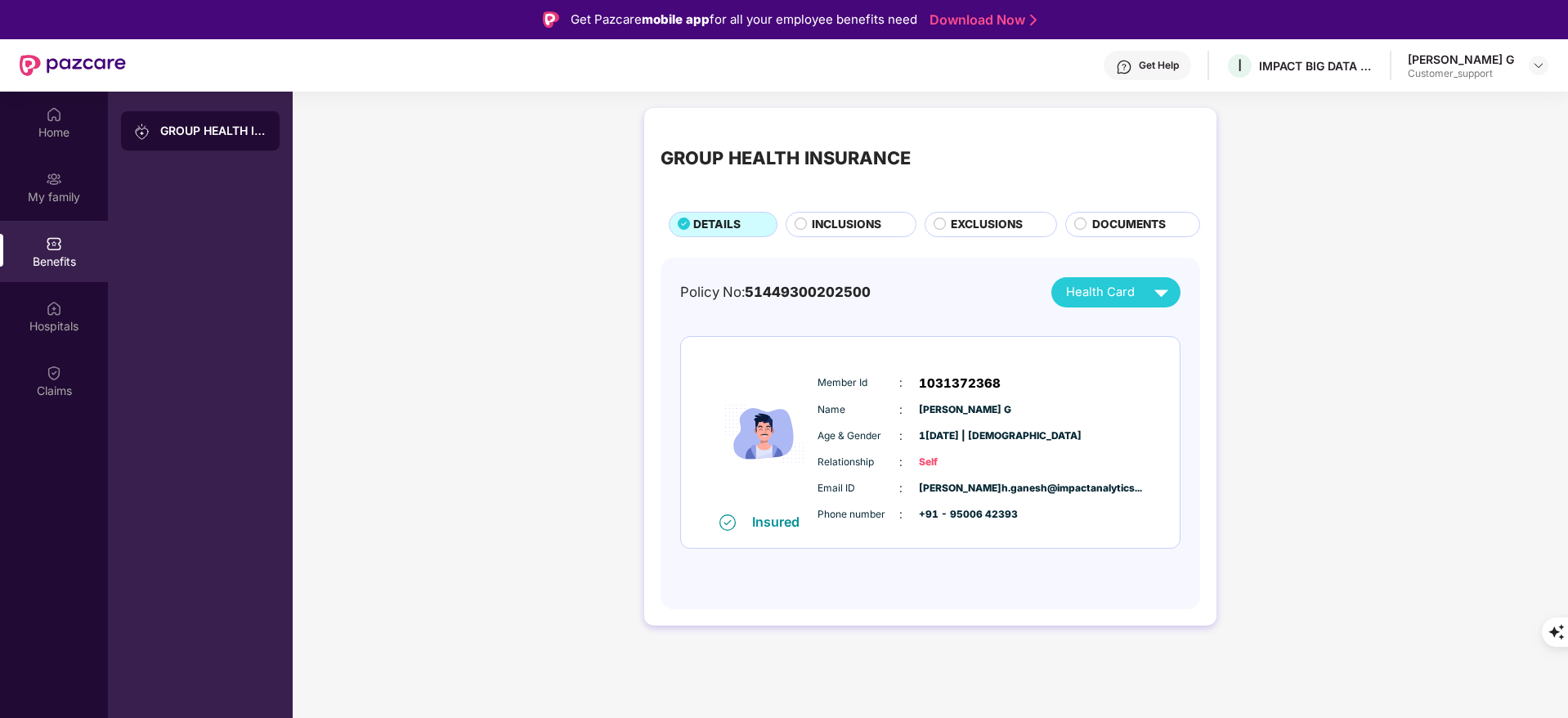
click at [830, 207] on div "GROUP HEALTH INSURANCE DETAILS INCLUSIONS EXCLUSIONS DOCUMENTS" at bounding box center [931, 180] width 540 height 112
click at [837, 231] on span "INCLUSIONS" at bounding box center [846, 225] width 69 height 18
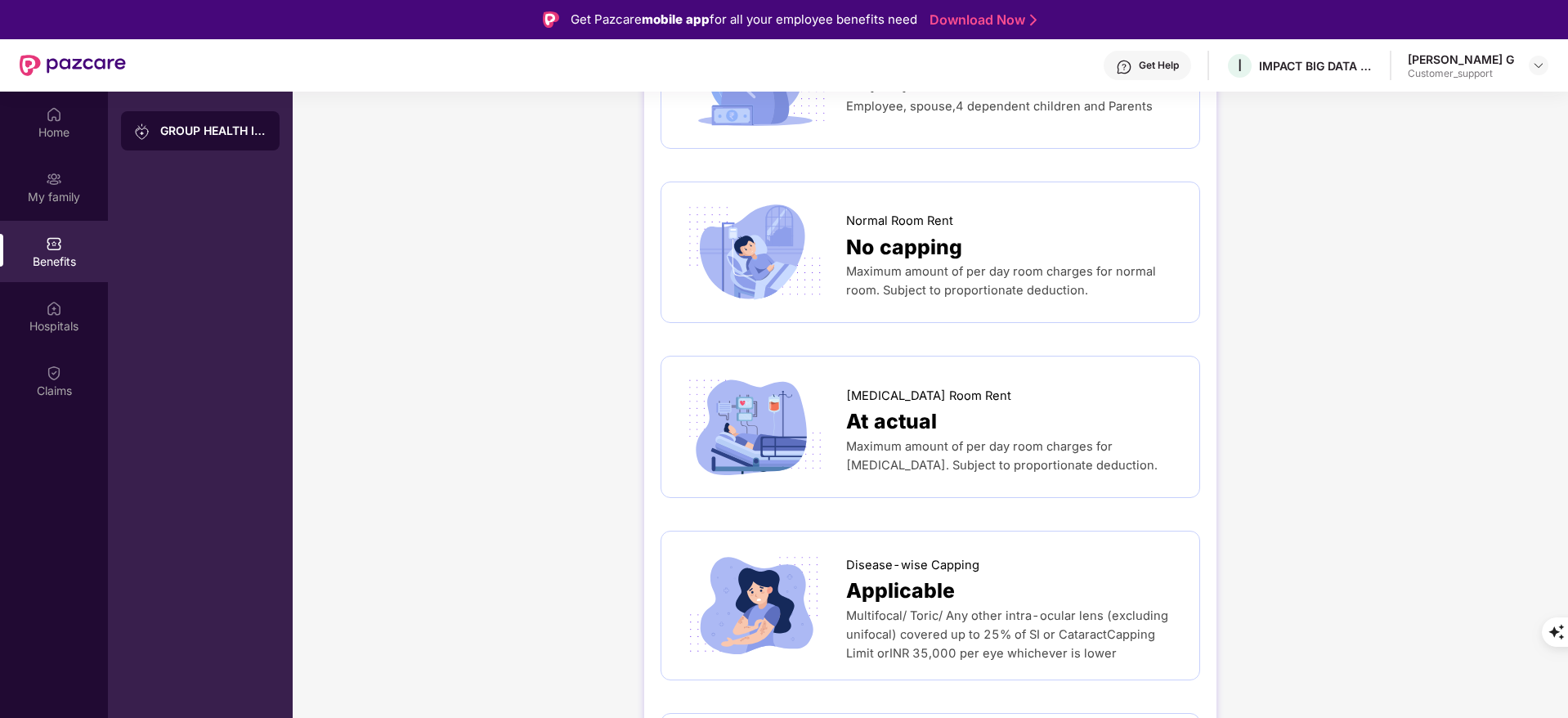
scroll to position [0, 0]
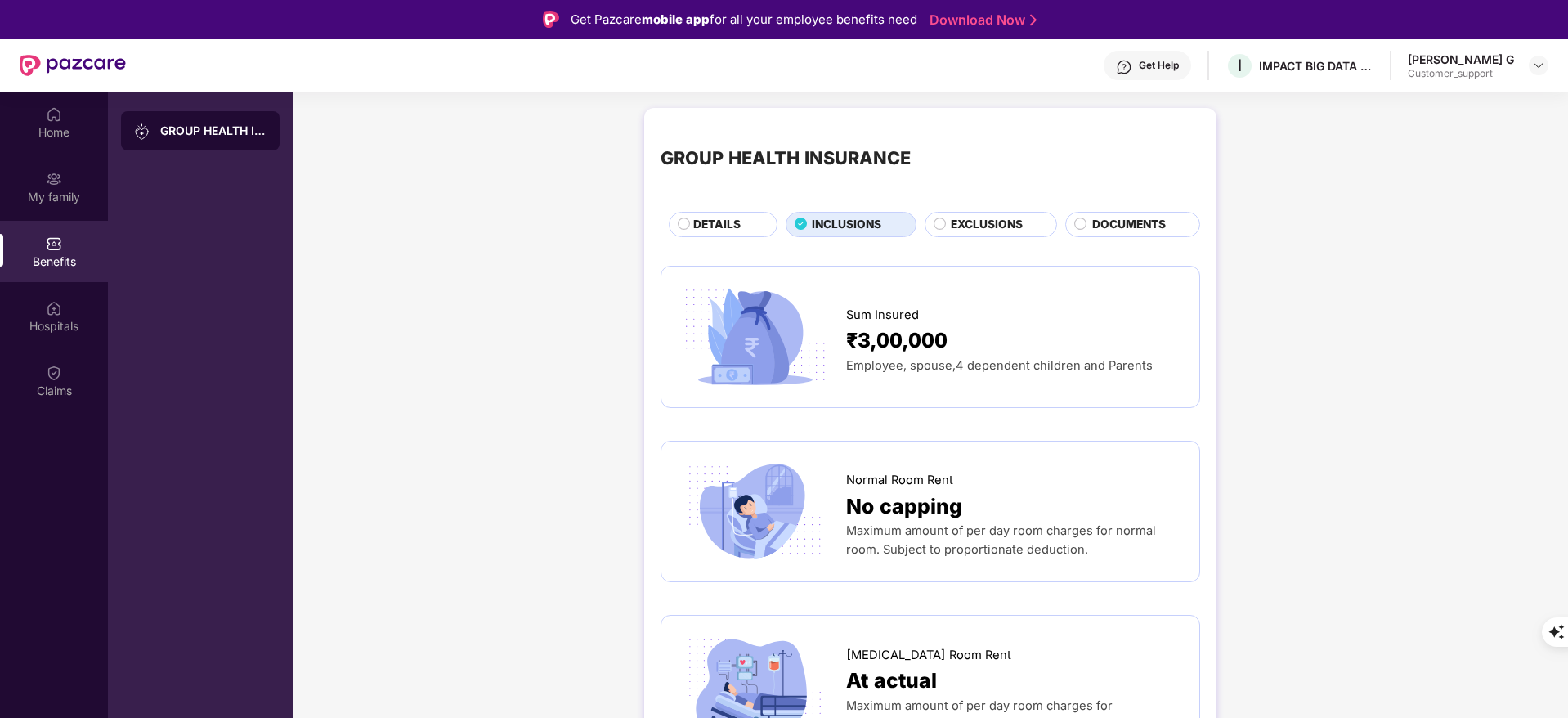
click at [962, 213] on div "EXCLUSIONS" at bounding box center [991, 225] width 133 height 25
